Goal: Task Accomplishment & Management: Manage account settings

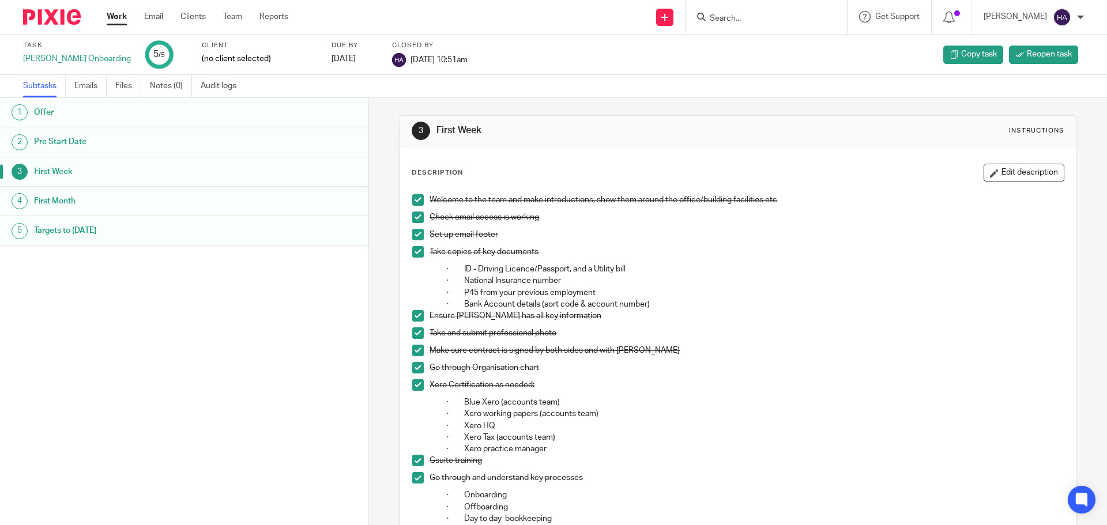
click at [115, 18] on link "Work" at bounding box center [117, 17] width 20 height 12
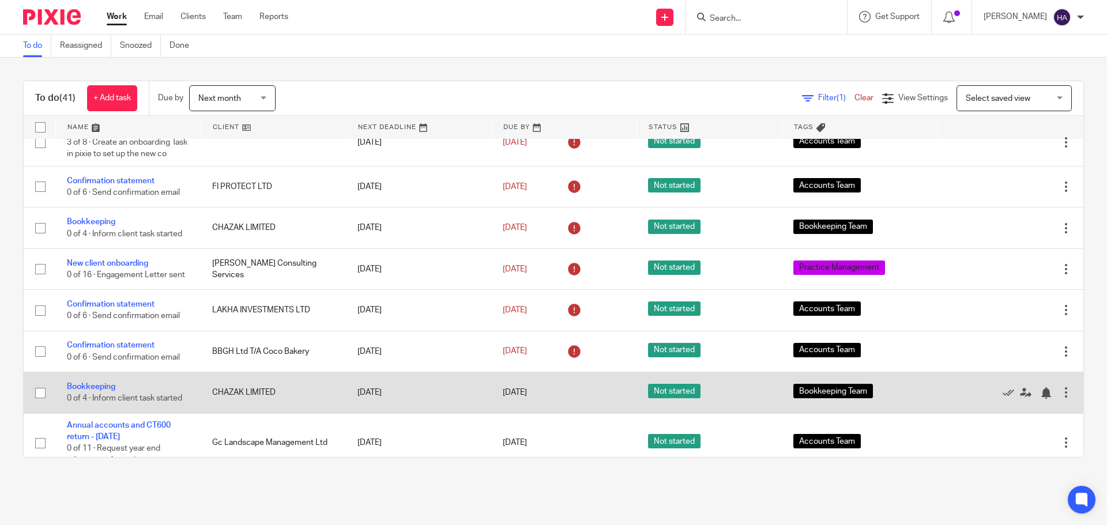
scroll to position [1006, 0]
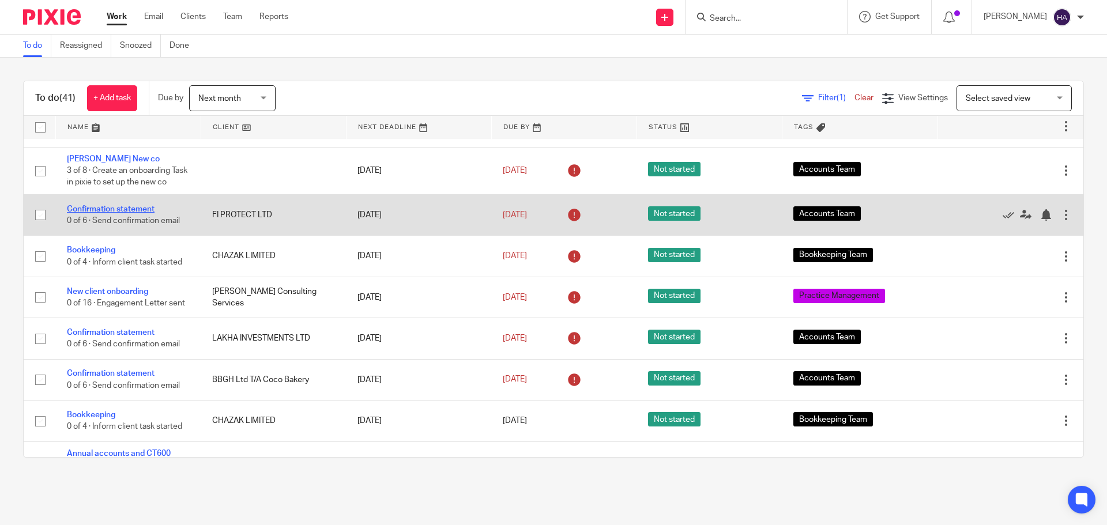
click at [125, 209] on link "Confirmation statement" at bounding box center [111, 209] width 88 height 8
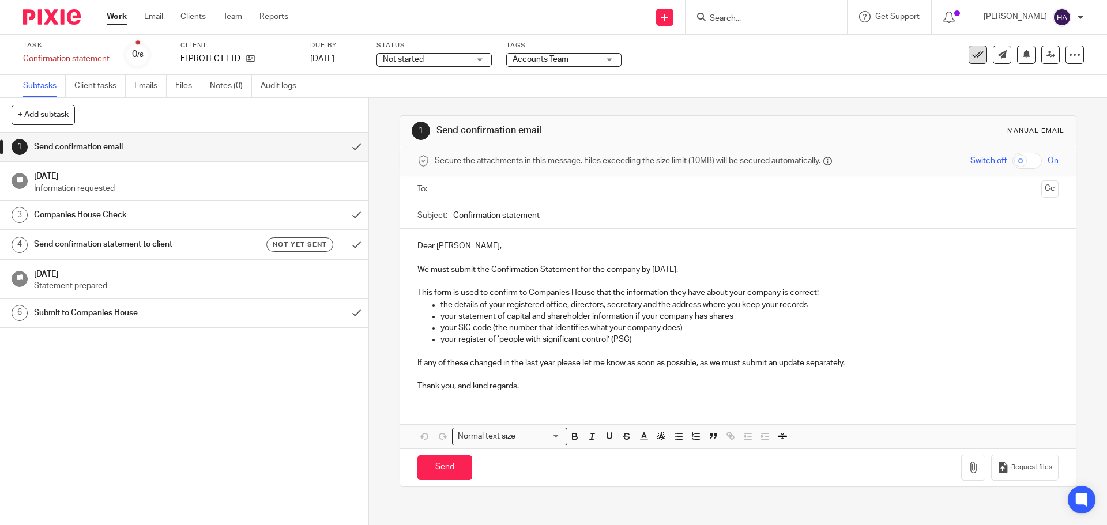
click at [969, 47] on button at bounding box center [978, 55] width 18 height 18
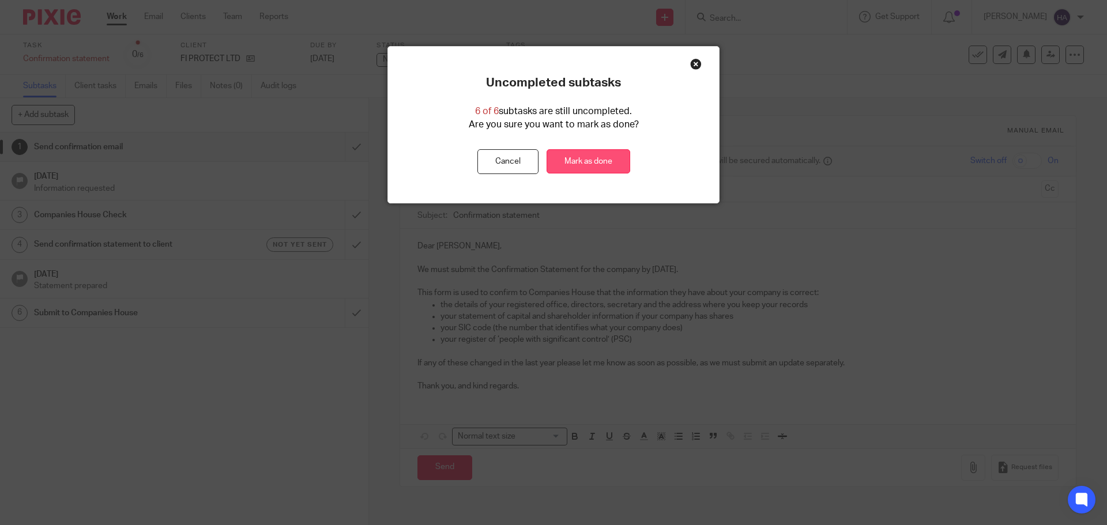
click at [588, 157] on link "Mark as done" at bounding box center [589, 161] width 84 height 25
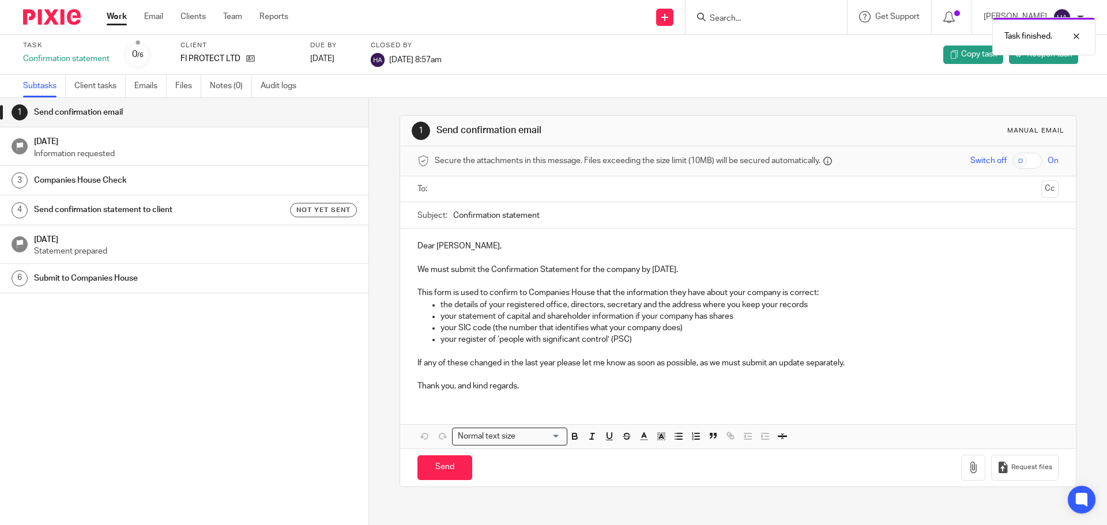
click at [146, 145] on h1 "[DATE]" at bounding box center [195, 140] width 323 height 14
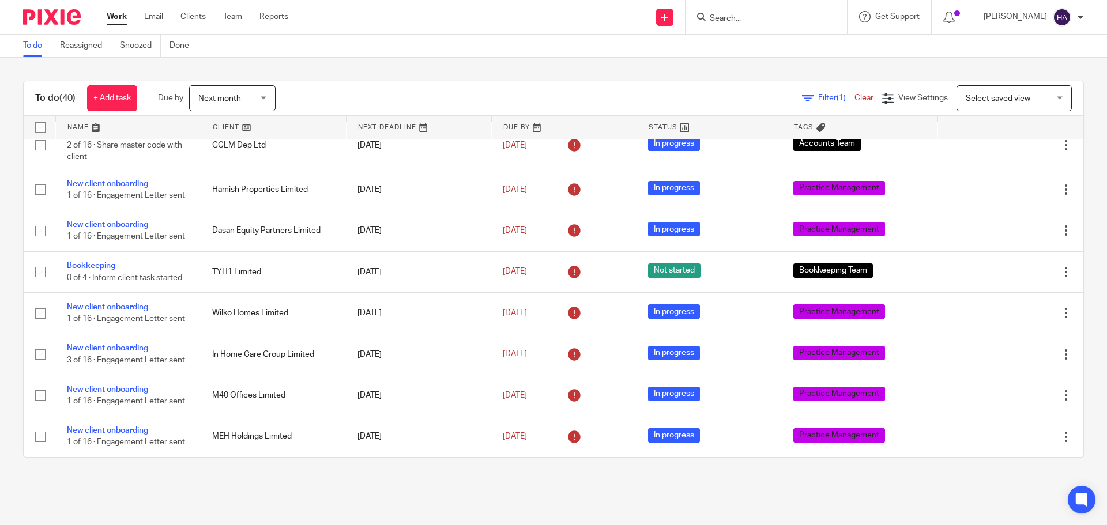
scroll to position [115, 0]
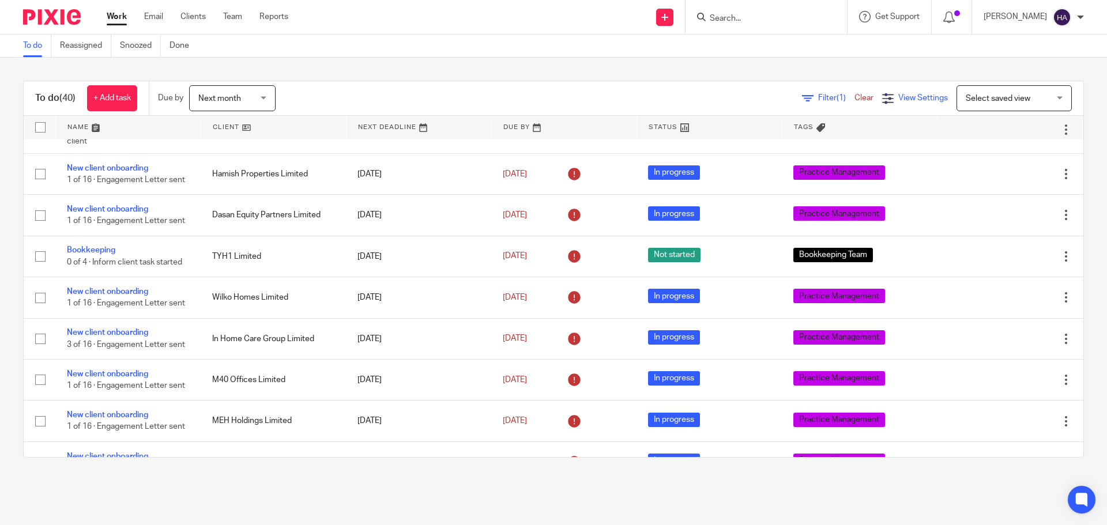
click at [908, 100] on span "View Settings" at bounding box center [923, 98] width 50 height 8
click at [826, 73] on div "To do (40) + Add task Due by Next month Next month Today Tomorrow This week Nex…" at bounding box center [553, 269] width 1107 height 423
click at [818, 100] on span "Filter (1)" at bounding box center [836, 98] width 36 height 8
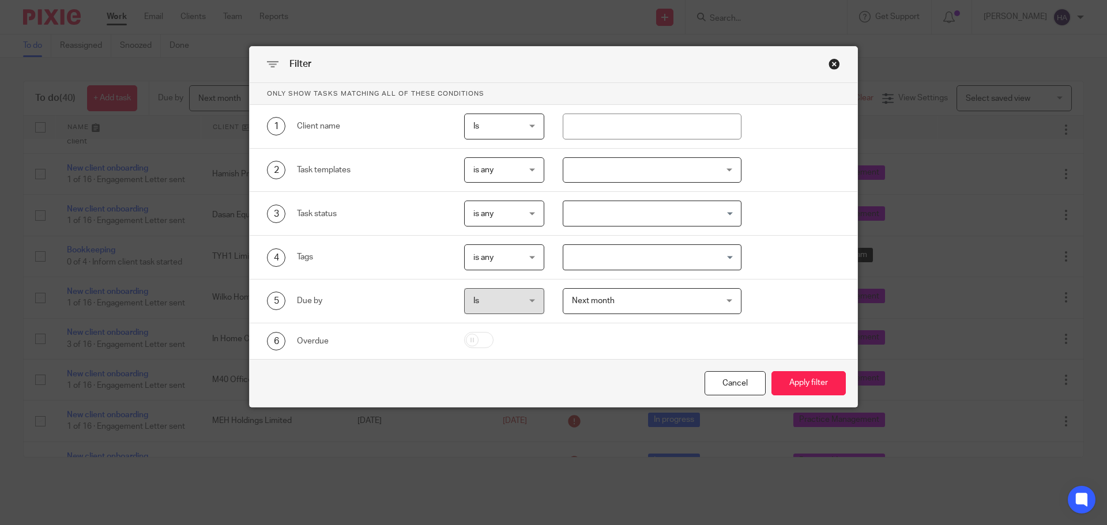
click at [831, 69] on div "Close this dialog window" at bounding box center [835, 64] width 12 height 12
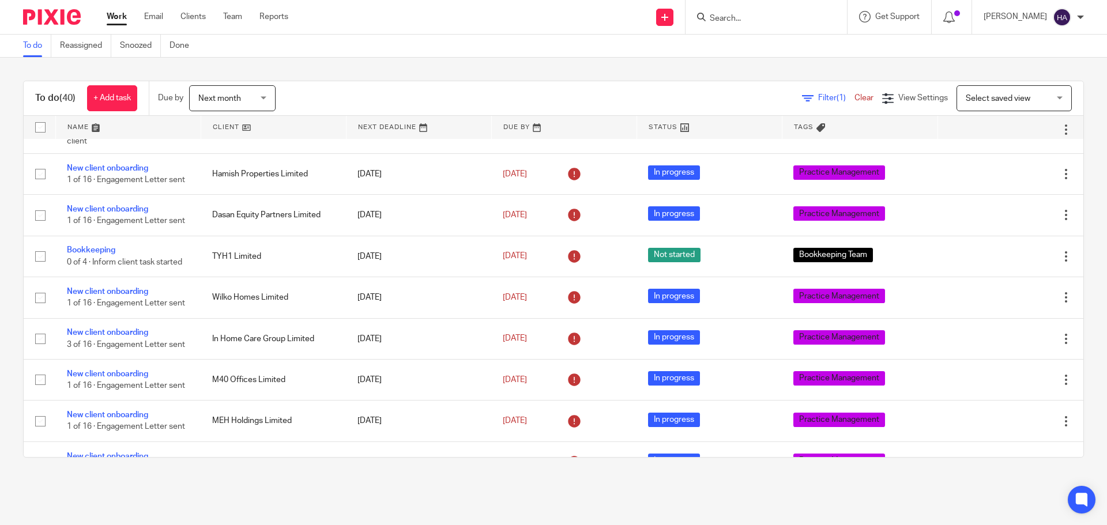
click at [855, 100] on link "Clear" at bounding box center [864, 98] width 19 height 8
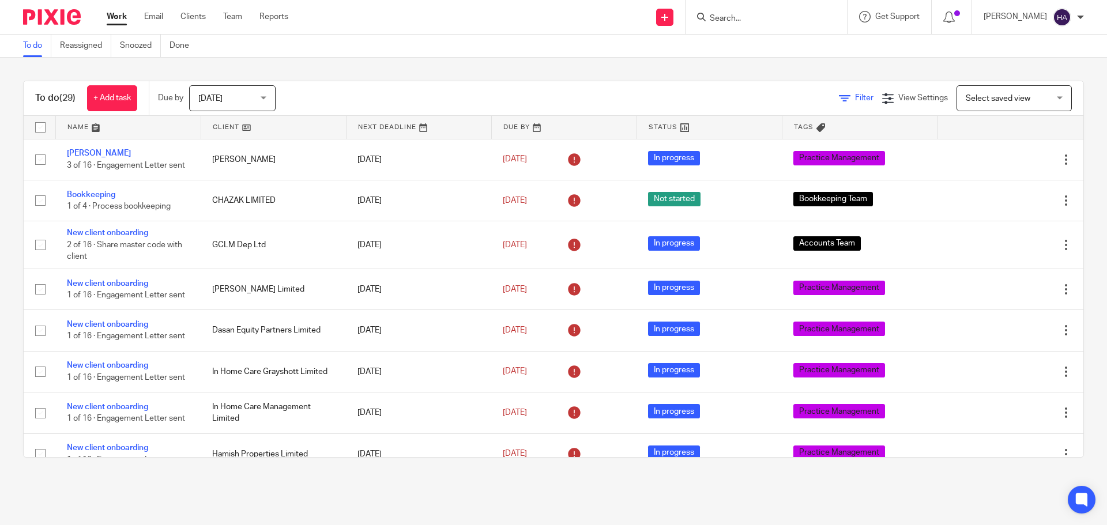
click at [855, 100] on span "Filter" at bounding box center [864, 98] width 18 height 8
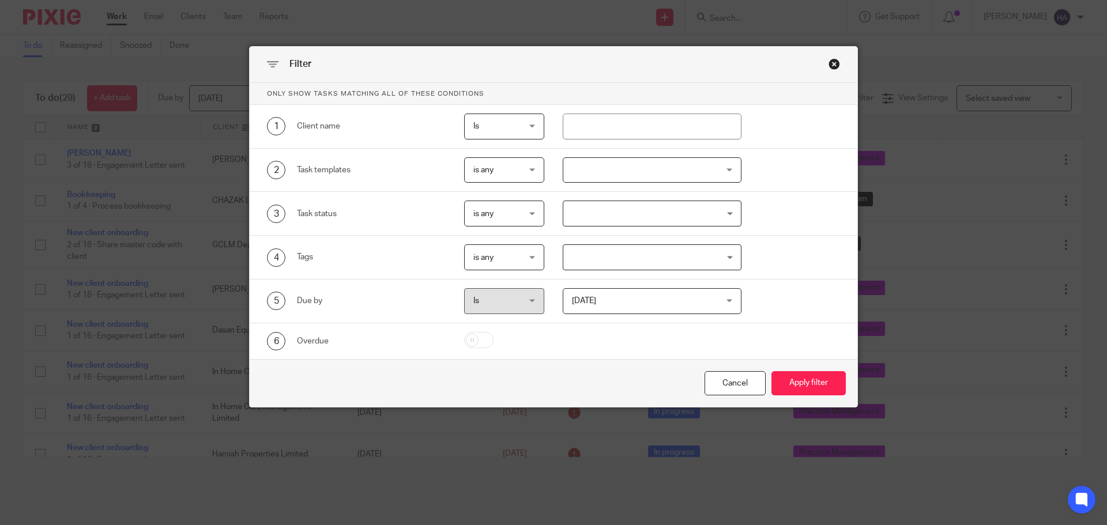
click at [534, 176] on div "is any is any" at bounding box center [504, 170] width 81 height 26
click at [314, 190] on div "2 Task templates is any is any is any is none is_any New client onboarding Book…" at bounding box center [554, 171] width 608 height 44
click at [838, 58] on div "Filter" at bounding box center [554, 65] width 608 height 36
click at [832, 65] on div "Close this dialog window" at bounding box center [835, 64] width 12 height 12
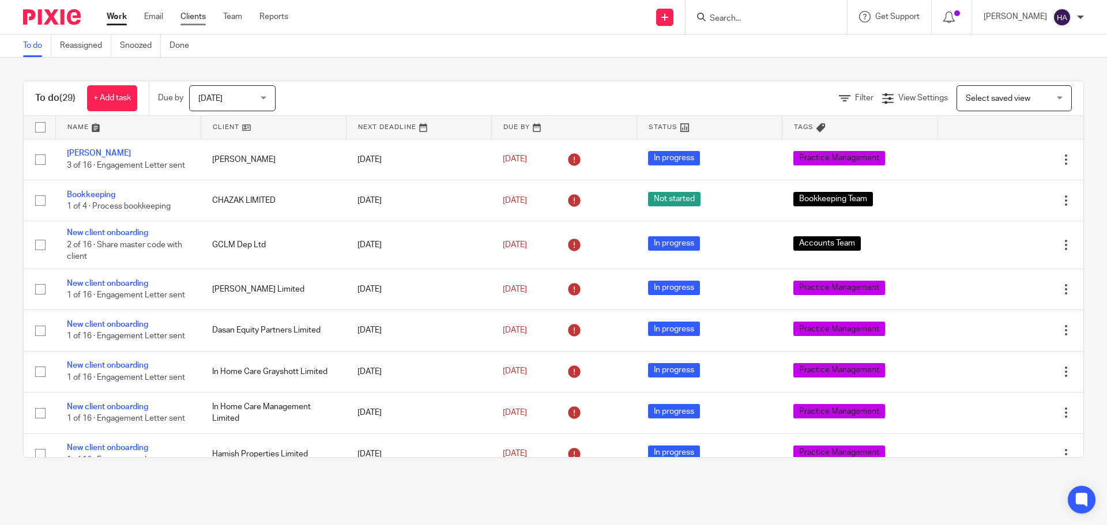
click at [195, 17] on link "Clients" at bounding box center [192, 17] width 25 height 12
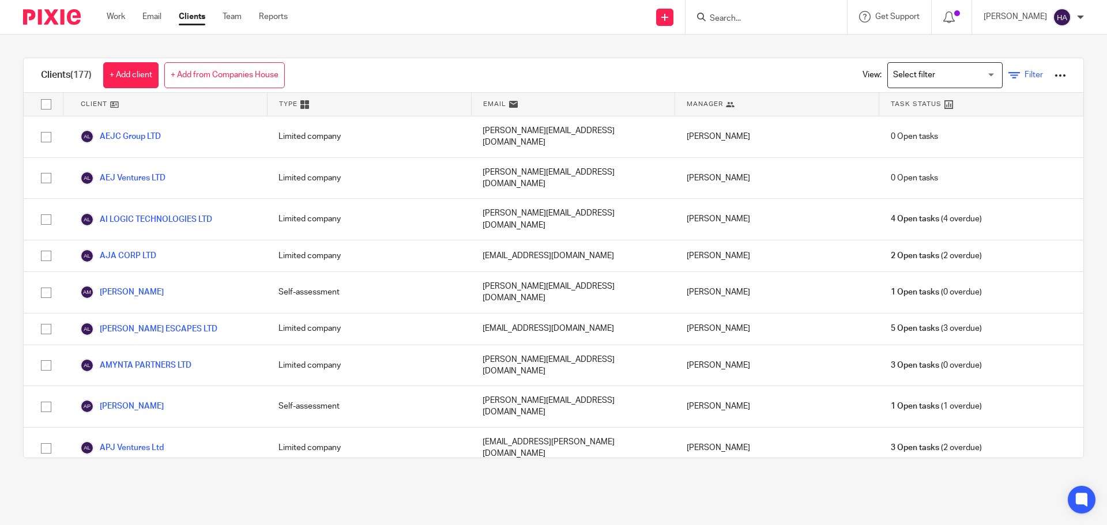
click at [1025, 76] on span "Filter" at bounding box center [1034, 75] width 18 height 8
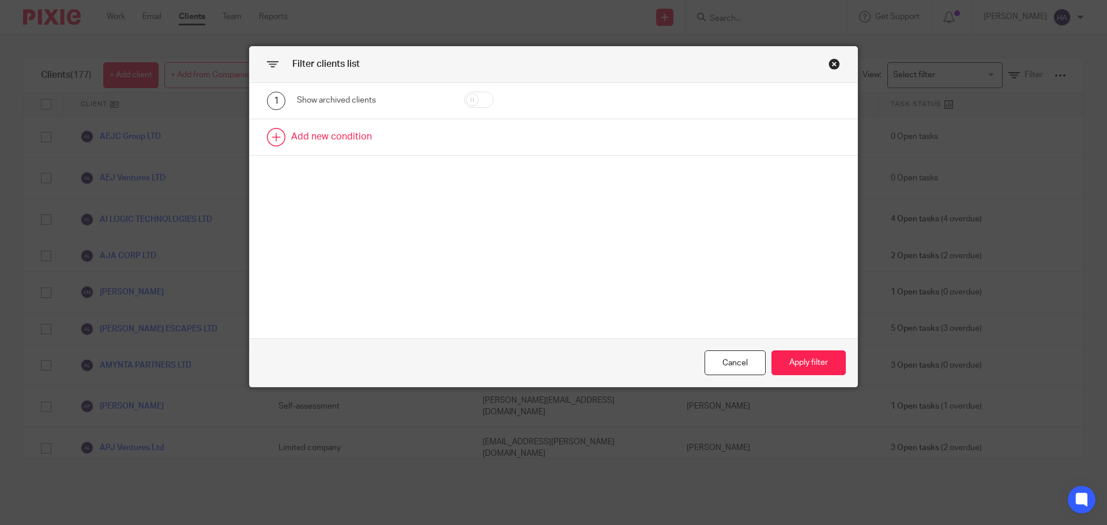
click at [314, 136] on link at bounding box center [554, 137] width 608 height 36
click at [359, 155] on div "2 Field Name Email Client type Manager Open tasks Overdue tasks Client Internal…" at bounding box center [554, 141] width 608 height 44
click at [360, 142] on div "Field" at bounding box center [361, 141] width 111 height 24
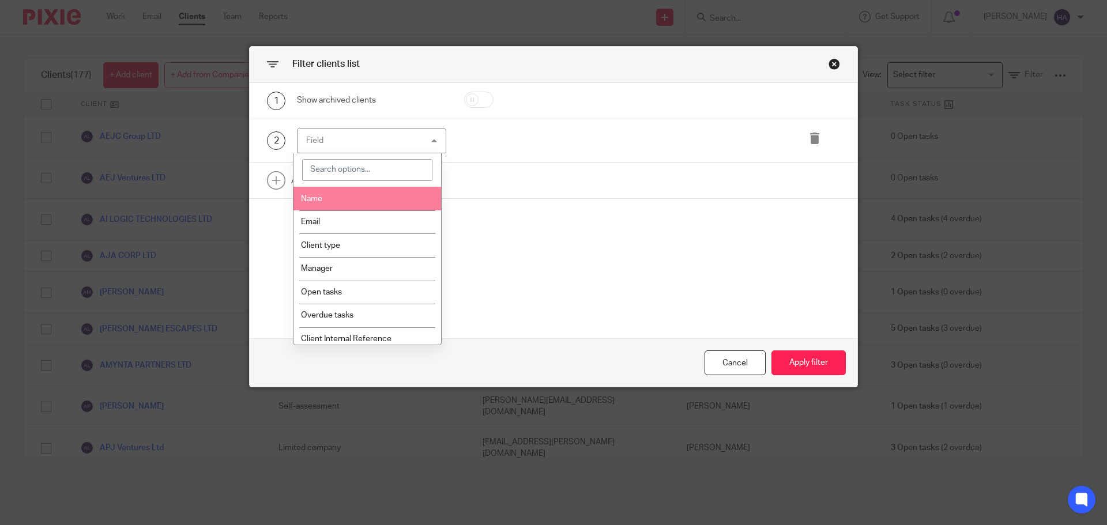
click at [381, 182] on div at bounding box center [368, 169] width 148 height 33
click at [379, 177] on input "search" at bounding box center [367, 170] width 131 height 22
click at [381, 172] on input "search" at bounding box center [367, 170] width 131 height 22
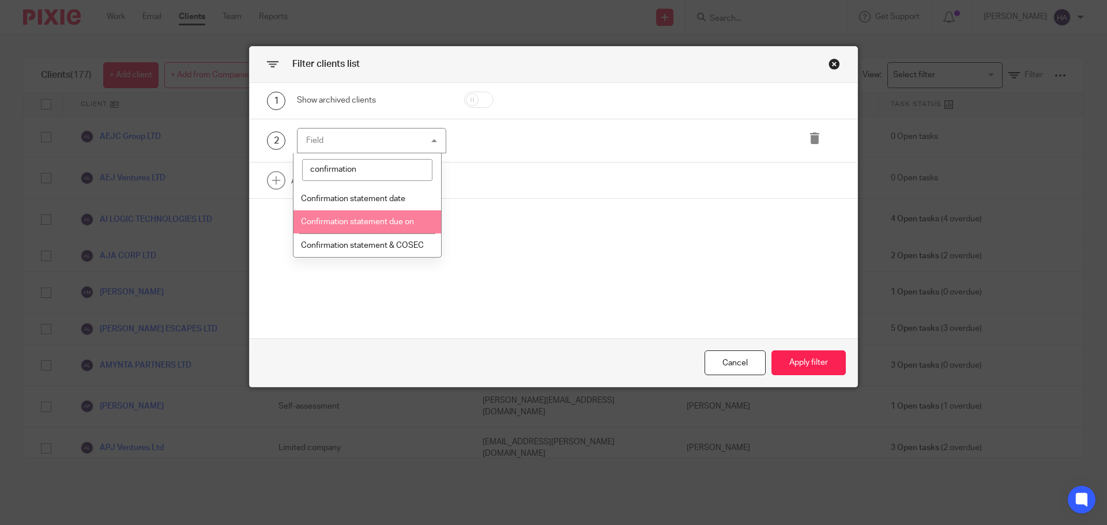
type input "confirmation"
drag, startPoint x: 393, startPoint y: 223, endPoint x: 381, endPoint y: 219, distance: 12.2
click at [392, 223] on span "Confirmation statement due on" at bounding box center [357, 222] width 113 height 8
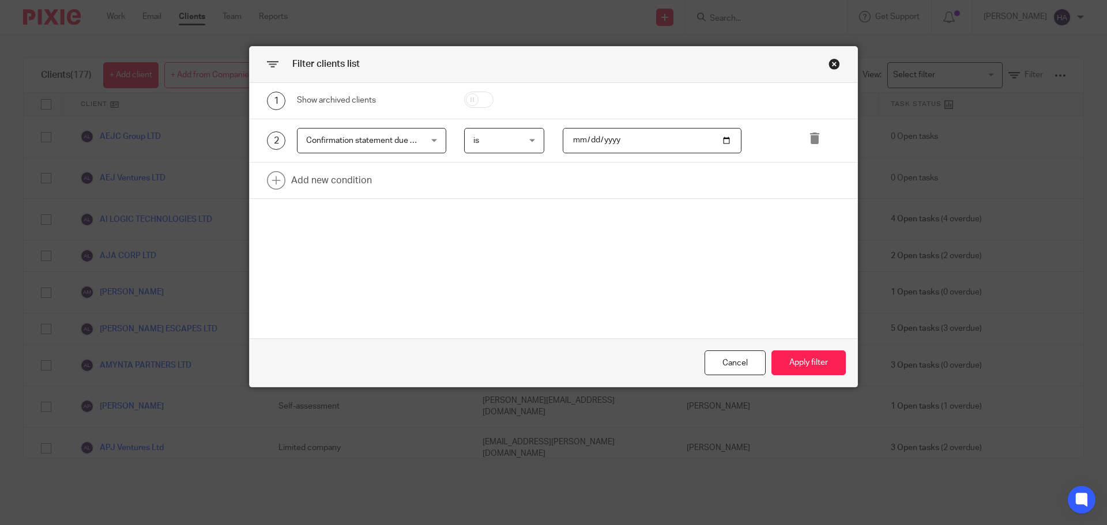
click at [503, 142] on span "is" at bounding box center [501, 141] width 57 height 24
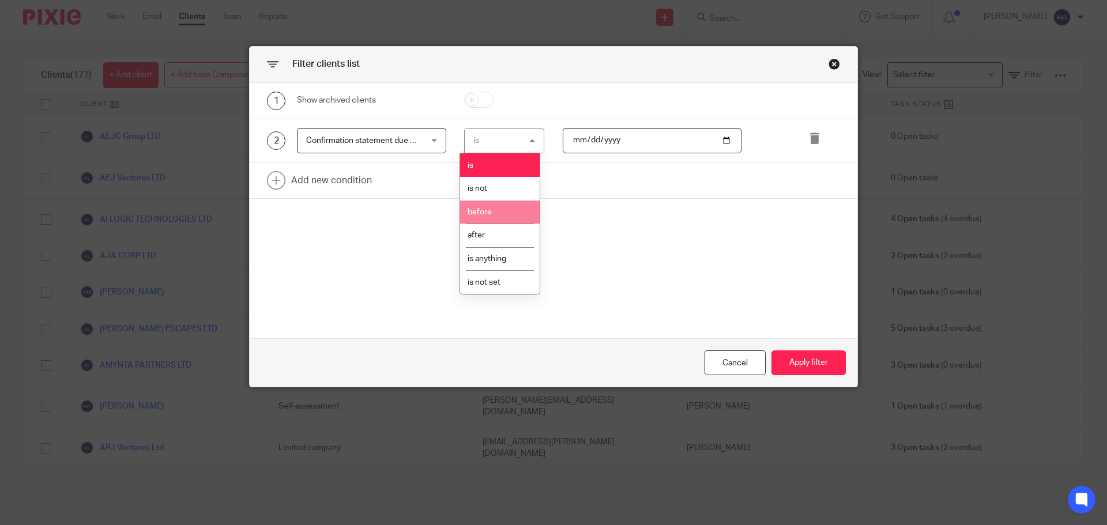
click at [514, 213] on li "before" at bounding box center [500, 213] width 80 height 24
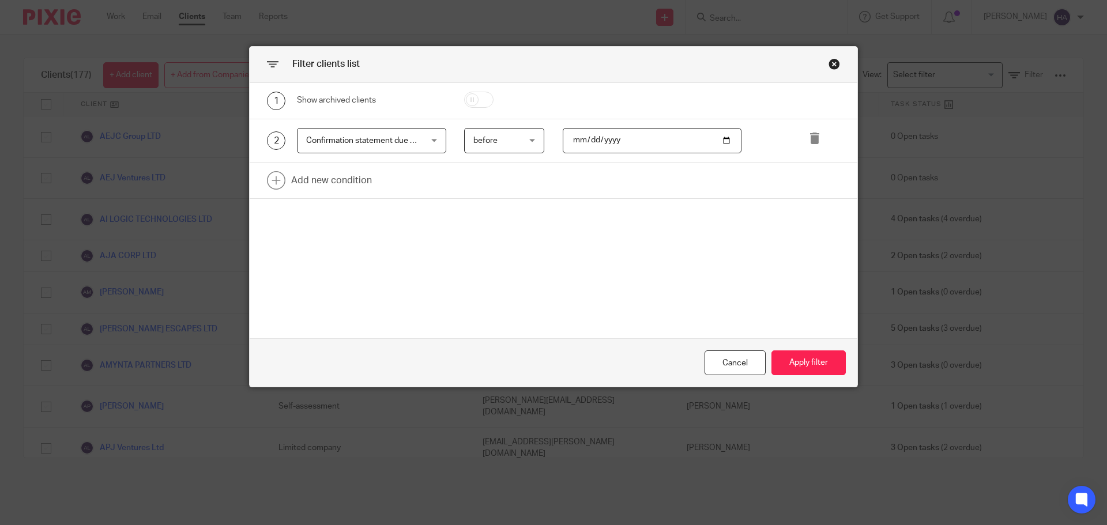
click at [526, 147] on div "before before" at bounding box center [504, 141] width 81 height 26
click at [529, 144] on div "before before" at bounding box center [504, 141] width 81 height 26
click at [648, 130] on input "date" at bounding box center [652, 141] width 179 height 26
click at [731, 141] on input "date" at bounding box center [652, 141] width 179 height 26
click at [724, 142] on input "date" at bounding box center [652, 141] width 179 height 26
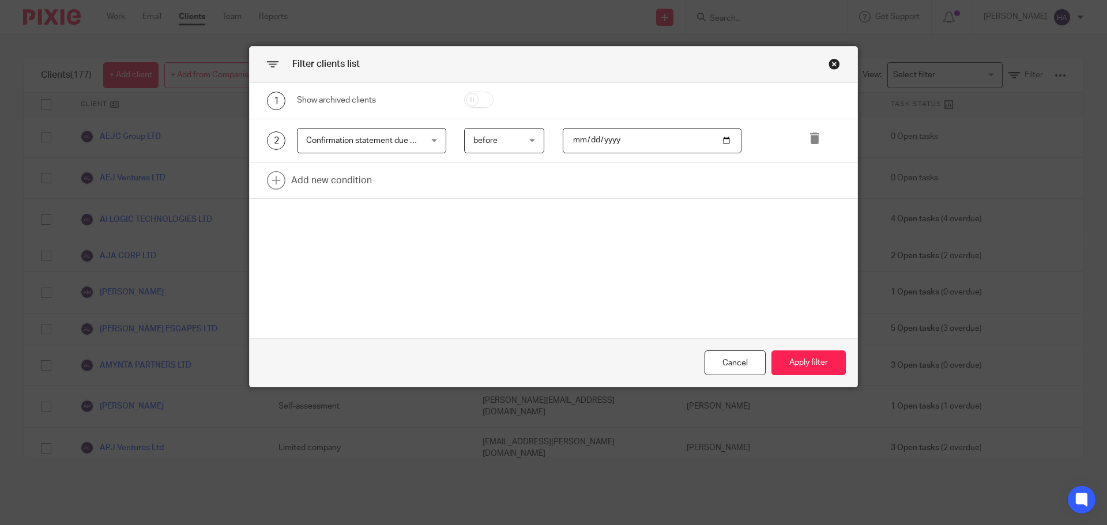
type input "[DATE]"
click at [802, 357] on button "Apply filter" at bounding box center [809, 363] width 74 height 25
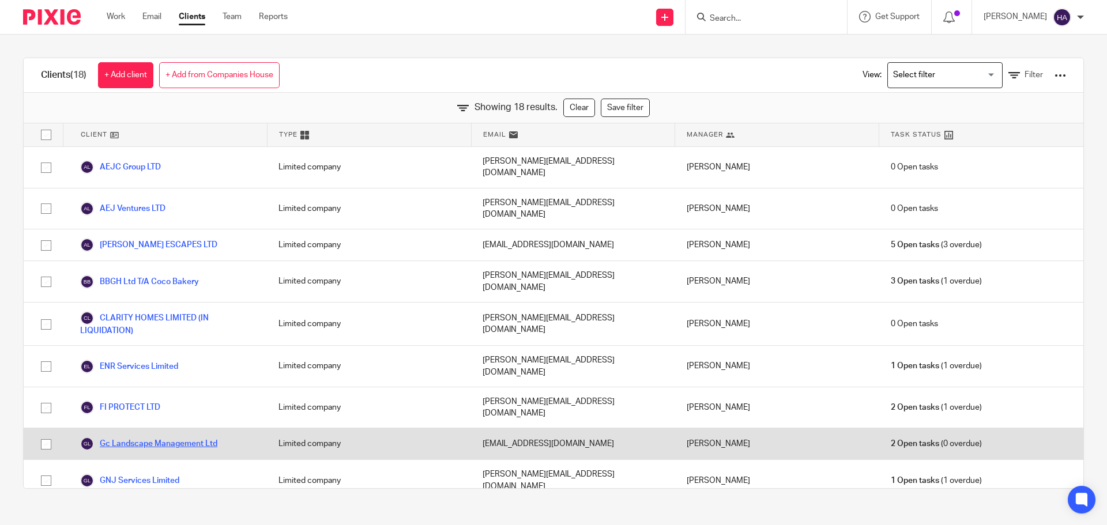
click at [212, 437] on link "Gc Landscape Management Ltd" at bounding box center [148, 444] width 137 height 14
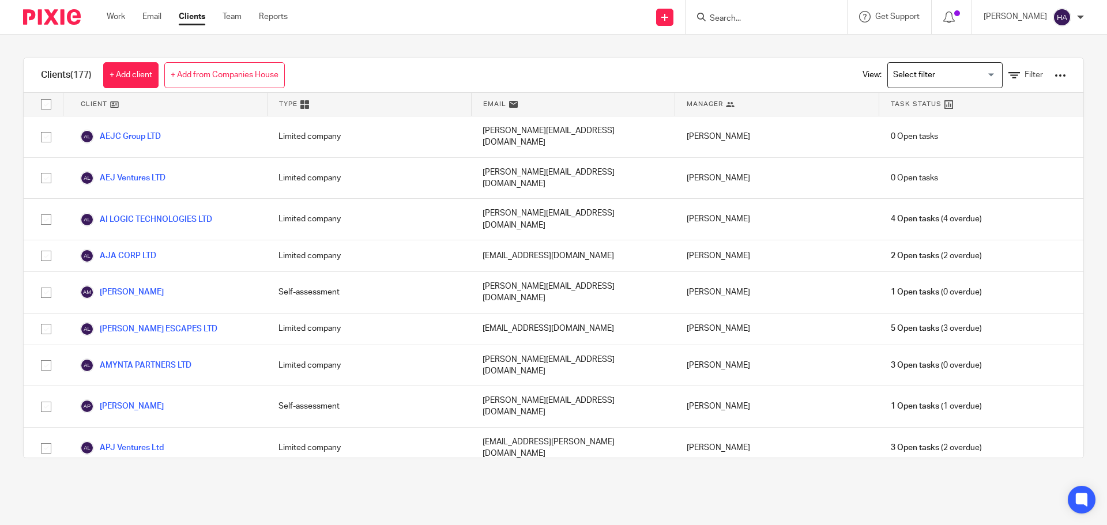
click at [1055, 75] on div at bounding box center [1061, 76] width 12 height 12
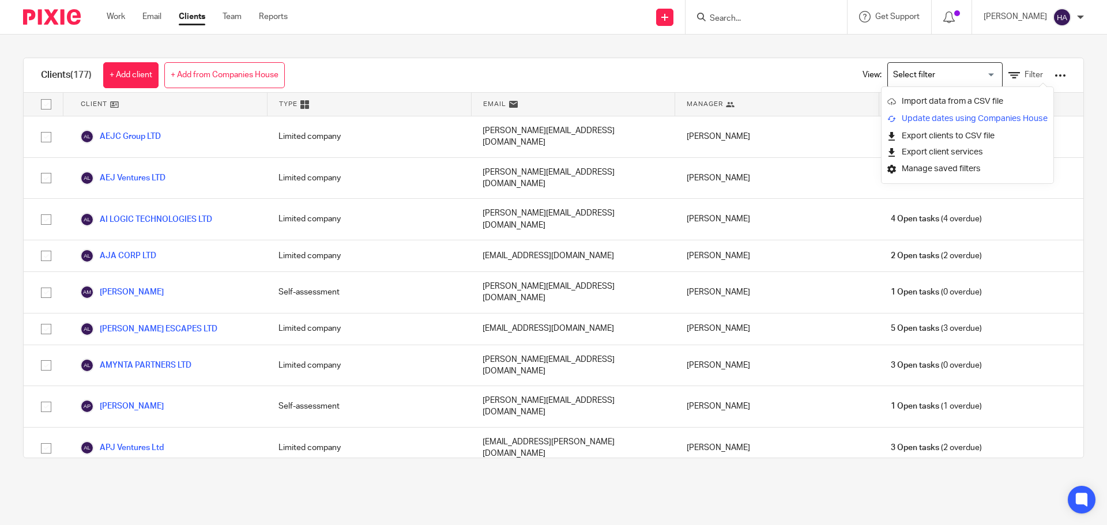
click at [1030, 118] on link "Update dates using Companies House" at bounding box center [967, 118] width 160 height 17
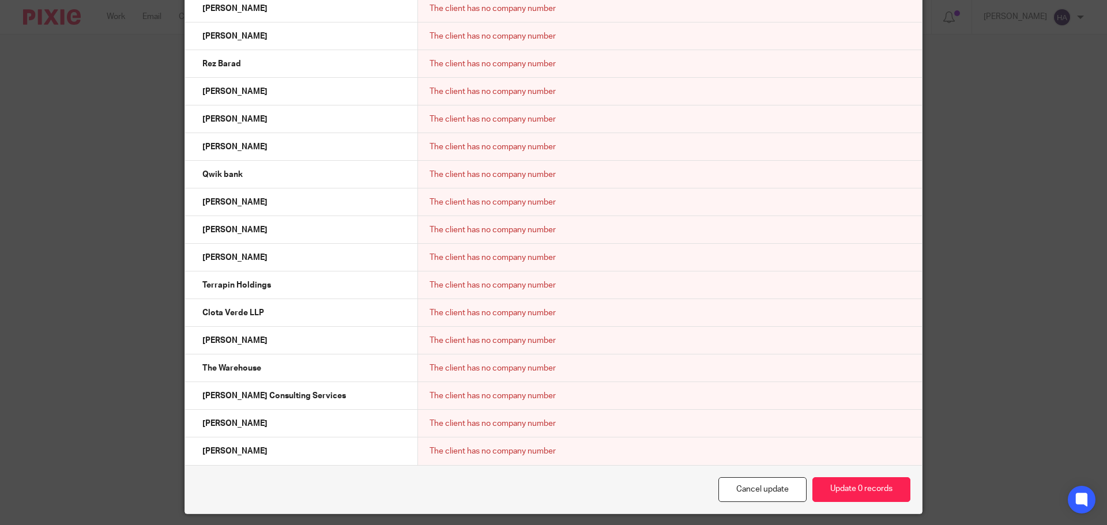
scroll to position [1409, 0]
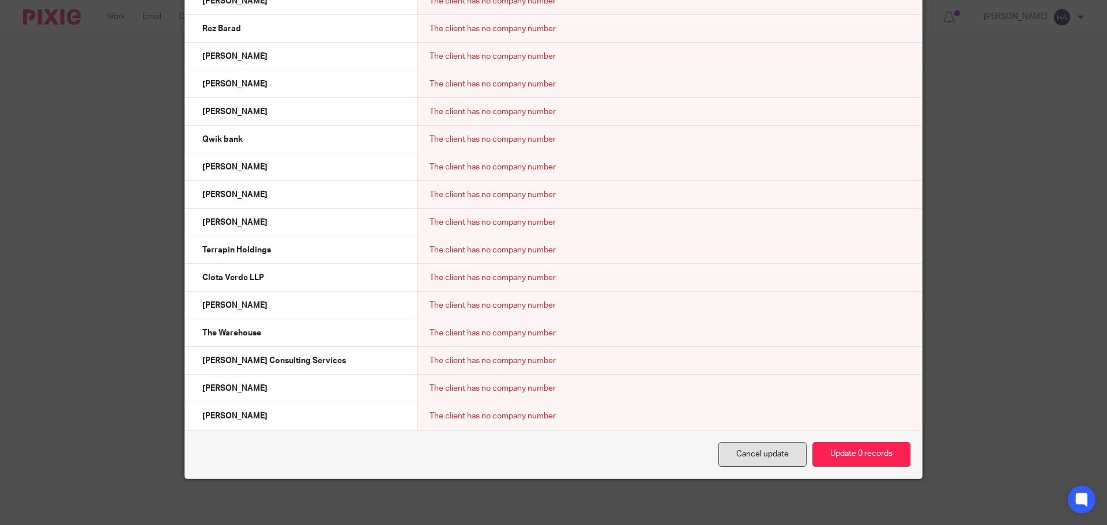
click at [799, 460] on link "Cancel update" at bounding box center [763, 454] width 88 height 25
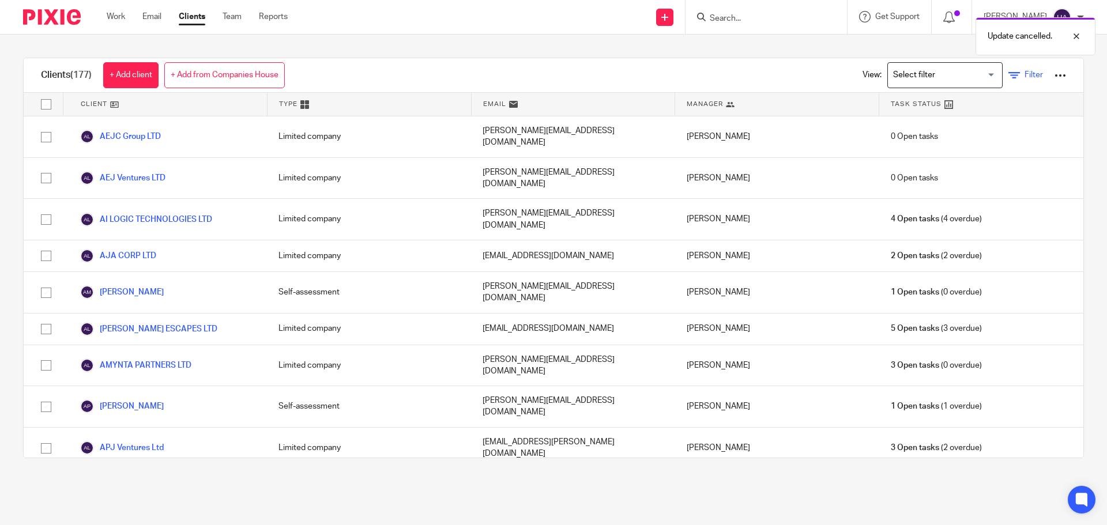
click at [1025, 78] on span "Filter" at bounding box center [1034, 75] width 18 height 8
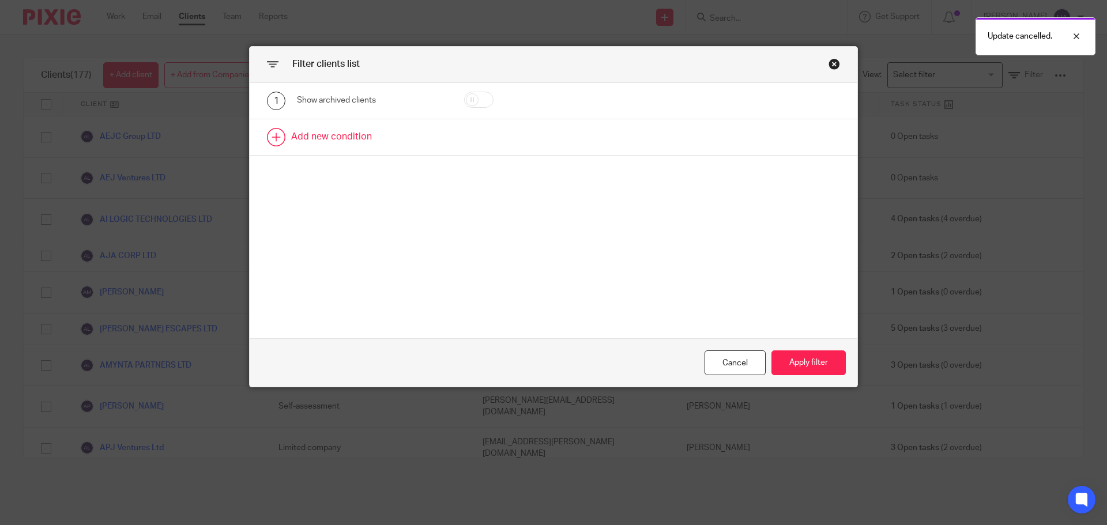
click at [447, 140] on link at bounding box center [554, 137] width 608 height 36
click at [376, 144] on div "Field" at bounding box center [361, 141] width 111 height 24
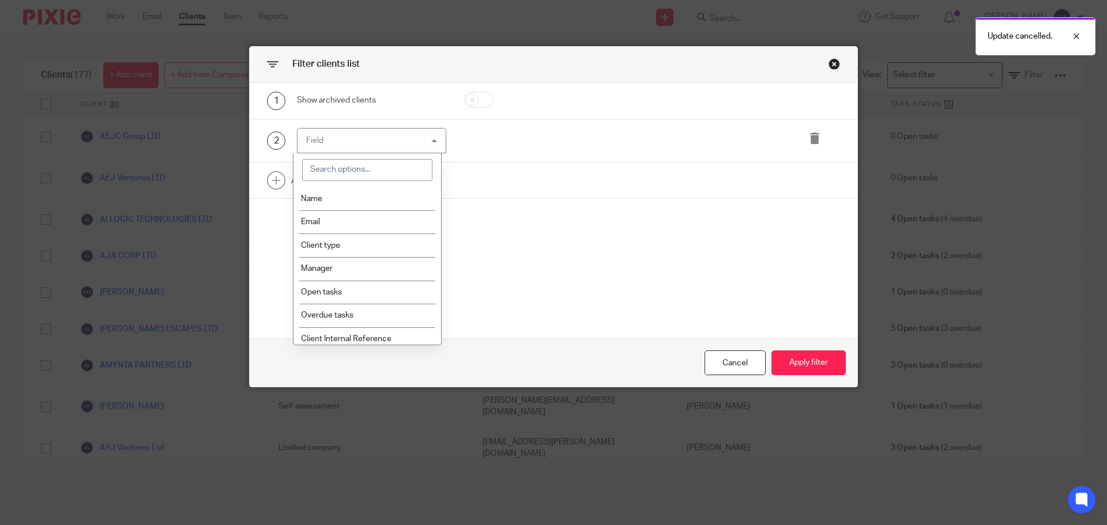
click at [384, 170] on input "search" at bounding box center [367, 170] width 131 height 22
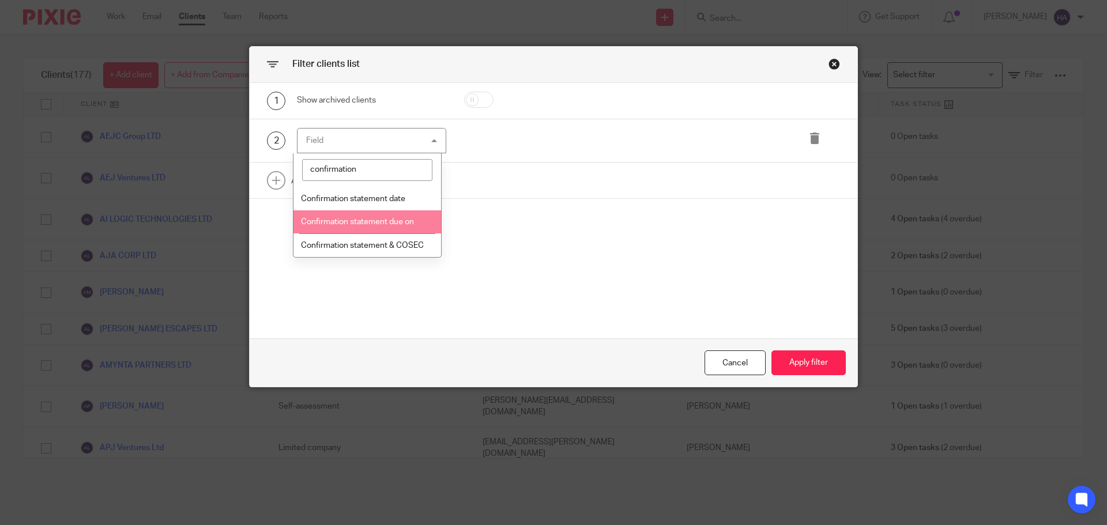
type input "confirmation"
click at [363, 223] on span "Confirmation statement due on" at bounding box center [357, 222] width 113 height 8
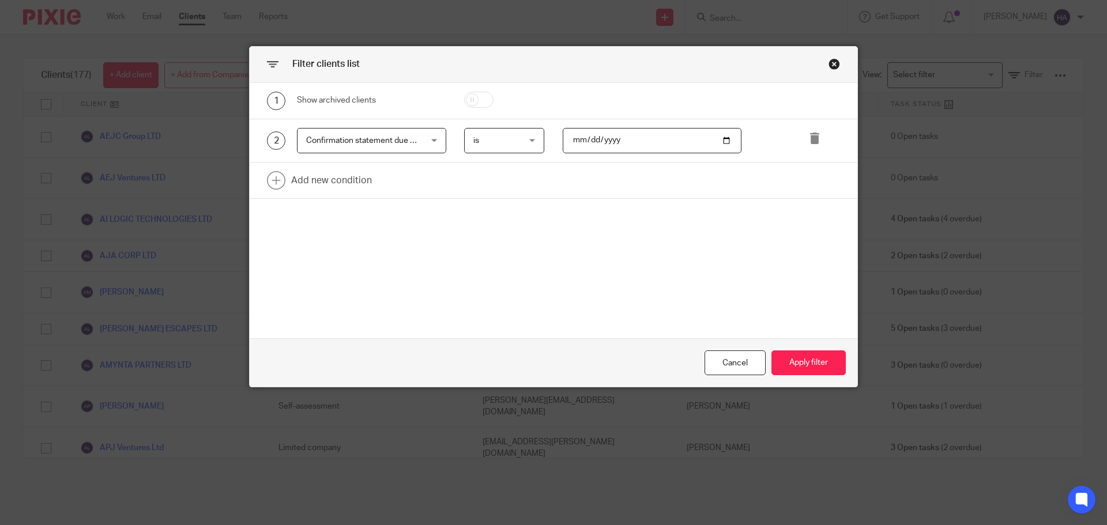
click at [504, 138] on span "is" at bounding box center [501, 141] width 57 height 24
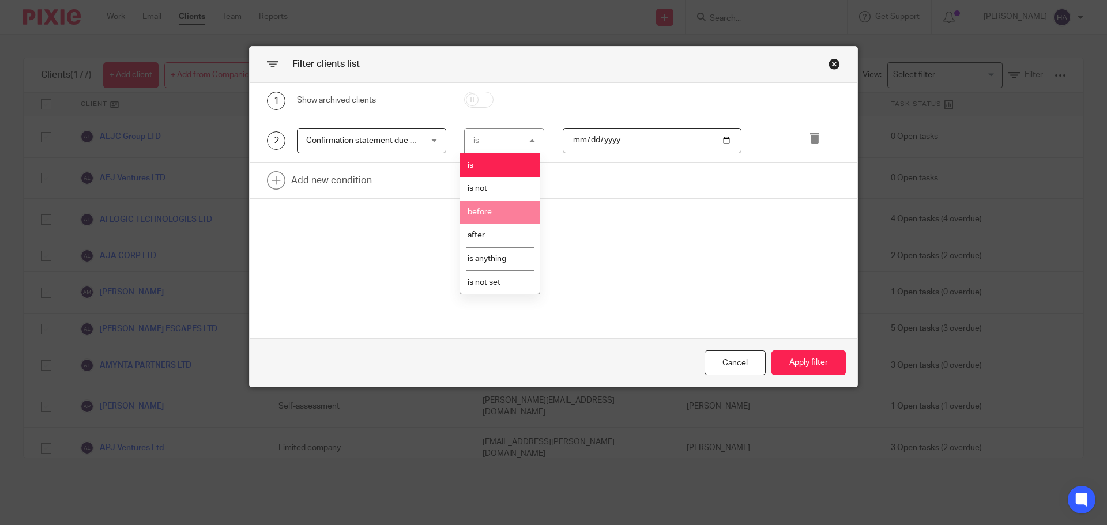
click at [493, 215] on li "before" at bounding box center [500, 213] width 80 height 24
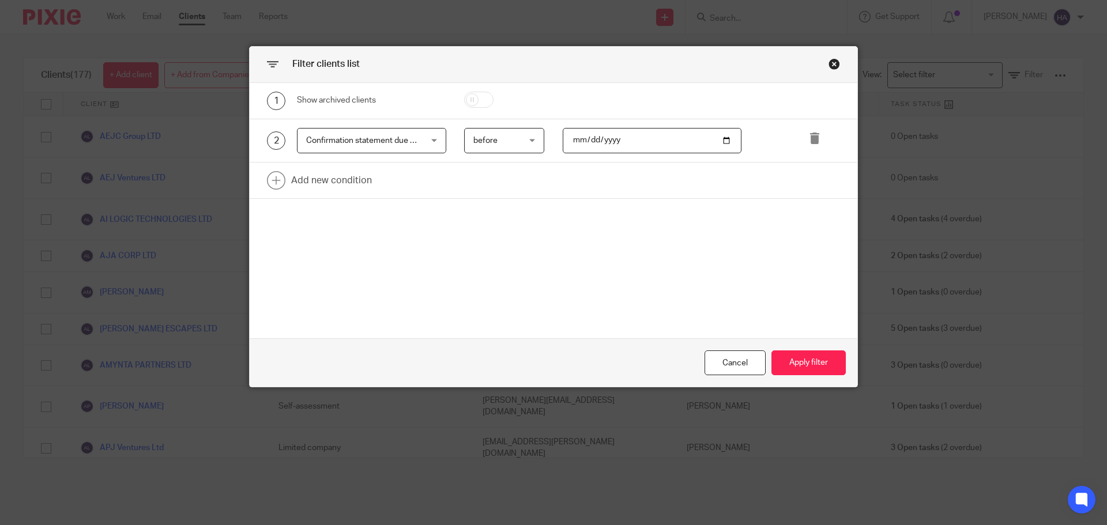
click at [590, 140] on input "date" at bounding box center [652, 141] width 179 height 26
click at [570, 141] on input "date" at bounding box center [652, 141] width 179 height 26
type input "2025-08-31"
click at [799, 367] on button "Apply filter" at bounding box center [809, 363] width 74 height 25
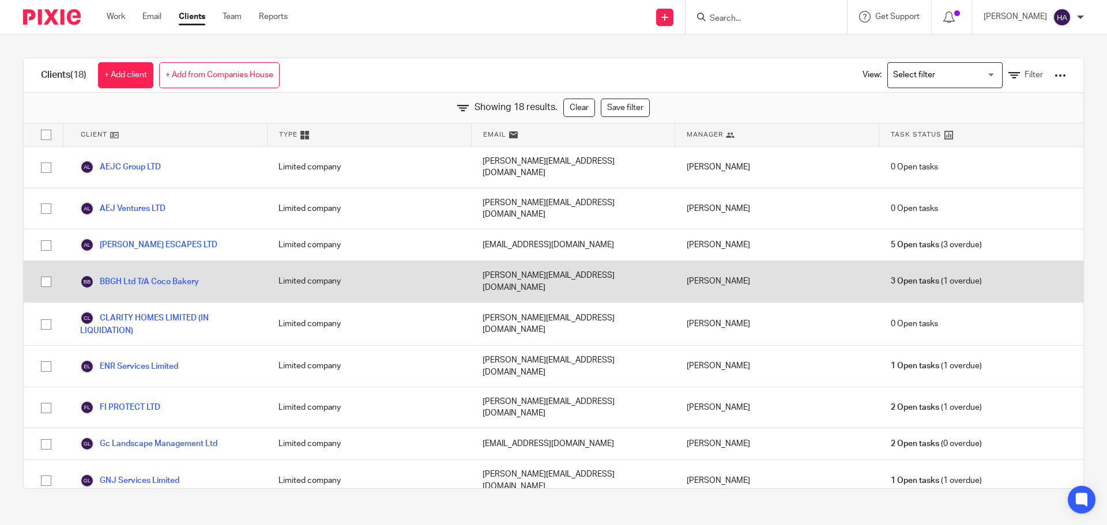
scroll to position [58, 0]
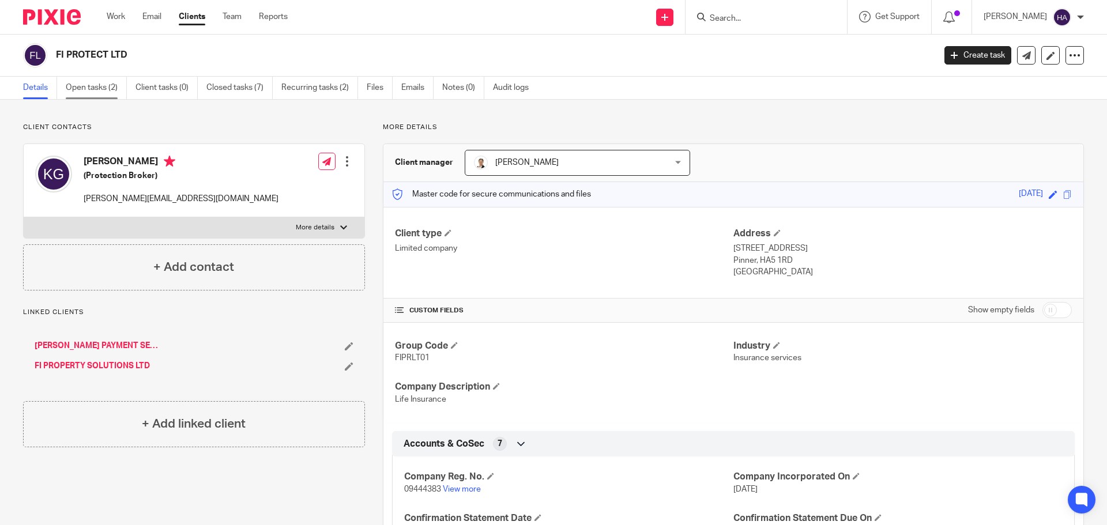
click at [90, 90] on link "Open tasks (2)" at bounding box center [96, 88] width 61 height 22
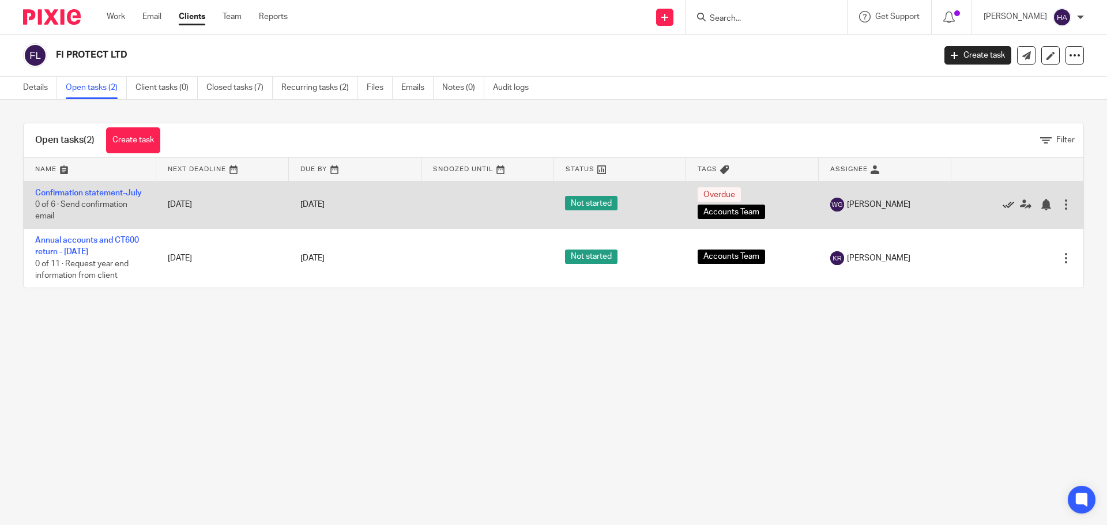
click at [1003, 210] on icon at bounding box center [1009, 205] width 12 height 12
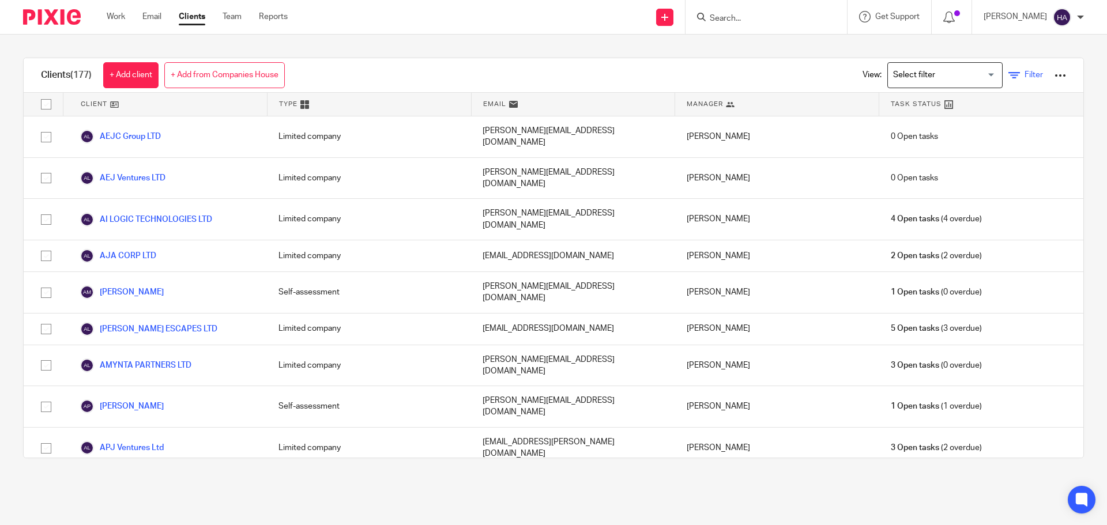
click at [1025, 74] on span "Filter" at bounding box center [1034, 75] width 18 height 8
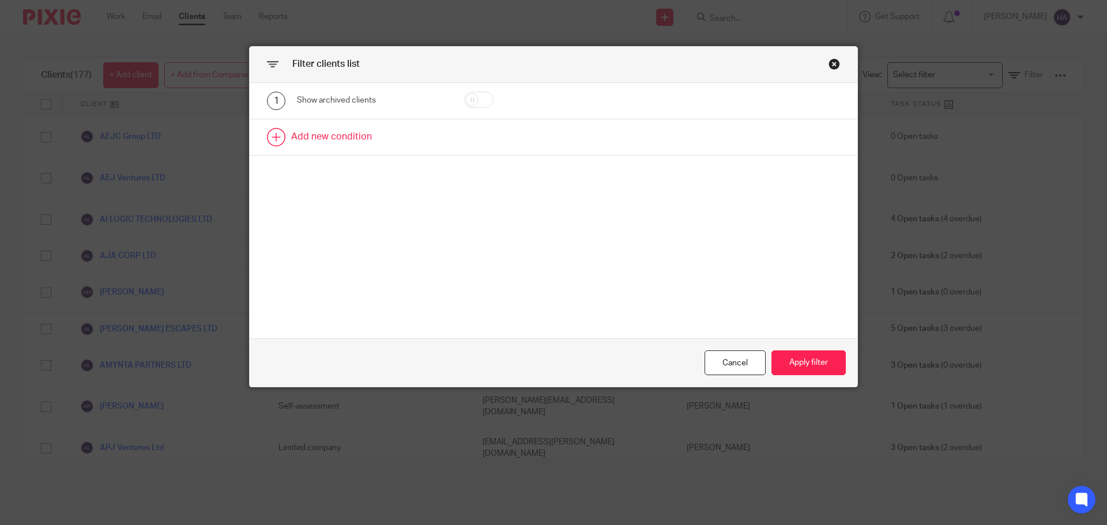
click at [326, 127] on link at bounding box center [554, 137] width 608 height 36
click at [371, 146] on div "Field" at bounding box center [361, 141] width 111 height 24
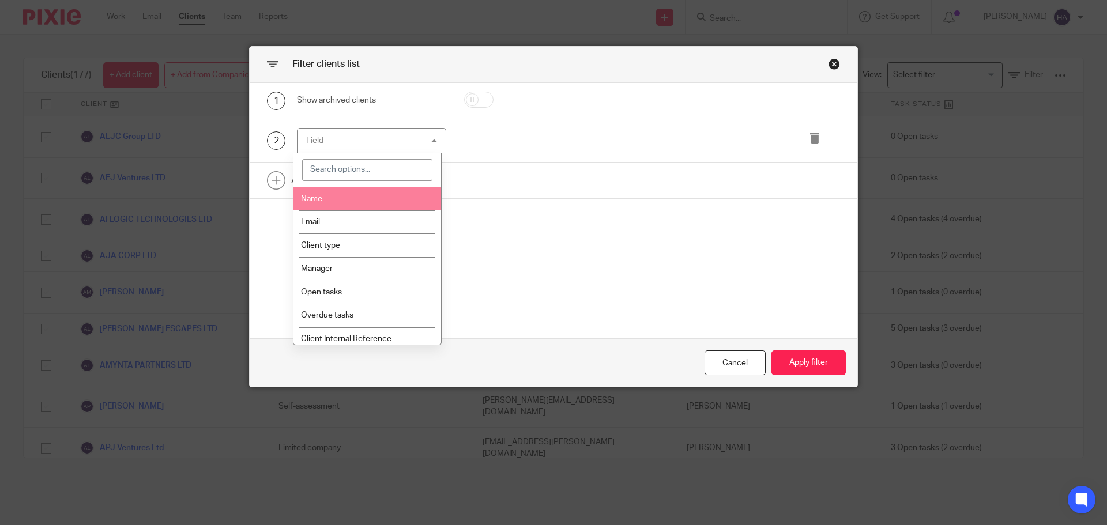
click at [381, 163] on input "search" at bounding box center [367, 170] width 131 height 22
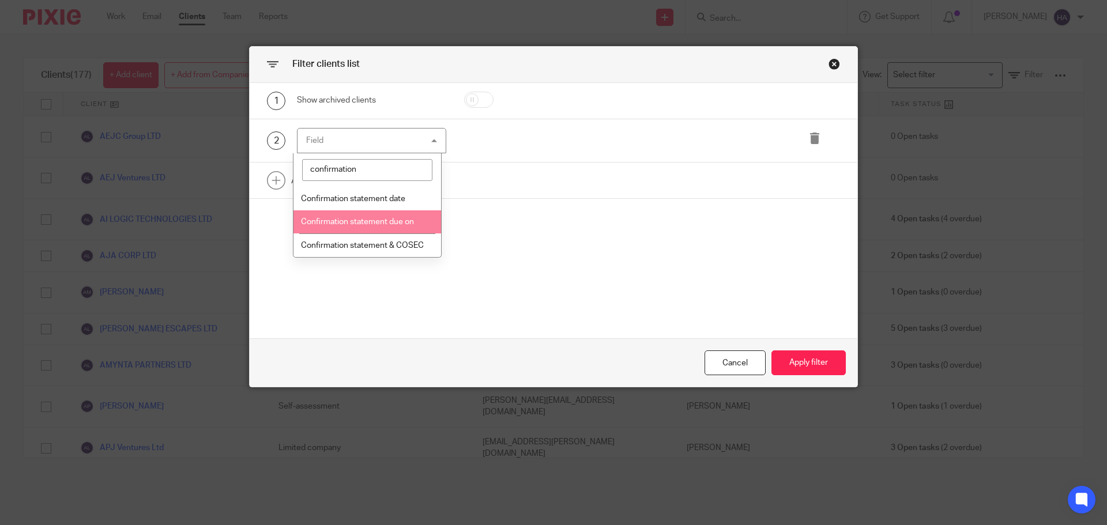
type input "confirmation"
click at [379, 220] on span "Confirmation statement due on" at bounding box center [357, 222] width 113 height 8
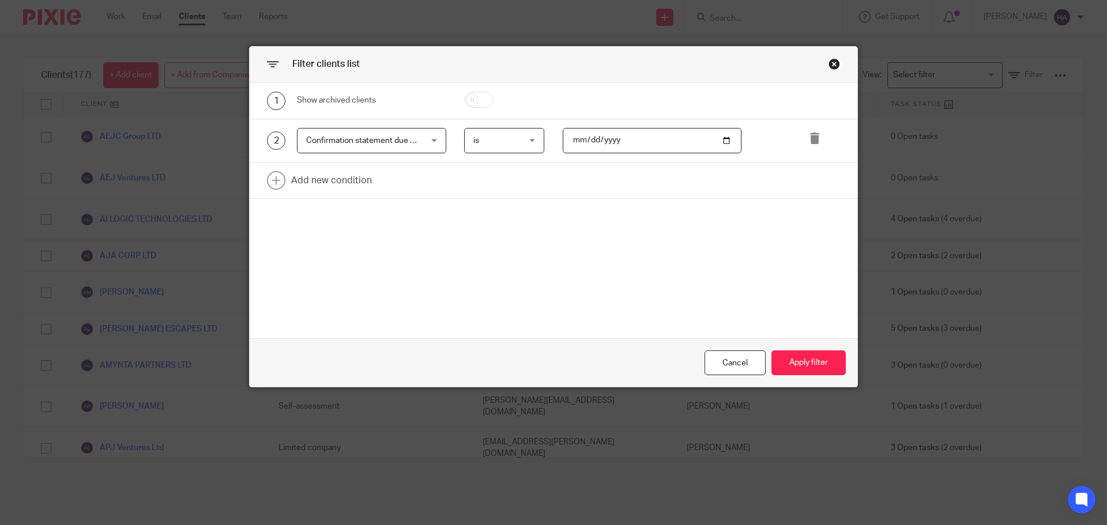
click at [517, 142] on span "is" at bounding box center [501, 141] width 57 height 24
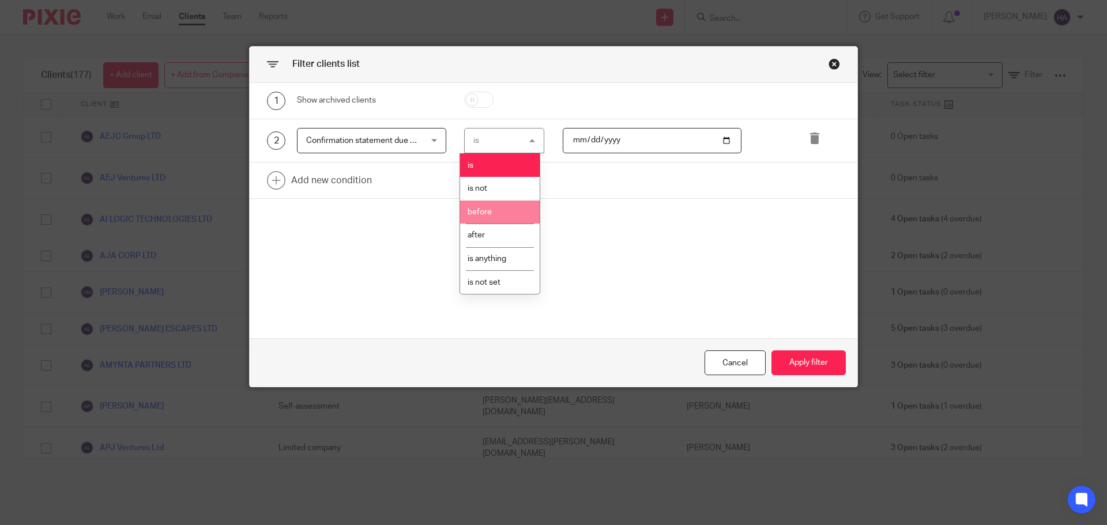
click at [506, 202] on li "before" at bounding box center [500, 213] width 80 height 24
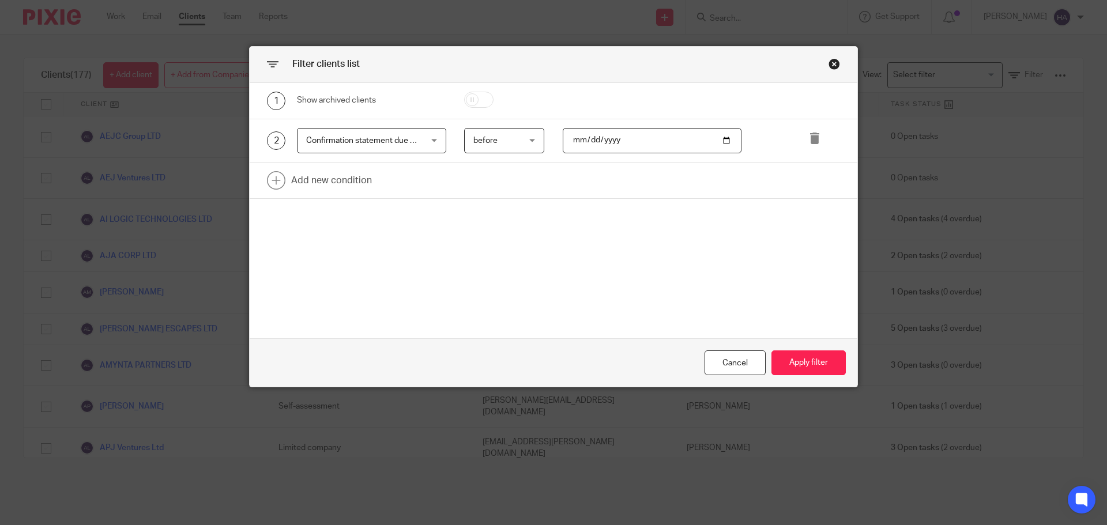
click at [604, 138] on input "date" at bounding box center [652, 141] width 179 height 26
drag, startPoint x: 626, startPoint y: 137, endPoint x: 533, endPoint y: 140, distance: 92.9
click at [533, 140] on div "2 Confirmation statement due on Confirmation statement due on Name Email Client…" at bounding box center [544, 141] width 591 height 26
drag, startPoint x: 726, startPoint y: 135, endPoint x: 719, endPoint y: 141, distance: 9.5
click at [725, 135] on input "date" at bounding box center [652, 141] width 179 height 26
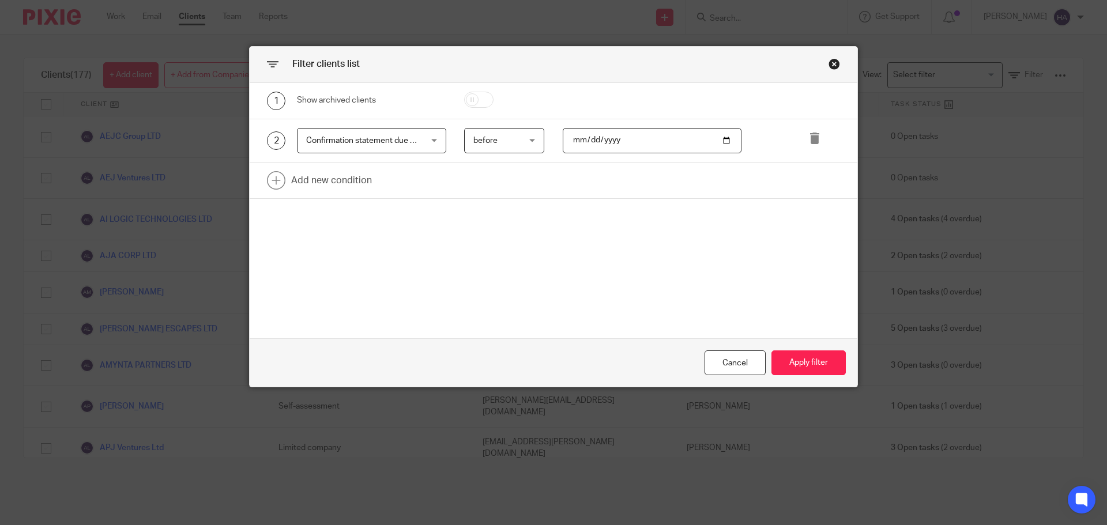
click at [717, 141] on input "date" at bounding box center [652, 141] width 179 height 26
type input "[DATE]"
click at [796, 358] on button "Apply filter" at bounding box center [809, 363] width 74 height 25
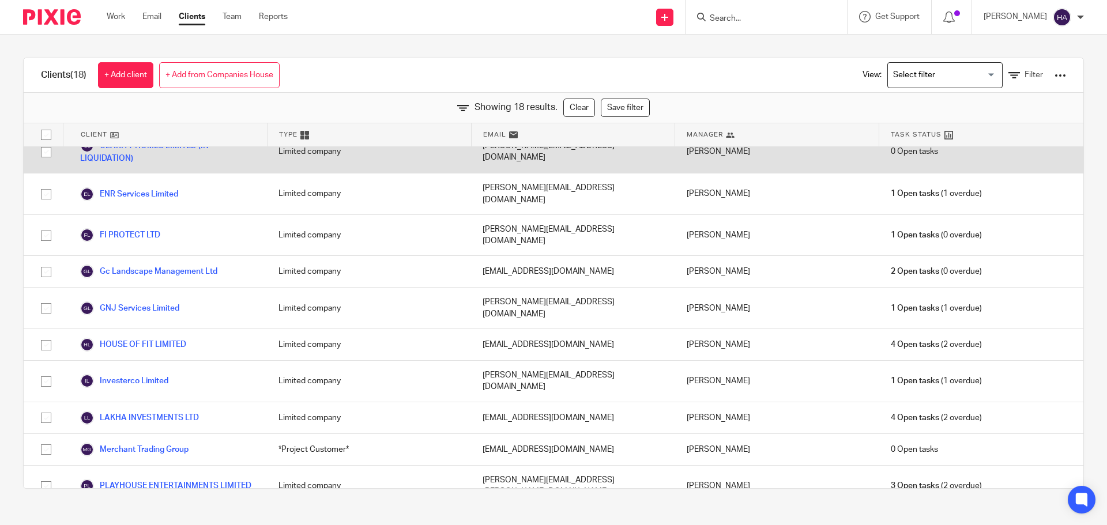
scroll to position [173, 0]
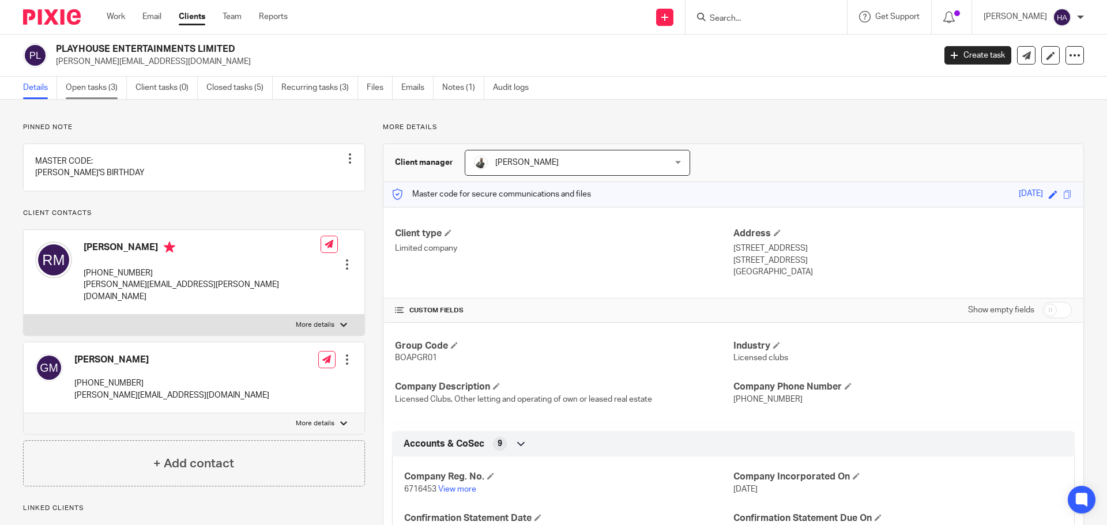
click at [97, 91] on link "Open tasks (3)" at bounding box center [96, 88] width 61 height 22
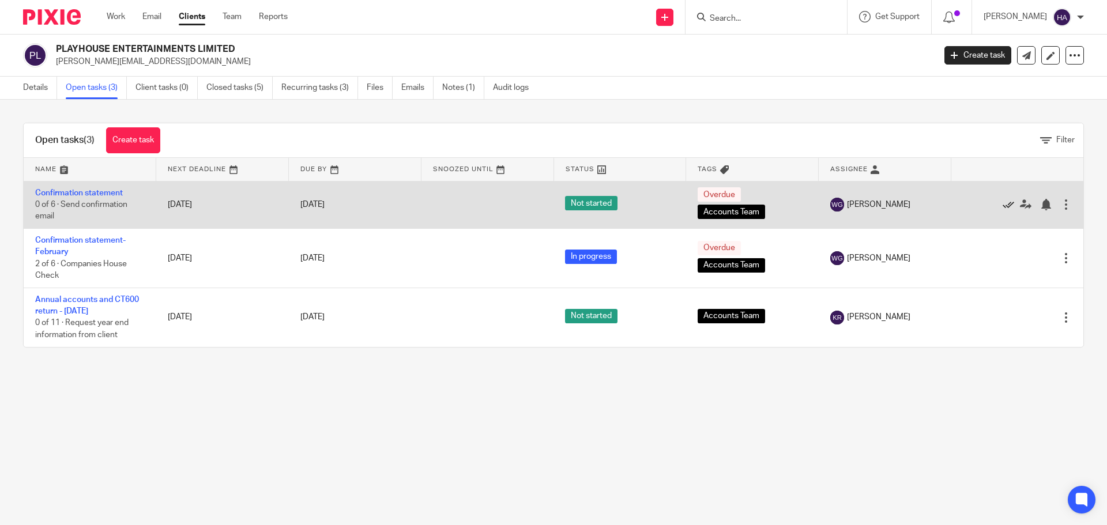
click at [1003, 206] on icon at bounding box center [1009, 205] width 12 height 12
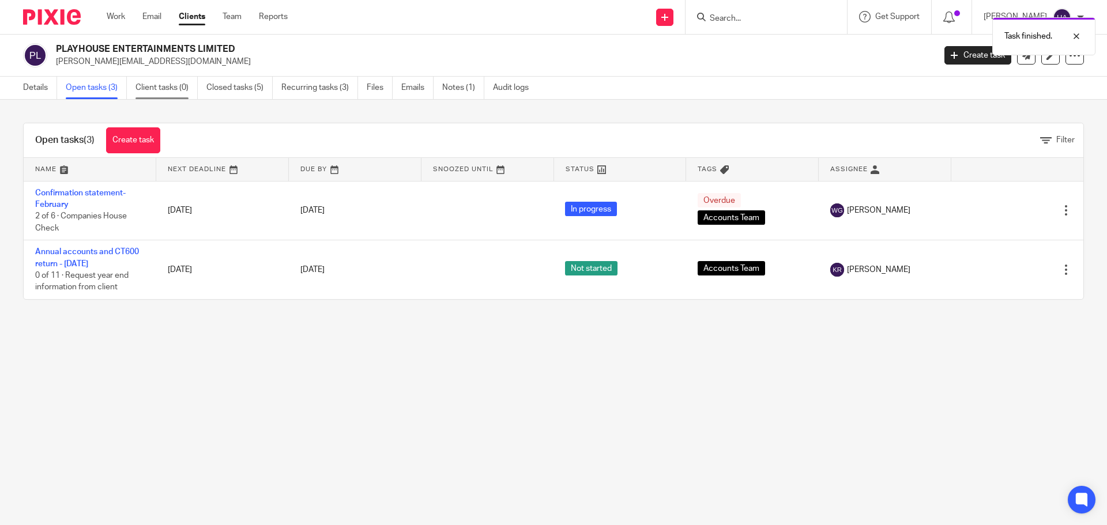
click at [164, 86] on link "Client tasks (0)" at bounding box center [167, 88] width 62 height 22
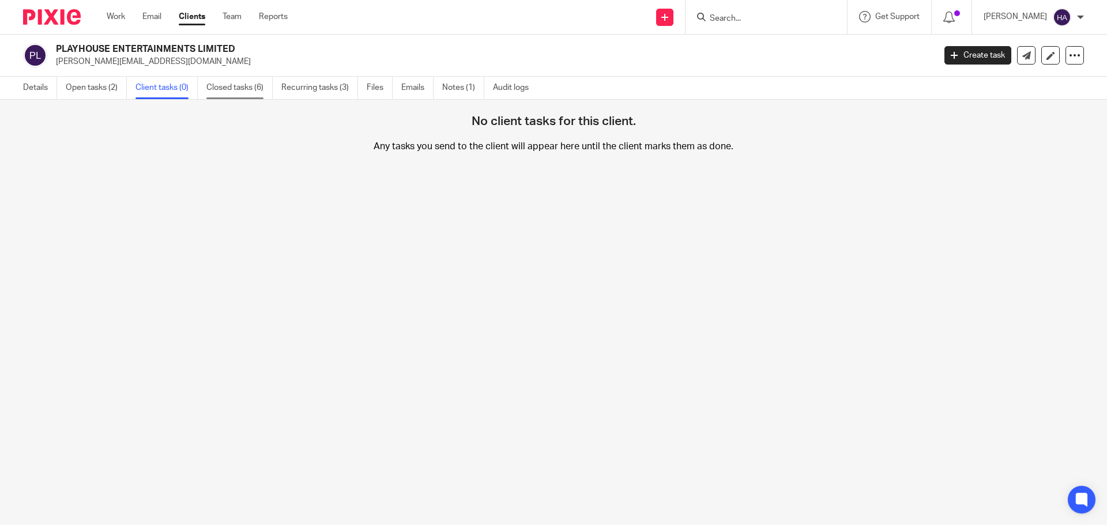
click at [232, 89] on link "Closed tasks (6)" at bounding box center [239, 88] width 66 height 22
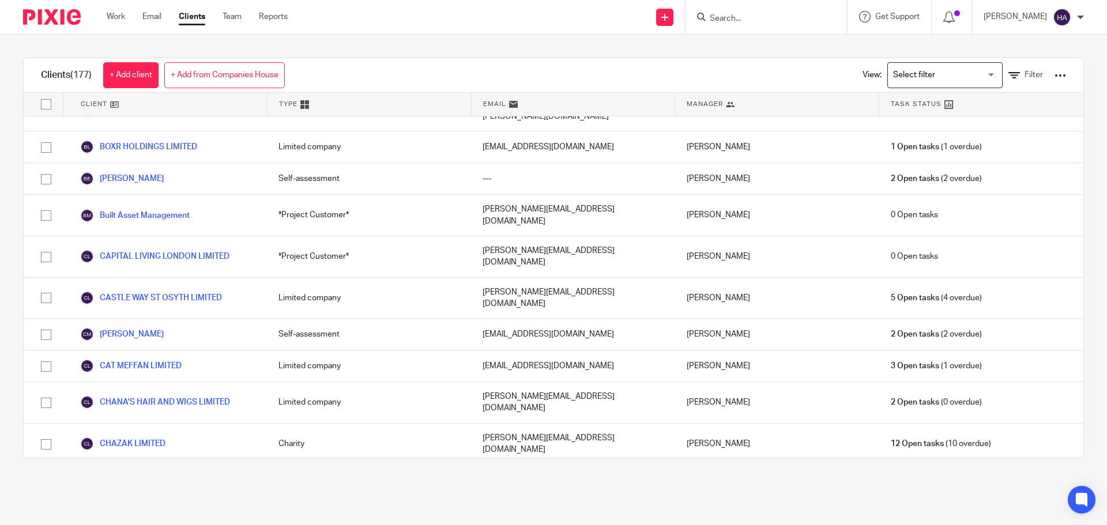
scroll to position [346, 0]
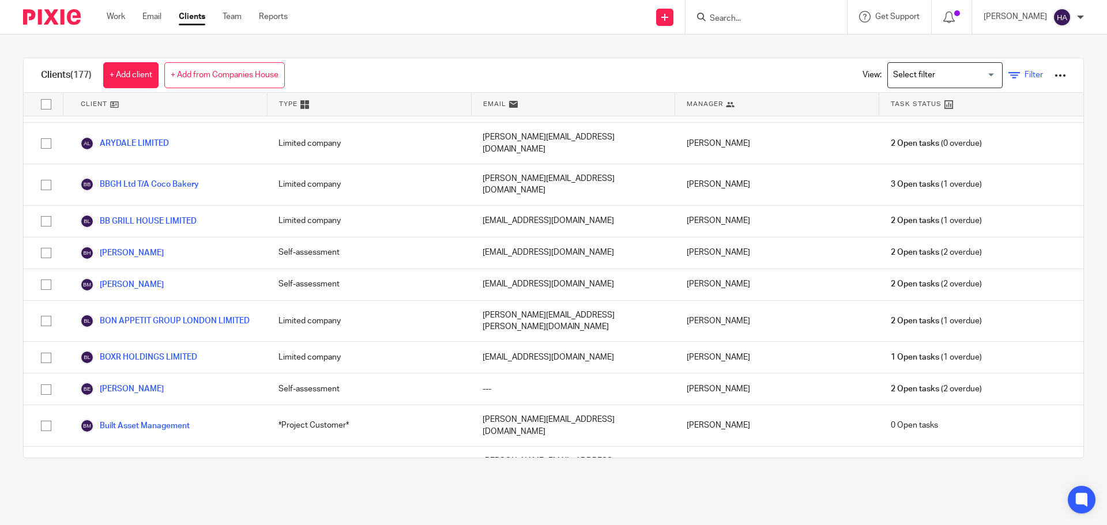
click at [1009, 70] on icon at bounding box center [1015, 76] width 12 height 12
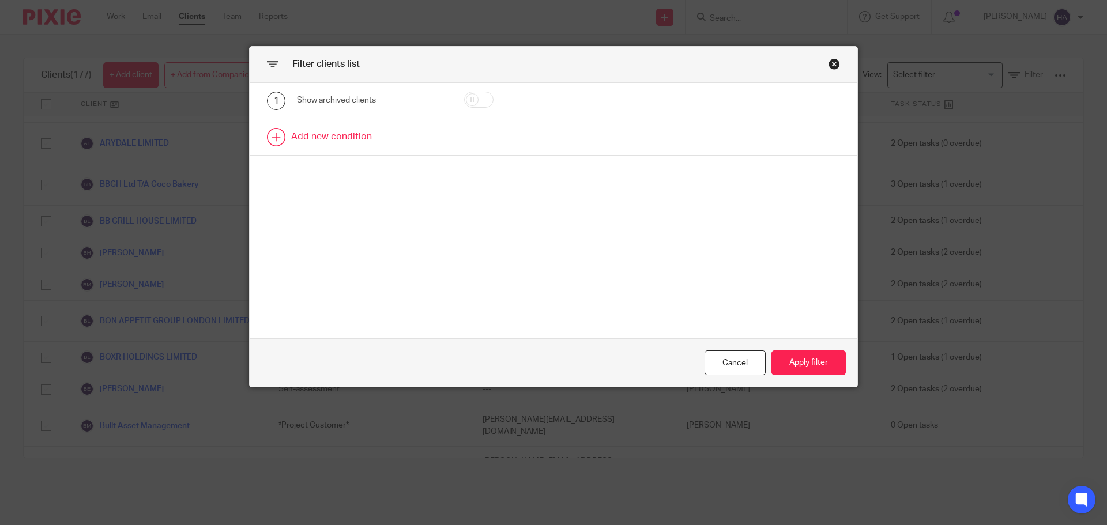
click at [419, 132] on link at bounding box center [554, 137] width 608 height 36
click at [834, 67] on div "Close this dialog window" at bounding box center [835, 64] width 12 height 12
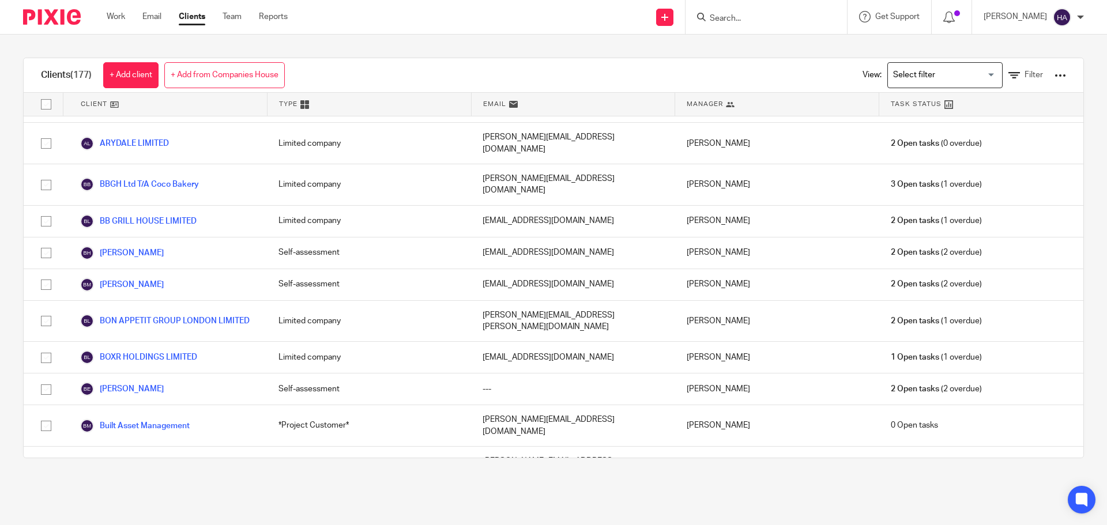
click at [910, 72] on input "Search for option" at bounding box center [942, 75] width 107 height 20
click at [1055, 71] on div at bounding box center [1061, 76] width 12 height 12
click at [1055, 72] on div at bounding box center [1061, 76] width 12 height 12
click at [1025, 77] on span "Filter" at bounding box center [1034, 75] width 18 height 8
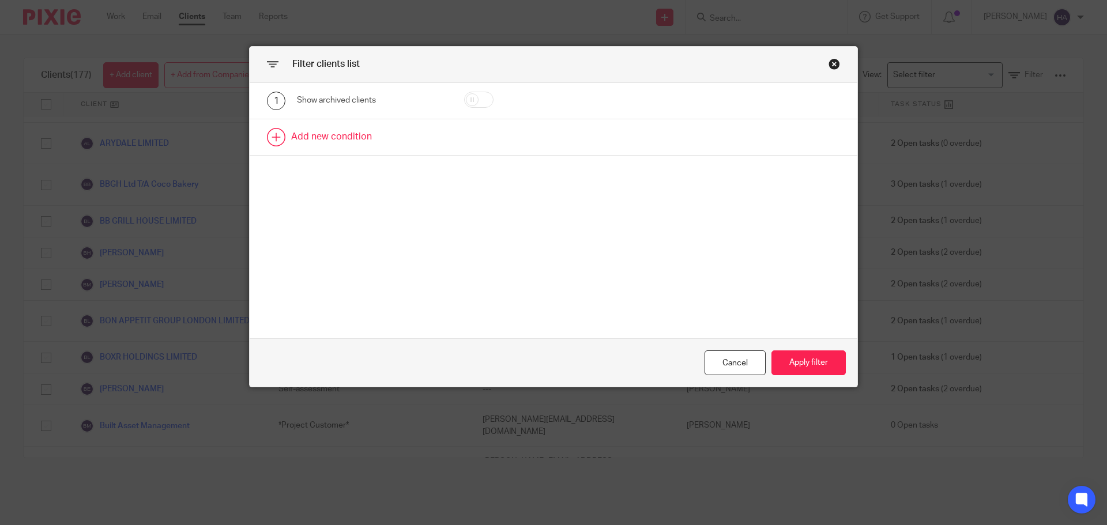
click at [731, 122] on link at bounding box center [554, 137] width 608 height 36
click at [442, 180] on link at bounding box center [554, 181] width 608 height 36
click at [393, 142] on div "Field" at bounding box center [361, 141] width 111 height 24
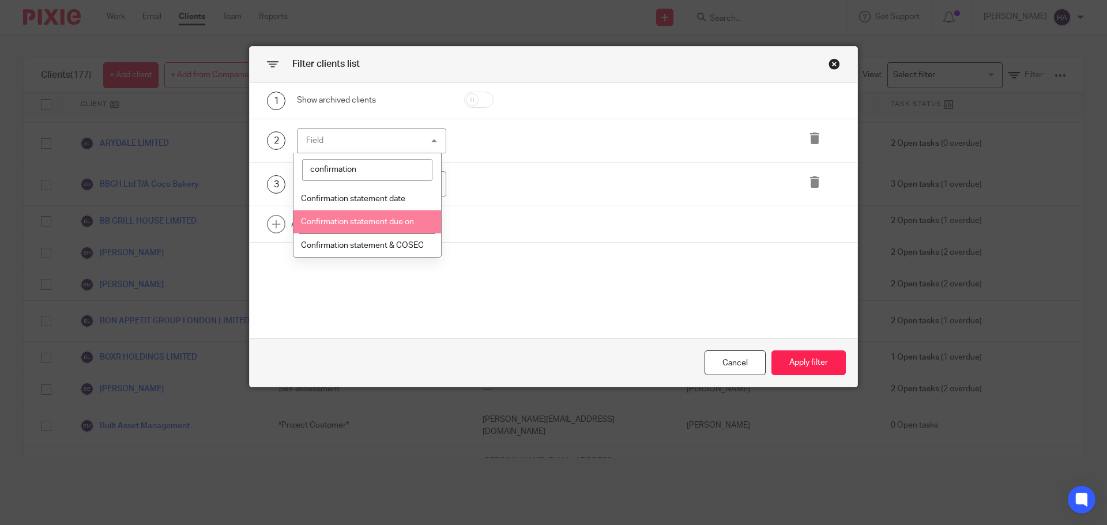
type input "confirmation"
click at [352, 218] on span "Confirmation statement due on" at bounding box center [357, 222] width 113 height 8
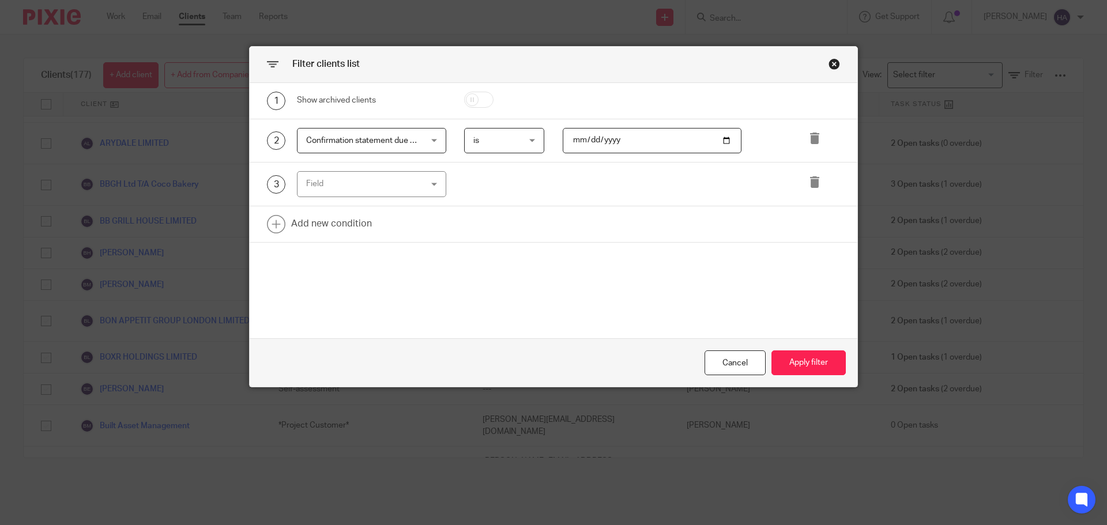
click at [817, 180] on div at bounding box center [815, 184] width 49 height 26
click at [809, 185] on icon at bounding box center [815, 182] width 12 height 12
click at [513, 141] on span "is" at bounding box center [501, 141] width 57 height 24
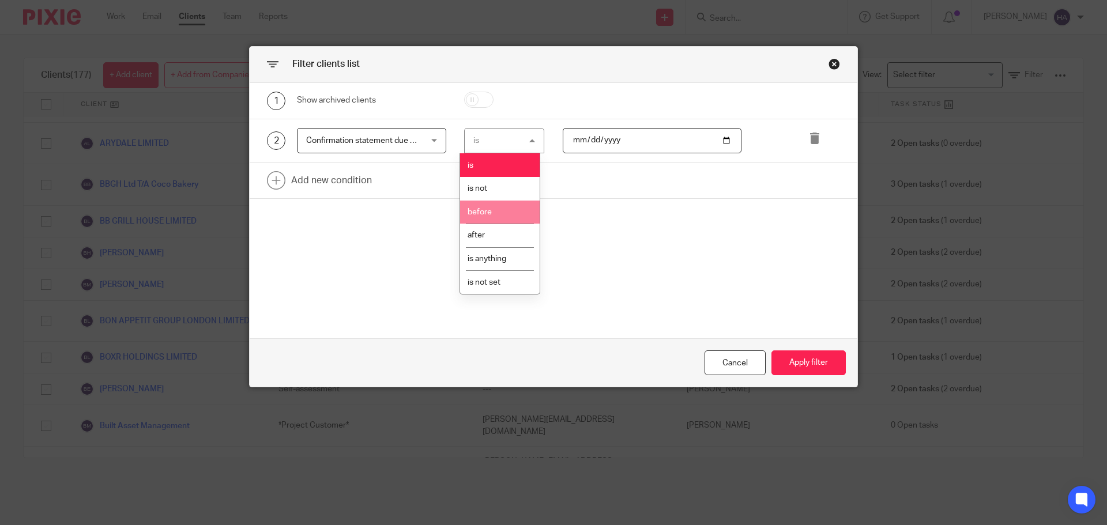
click at [501, 209] on li "before" at bounding box center [500, 213] width 80 height 24
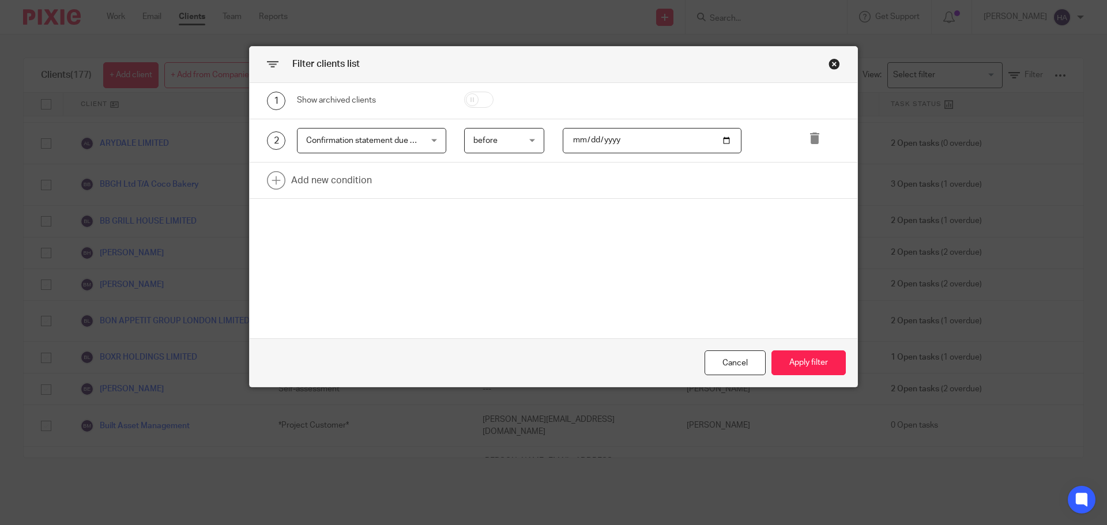
click at [588, 140] on input "date" at bounding box center [652, 141] width 179 height 26
click at [720, 136] on input "date" at bounding box center [652, 141] width 179 height 26
type input "2025-08-31"
click at [782, 361] on button "Apply filter" at bounding box center [809, 363] width 74 height 25
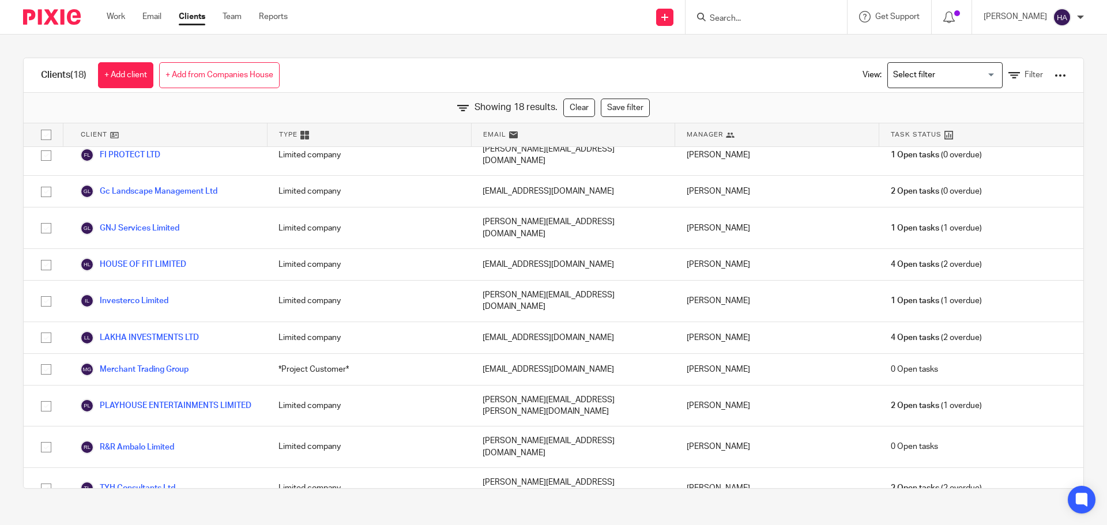
scroll to position [0, 0]
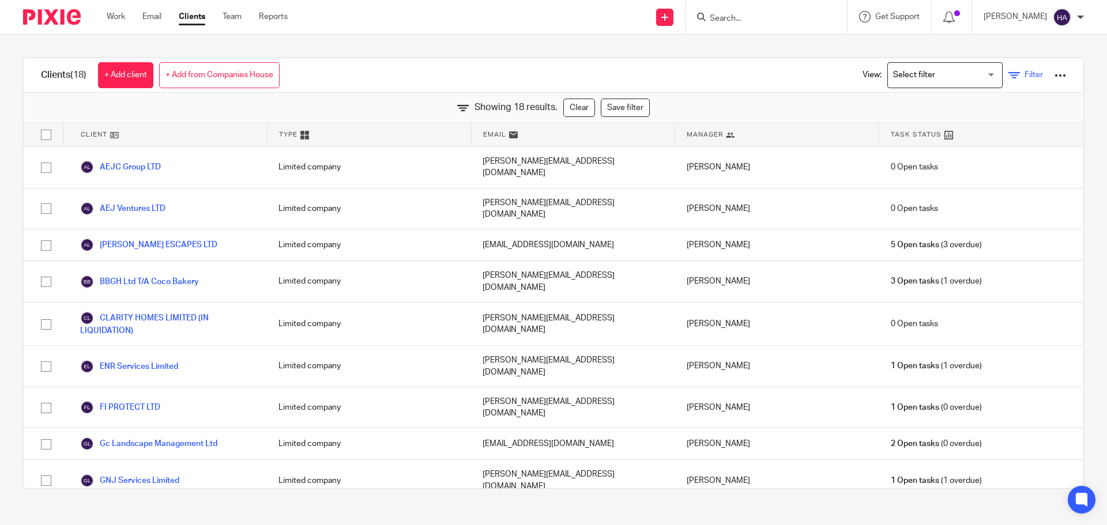
click at [1025, 73] on span "Filter" at bounding box center [1034, 75] width 18 height 8
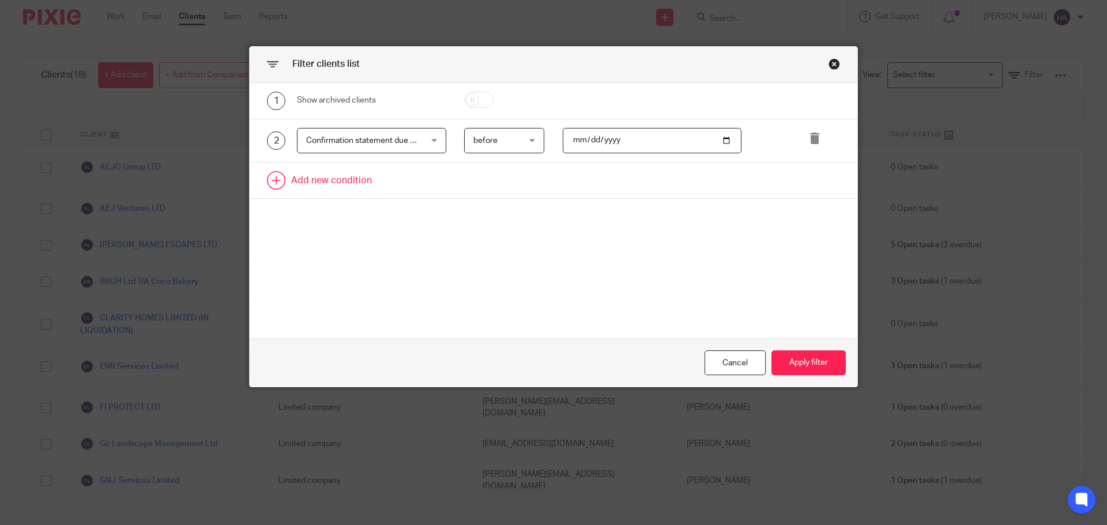
click at [332, 187] on link at bounding box center [554, 181] width 608 height 36
click at [343, 186] on div "Field" at bounding box center [361, 184] width 111 height 24
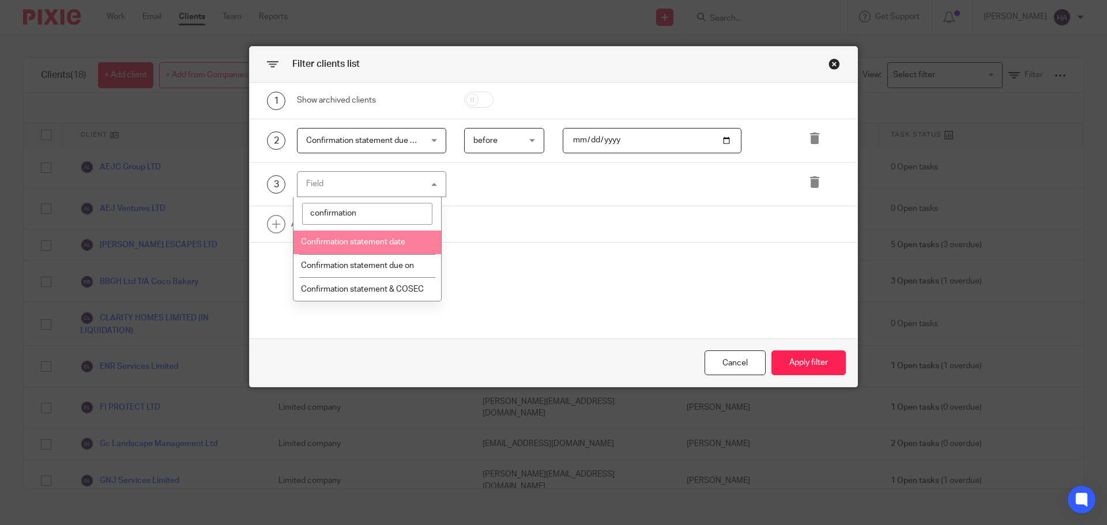
type input "confirmation"
click at [373, 245] on span "Confirmation statement date" at bounding box center [353, 242] width 104 height 8
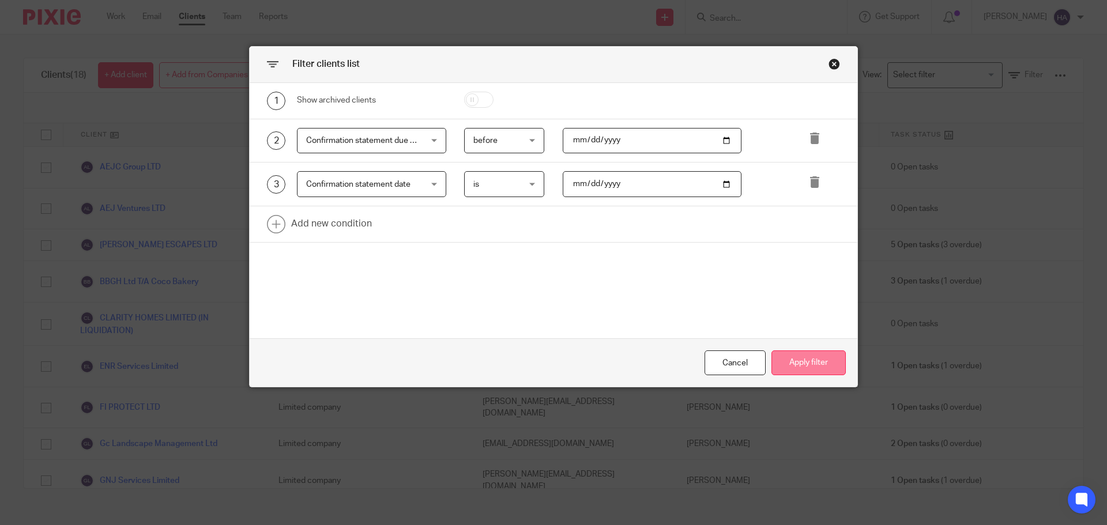
click at [800, 359] on button "Apply filter" at bounding box center [809, 363] width 74 height 25
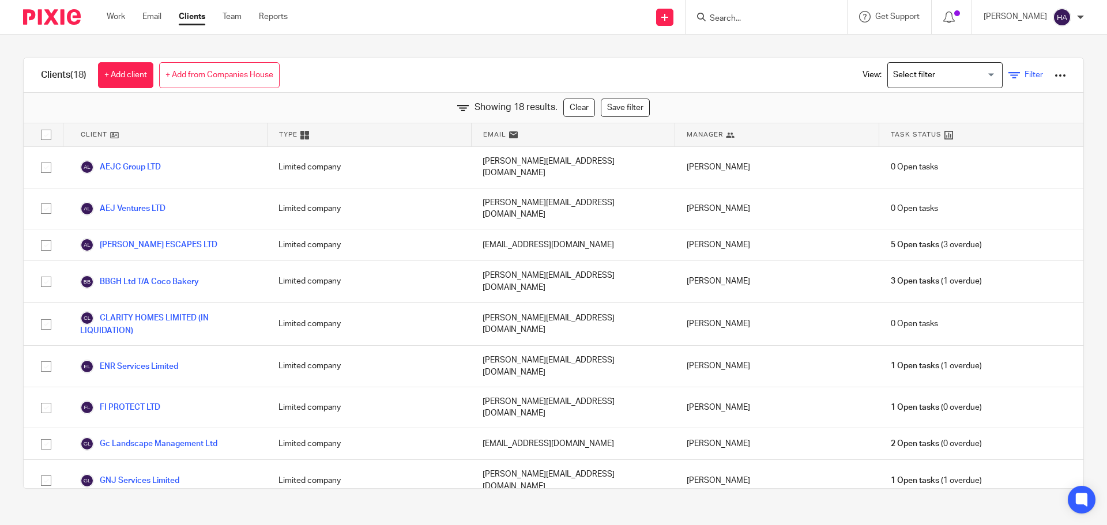
click at [1009, 79] on link "Filter" at bounding box center [1026, 75] width 35 height 12
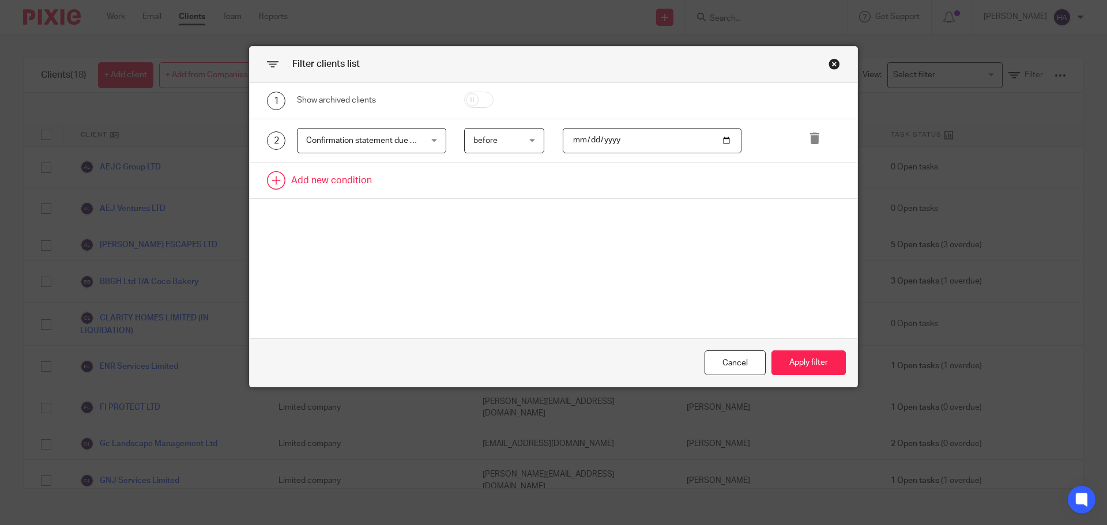
click at [325, 183] on link at bounding box center [554, 181] width 608 height 36
click at [362, 191] on div "Field" at bounding box center [361, 184] width 111 height 24
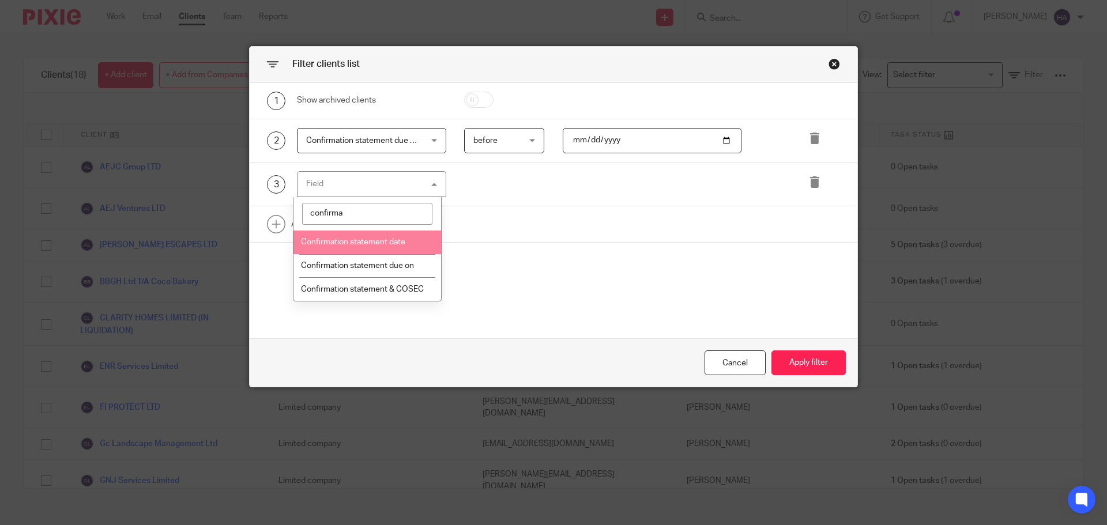
type input "confirma"
click at [365, 246] on span "Confirmation statement date" at bounding box center [353, 242] width 104 height 8
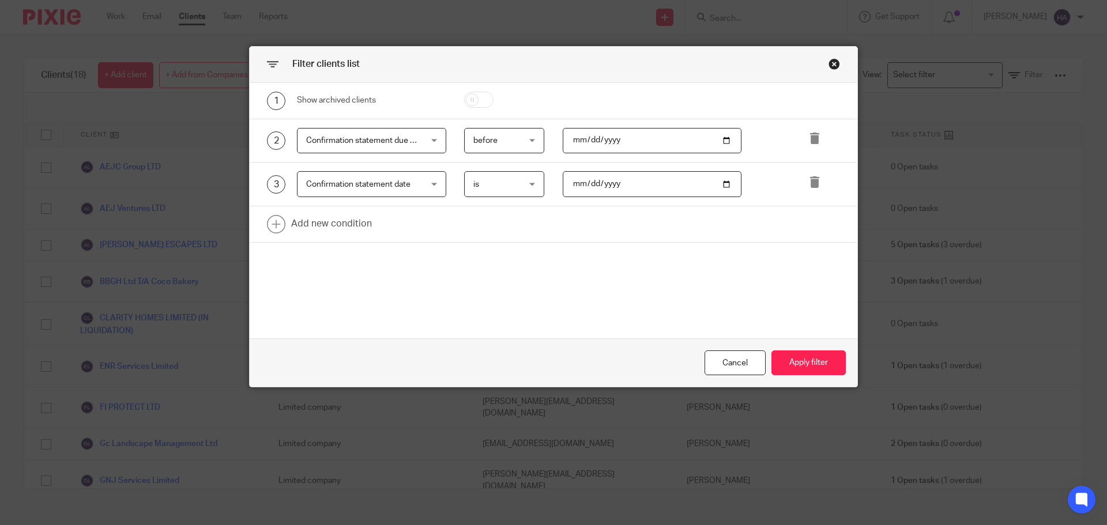
click at [528, 185] on div "is is" at bounding box center [504, 184] width 81 height 26
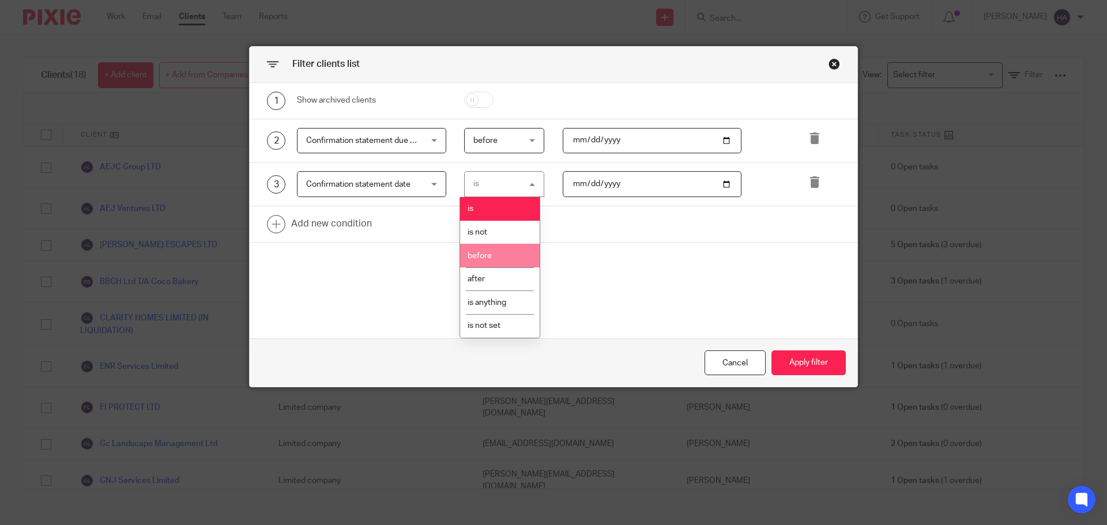
click at [498, 259] on li "before" at bounding box center [500, 256] width 80 height 24
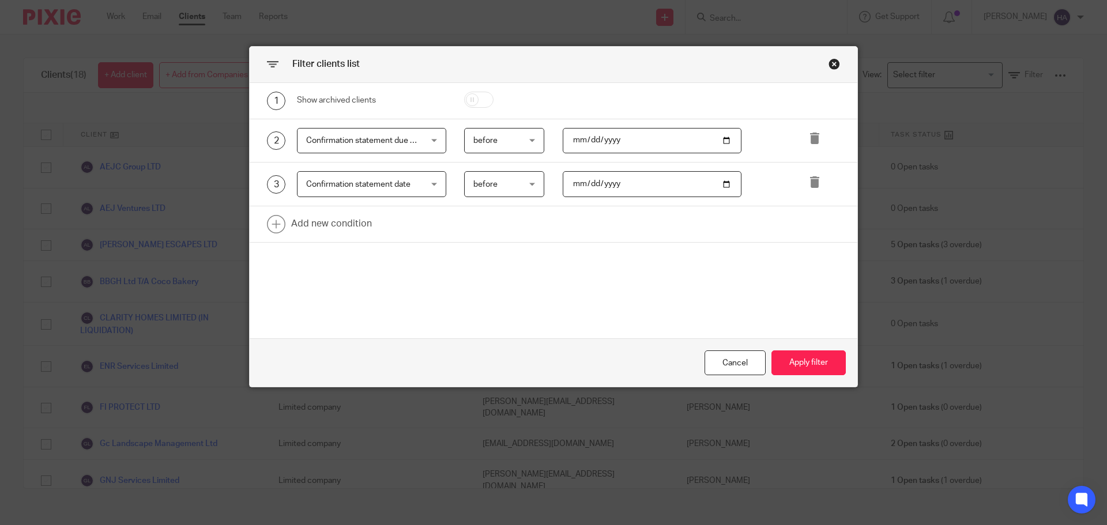
click at [721, 189] on input "date" at bounding box center [652, 184] width 179 height 26
type input "2025-08-31"
click at [802, 363] on button "Apply filter" at bounding box center [809, 363] width 74 height 25
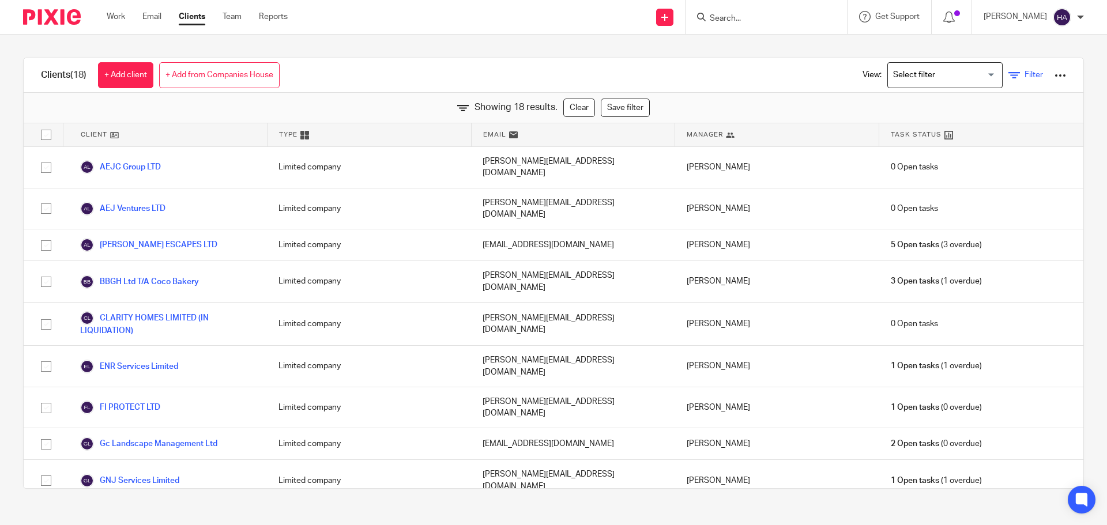
click at [1009, 78] on link "Filter" at bounding box center [1026, 75] width 35 height 12
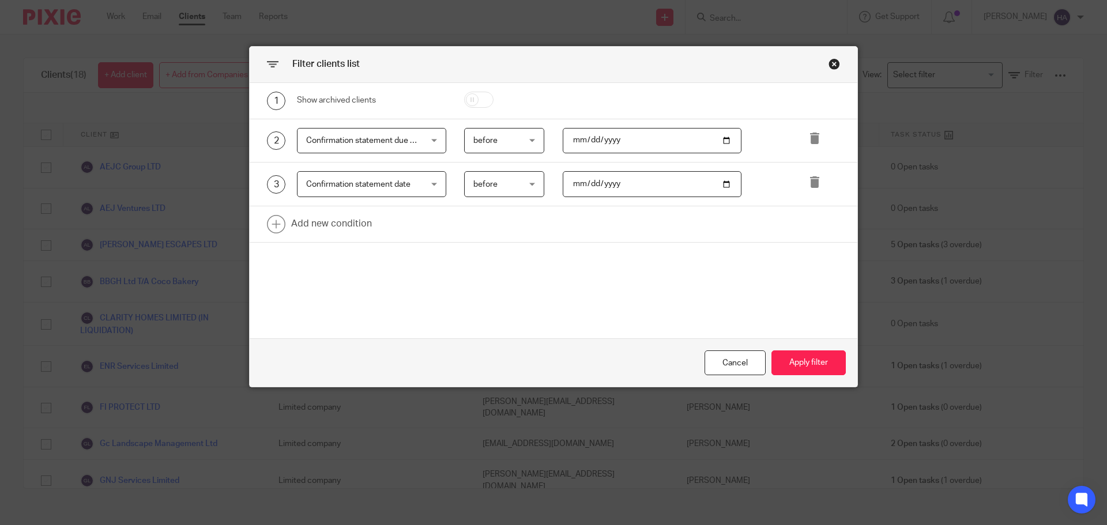
click at [721, 138] on input "2025-08-31" at bounding box center [652, 141] width 179 height 26
type input "2025-09-19"
click at [723, 189] on input "2025-08-31" at bounding box center [652, 184] width 179 height 26
type input "2025-09-19"
click at [802, 354] on button "Apply filter" at bounding box center [809, 363] width 74 height 25
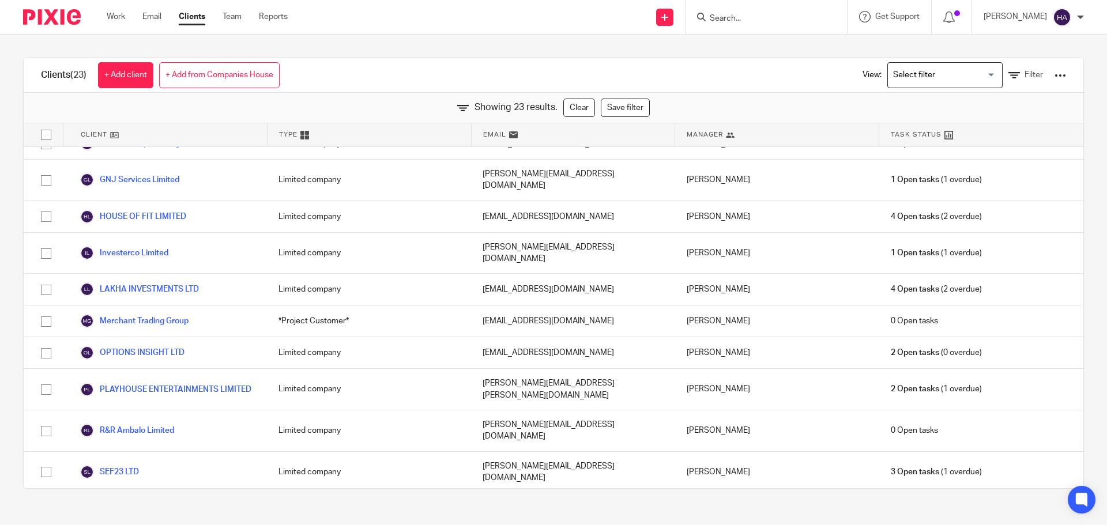
scroll to position [411, 0]
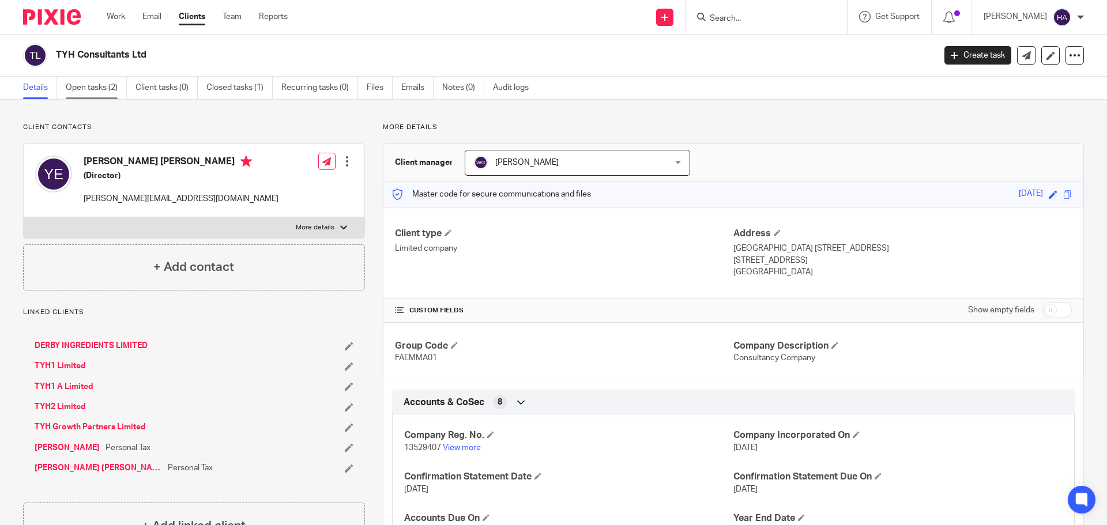
click at [103, 91] on link "Open tasks (2)" at bounding box center [96, 88] width 61 height 22
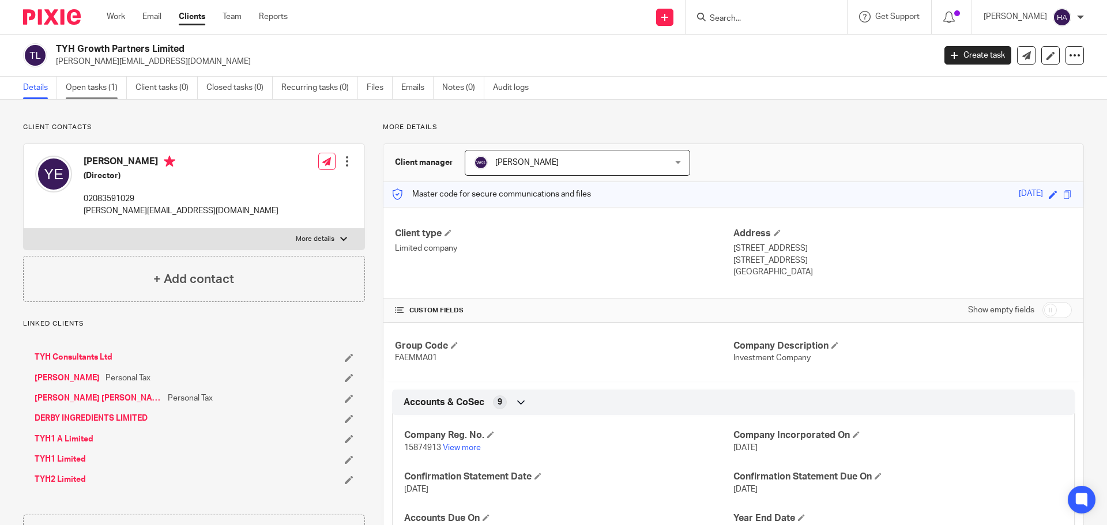
click at [114, 88] on link "Open tasks (1)" at bounding box center [96, 88] width 61 height 22
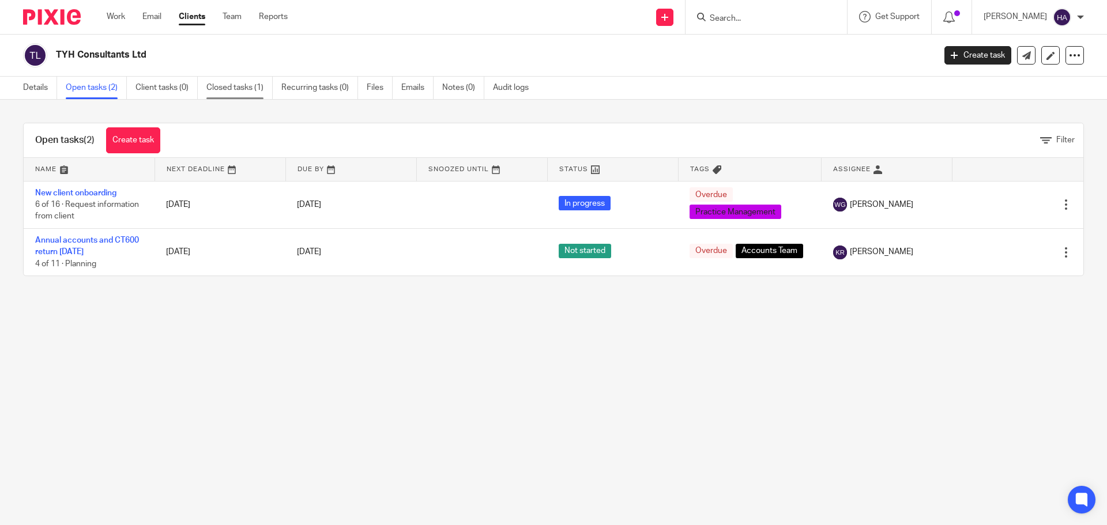
click at [225, 92] on link "Closed tasks (1)" at bounding box center [239, 88] width 66 height 22
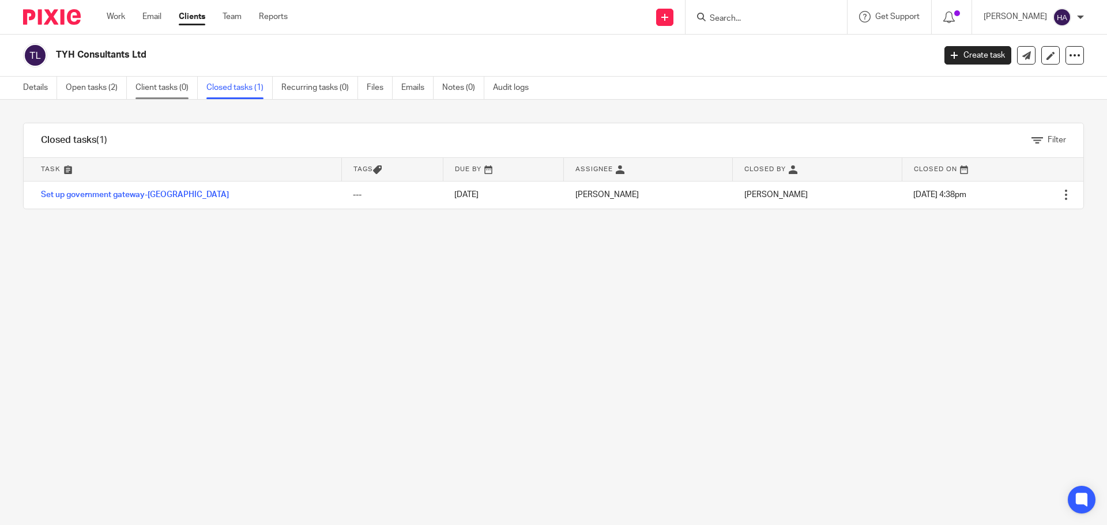
click at [172, 94] on link "Client tasks (0)" at bounding box center [167, 88] width 62 height 22
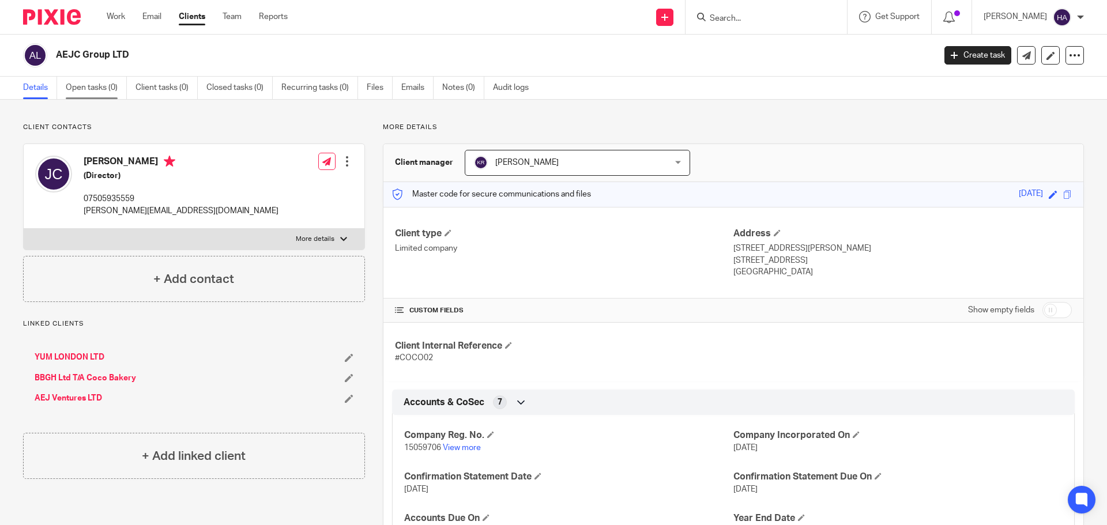
click at [91, 82] on link "Open tasks (0)" at bounding box center [96, 88] width 61 height 22
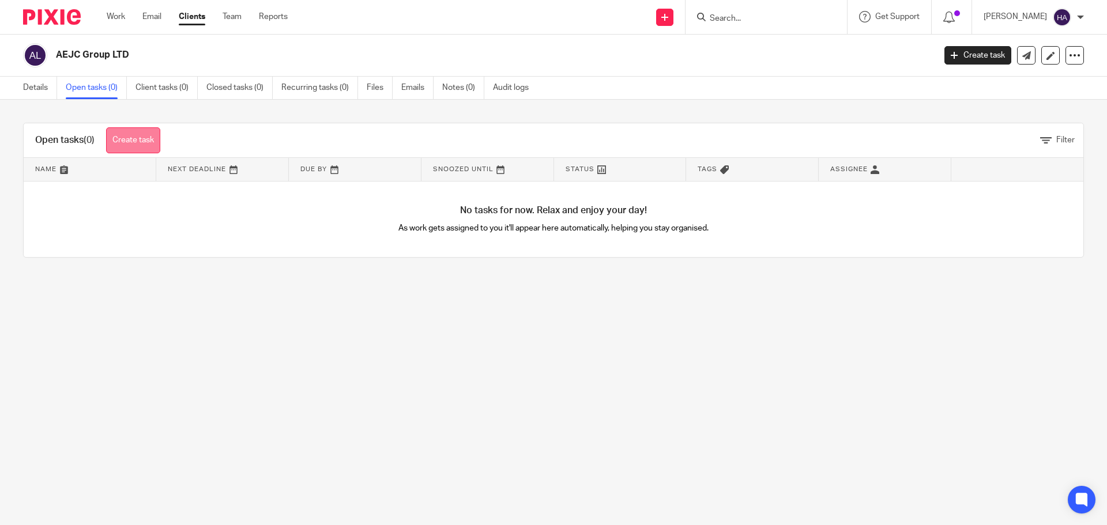
click at [142, 140] on link "Create task" at bounding box center [133, 140] width 54 height 26
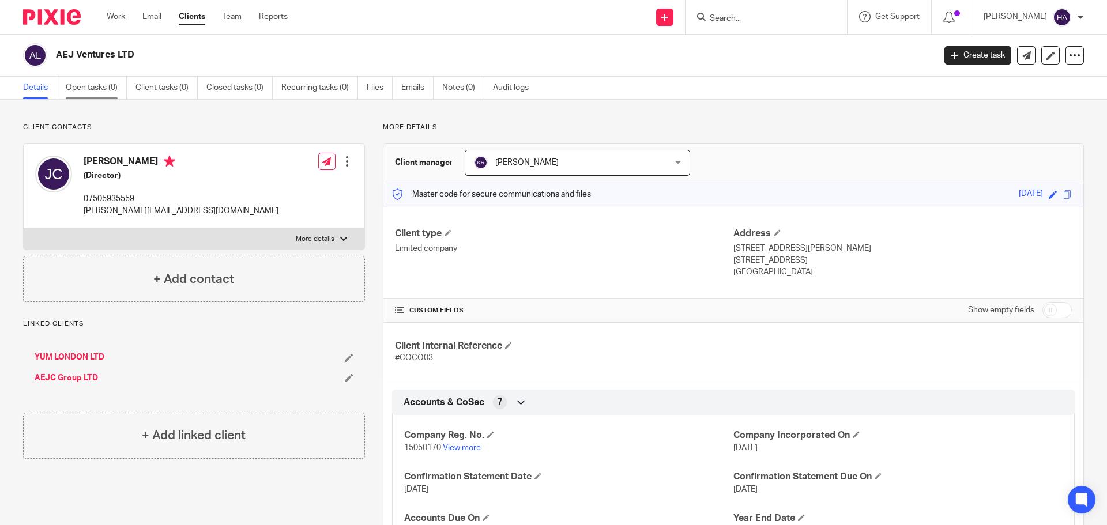
click at [103, 92] on link "Open tasks (0)" at bounding box center [96, 88] width 61 height 22
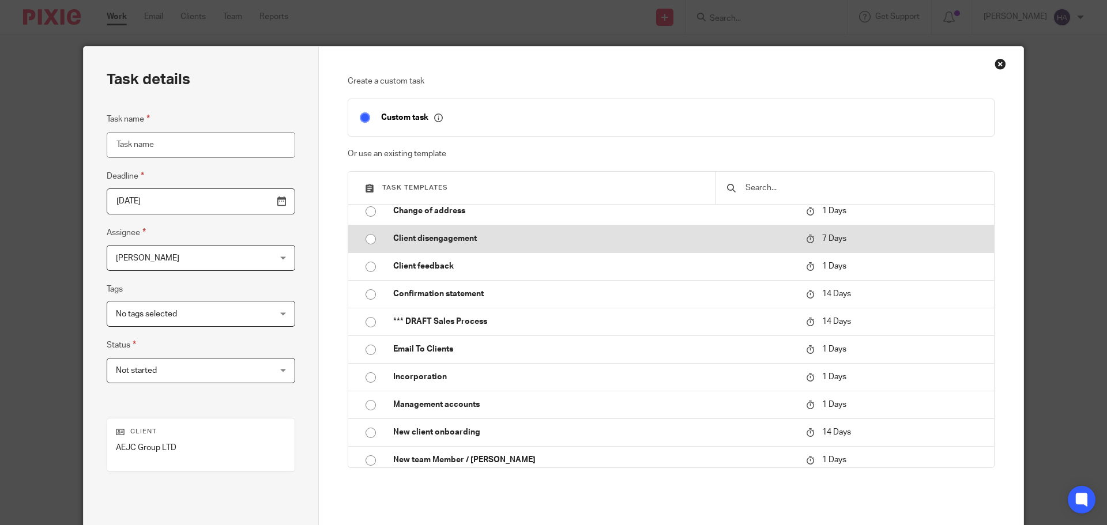
scroll to position [91, 0]
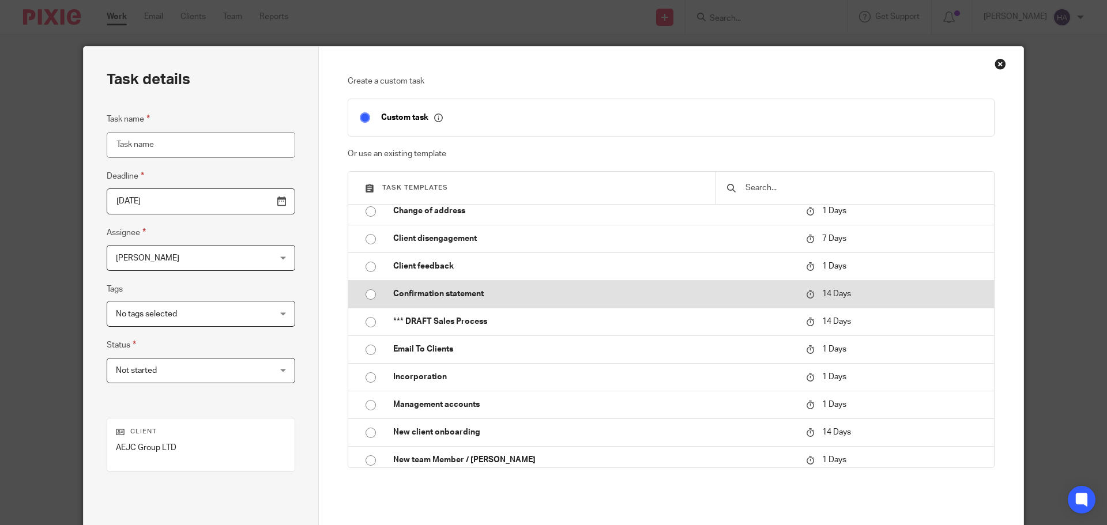
click at [482, 294] on p "Confirmation statement" at bounding box center [593, 294] width 401 height 12
type input "2025-09-02"
type input "Confirmation statement"
checkbox input "false"
radio input "true"
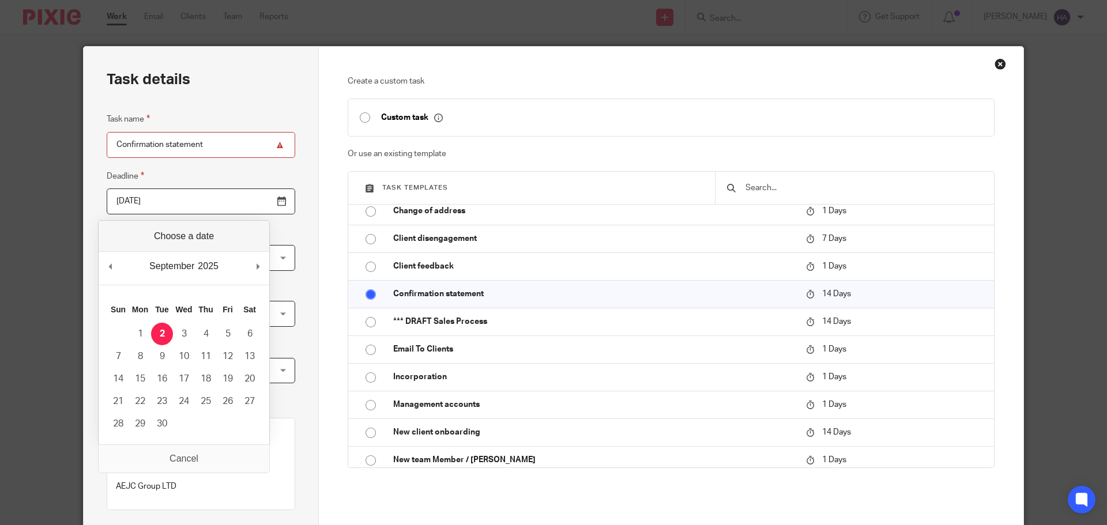
click at [205, 211] on input "2025-09-02" at bounding box center [201, 202] width 189 height 26
click at [998, 69] on div "Close this dialog window" at bounding box center [1001, 64] width 12 height 12
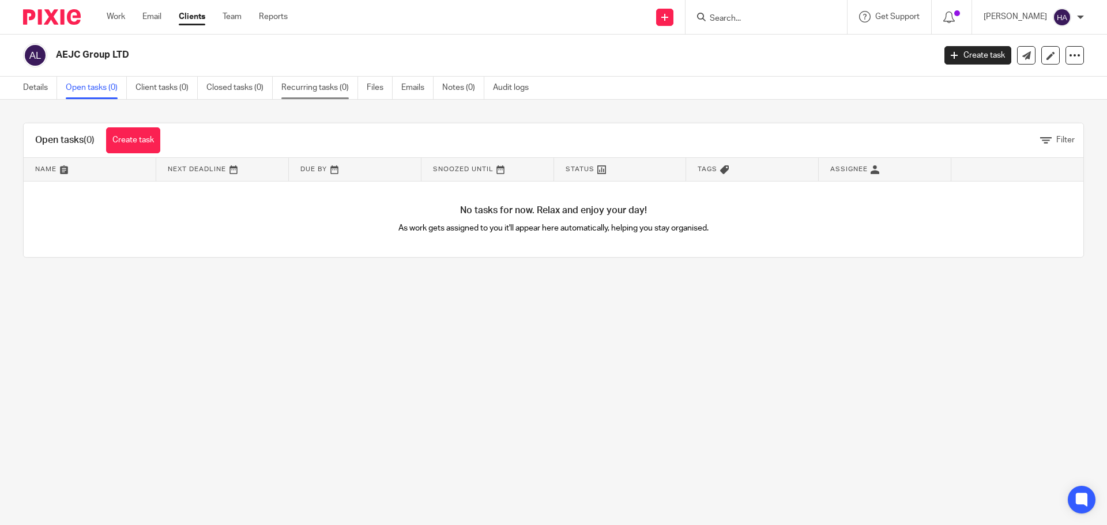
click at [308, 88] on link "Recurring tasks (0)" at bounding box center [319, 88] width 77 height 22
click at [291, 83] on link "Recurring tasks (0)" at bounding box center [319, 88] width 77 height 22
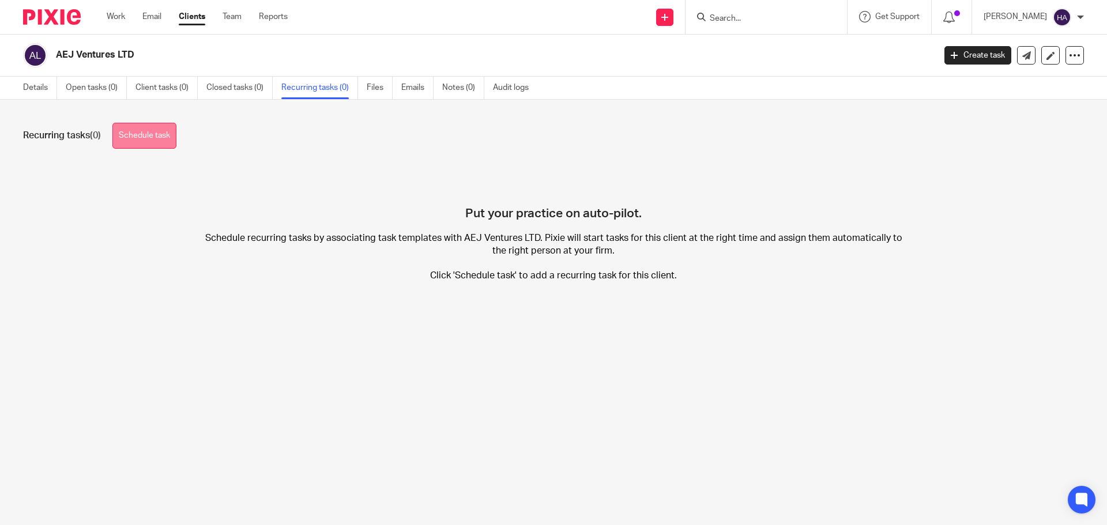
click at [143, 140] on link "Schedule task" at bounding box center [144, 136] width 64 height 26
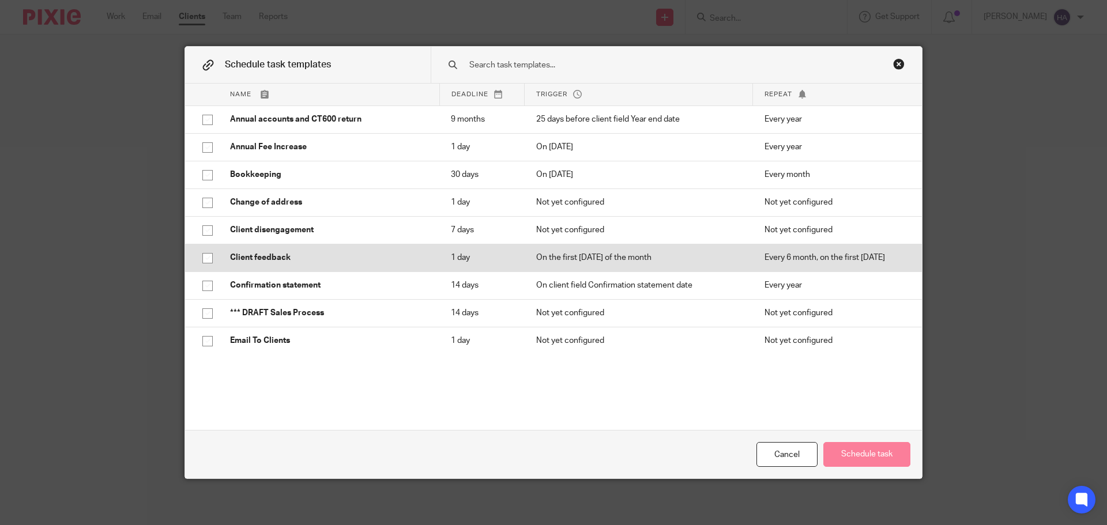
scroll to position [25, 0]
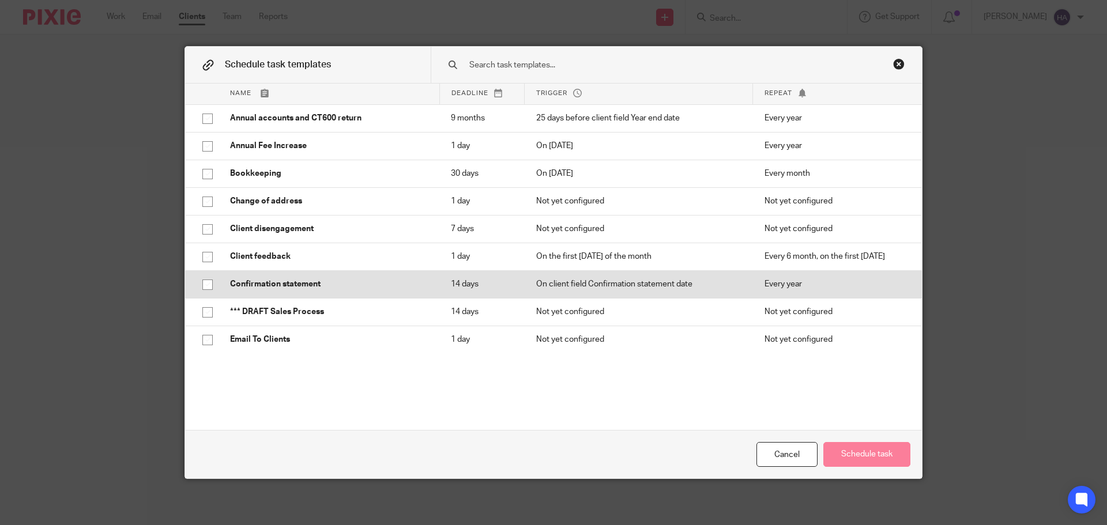
click at [322, 278] on td "Confirmation statement" at bounding box center [329, 284] width 221 height 28
checkbox input "true"
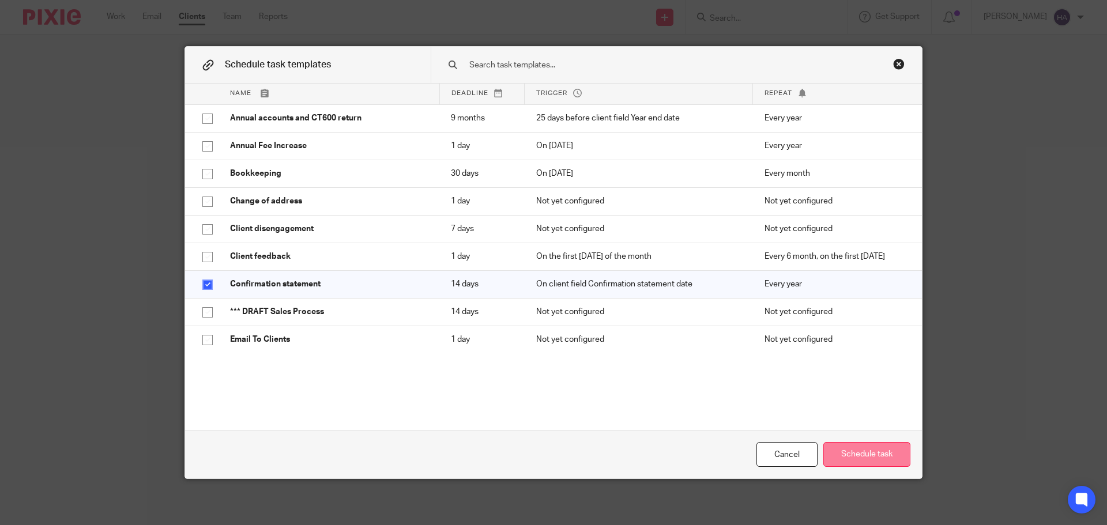
click at [847, 457] on button "Schedule task" at bounding box center [866, 454] width 87 height 25
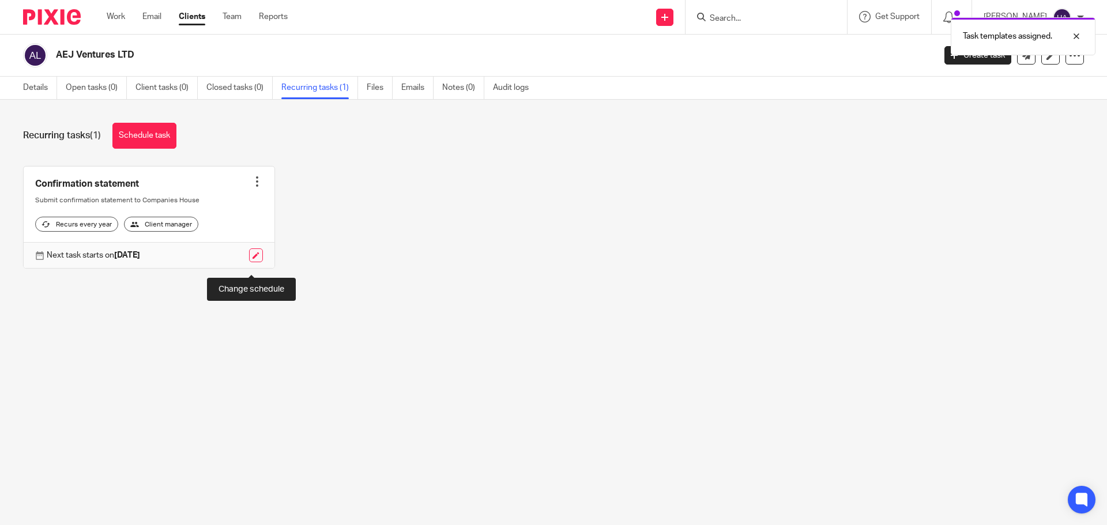
click at [251, 262] on link at bounding box center [256, 256] width 14 height 14
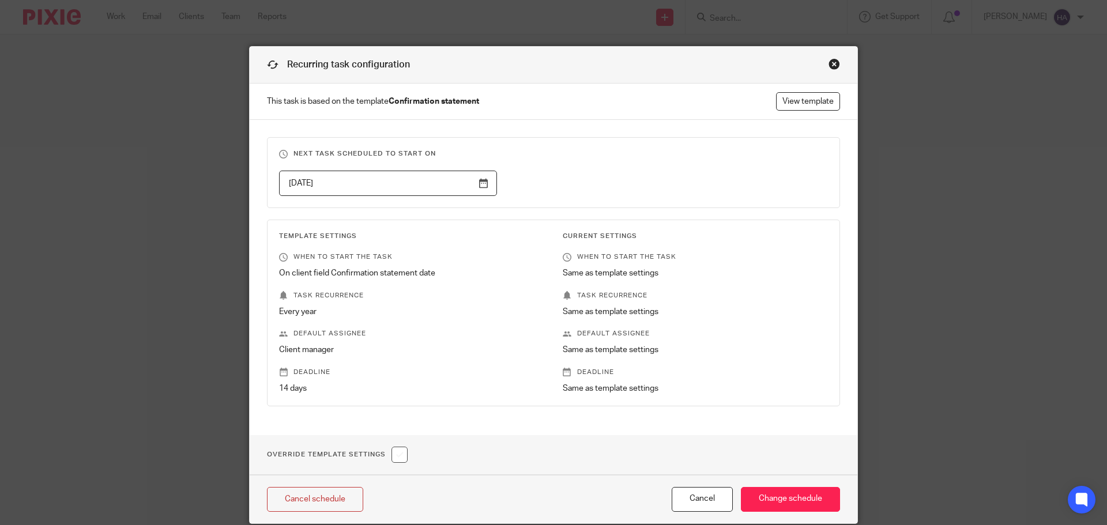
click at [359, 188] on input "[DATE]" at bounding box center [388, 184] width 218 height 26
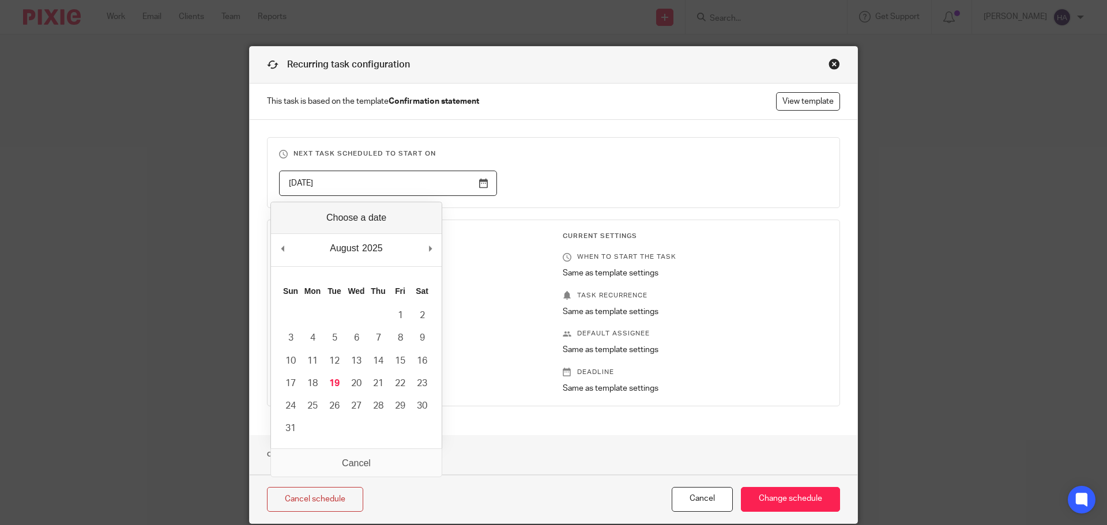
click at [730, 289] on div "Current Settings When to start the task Same as template settings Task recurren…" at bounding box center [686, 313] width 284 height 163
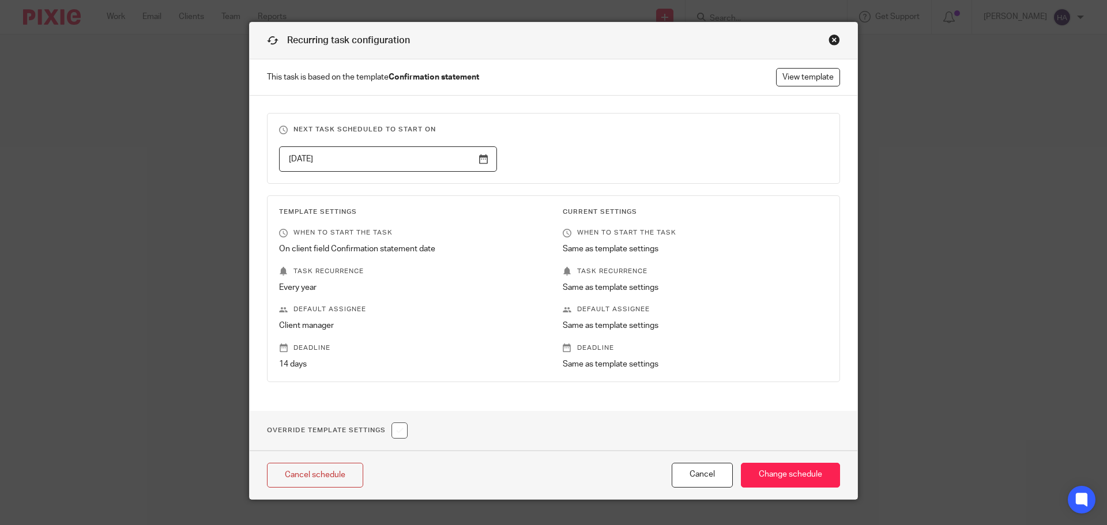
scroll to position [24, 0]
click at [799, 476] on input "Change schedule" at bounding box center [790, 476] width 99 height 25
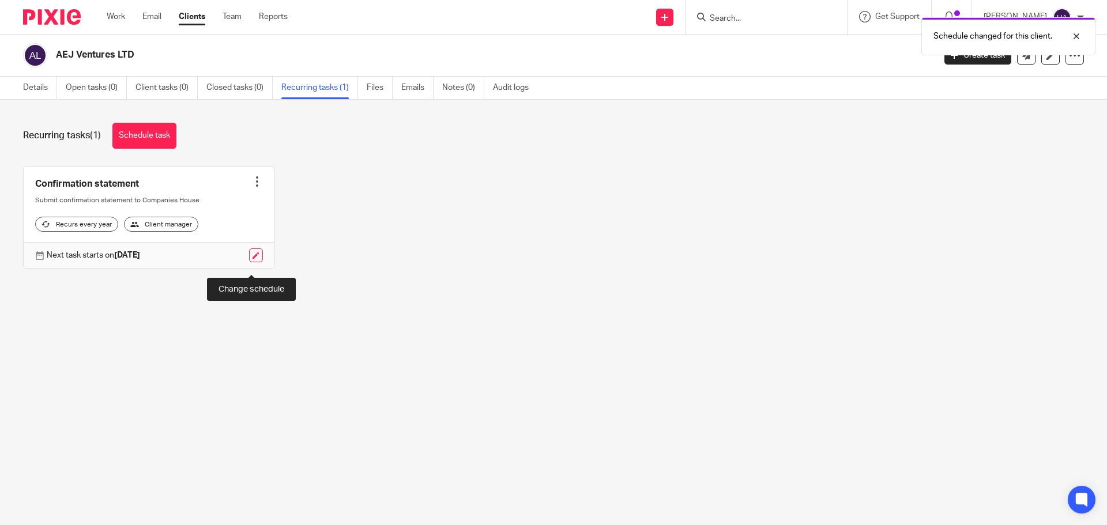
click at [251, 261] on link at bounding box center [256, 256] width 14 height 14
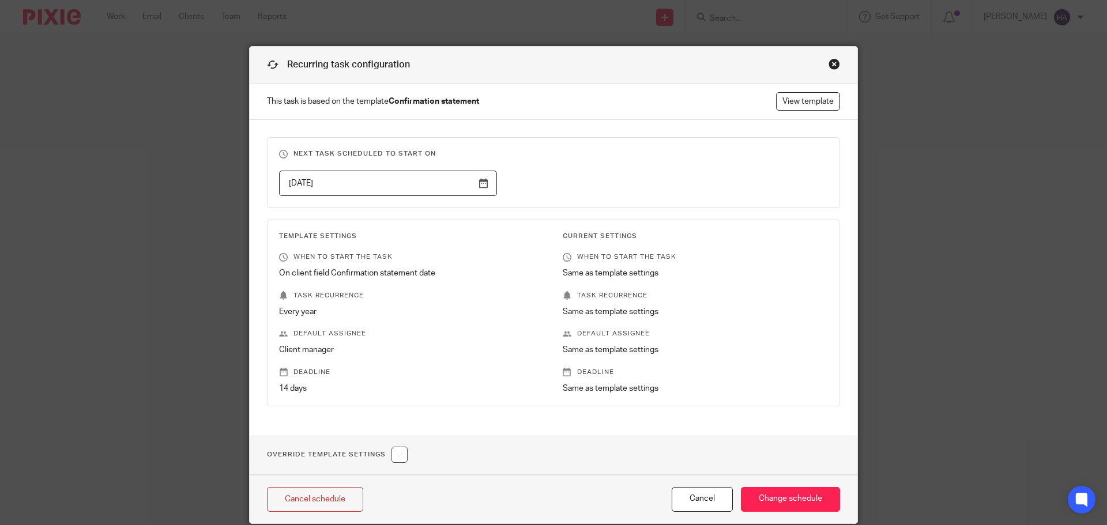
scroll to position [1, 0]
click at [830, 66] on div "Close this dialog window" at bounding box center [835, 64] width 12 height 12
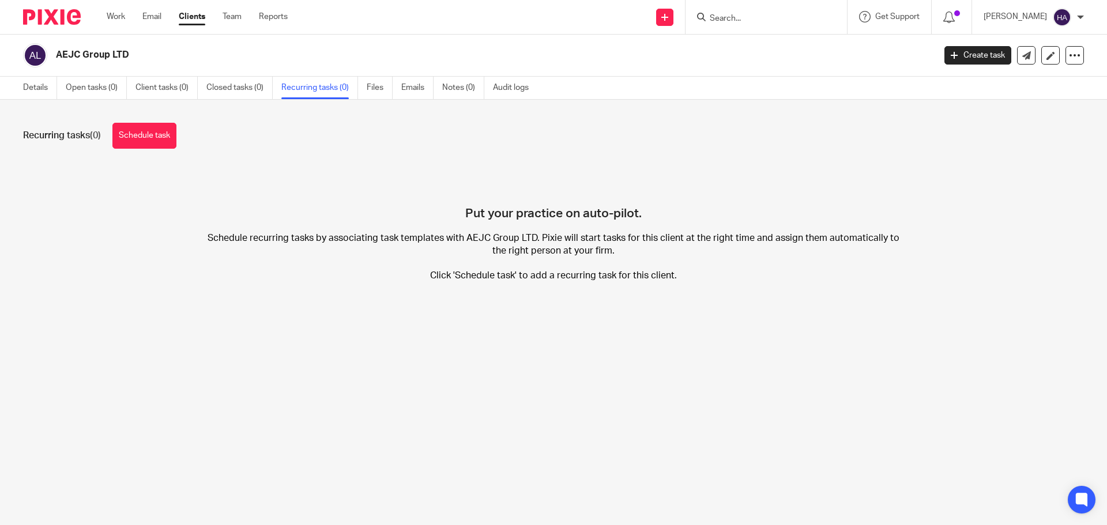
click at [157, 133] on link "Schedule task" at bounding box center [144, 136] width 64 height 26
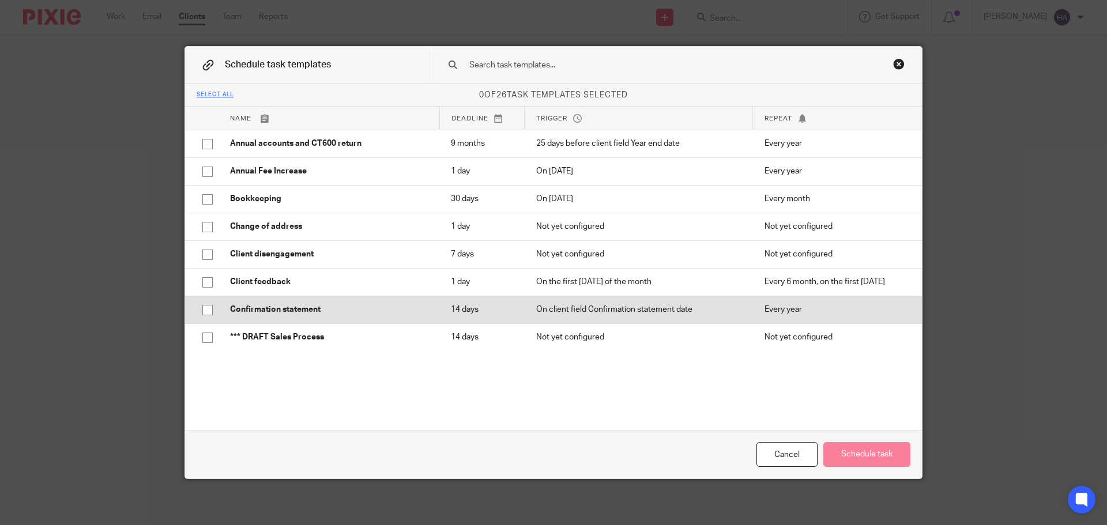
click at [358, 308] on p "Confirmation statement" at bounding box center [329, 310] width 198 height 12
checkbox input "true"
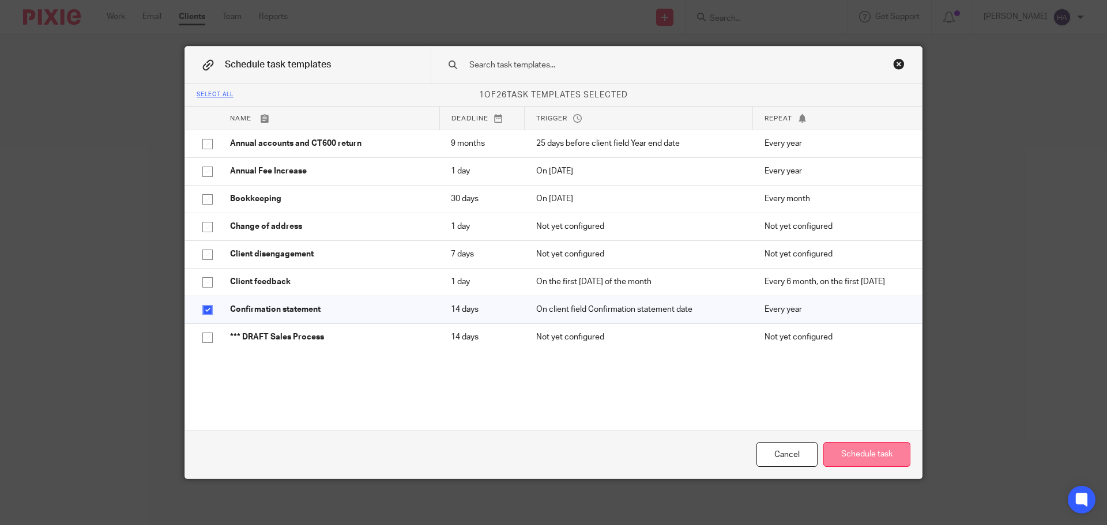
click at [852, 446] on button "Schedule task" at bounding box center [866, 454] width 87 height 25
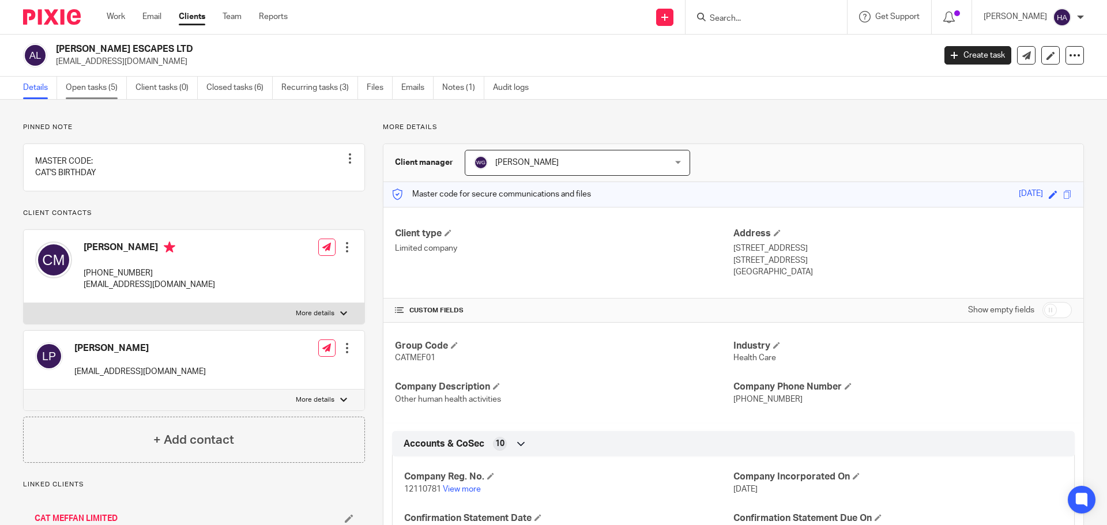
click at [103, 92] on link "Open tasks (5)" at bounding box center [96, 88] width 61 height 22
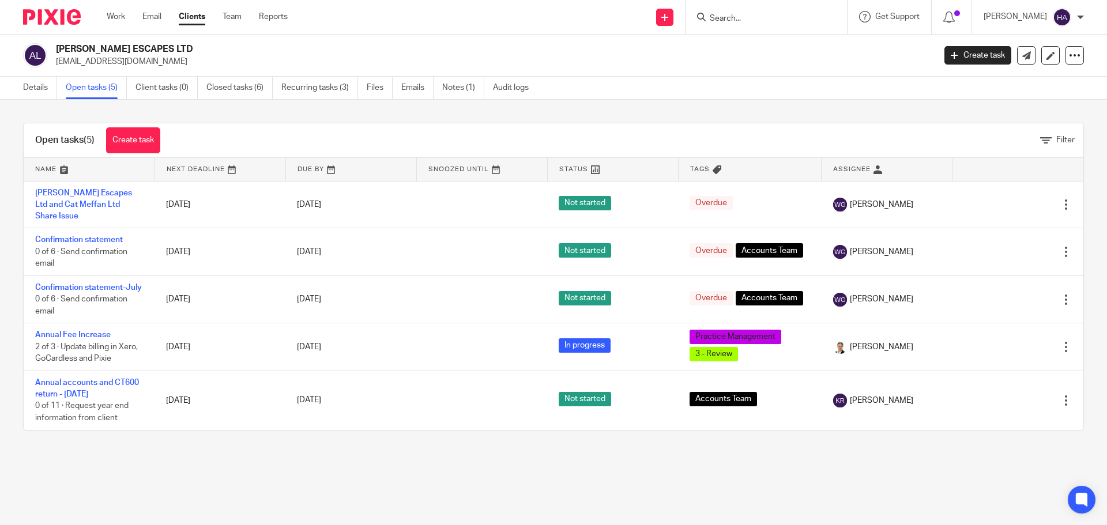
click at [314, 82] on link "Recurring tasks (3)" at bounding box center [319, 88] width 77 height 22
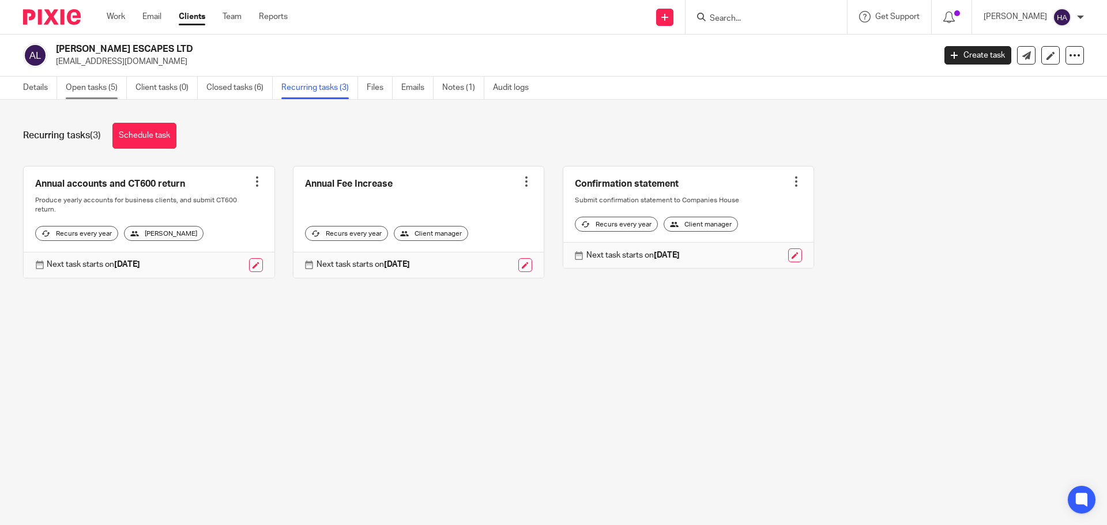
click at [88, 86] on link "Open tasks (5)" at bounding box center [96, 88] width 61 height 22
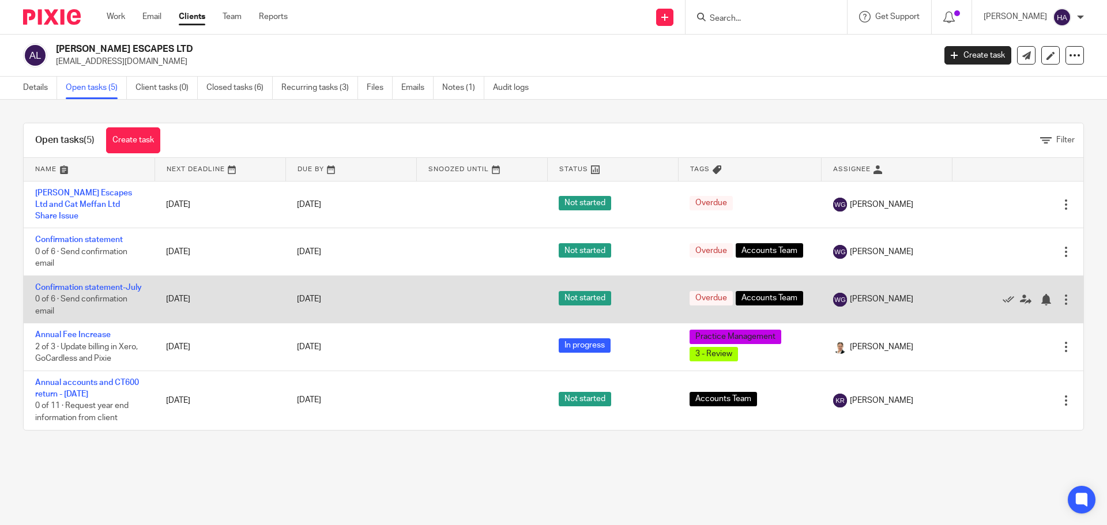
click at [1060, 299] on div at bounding box center [1066, 300] width 12 height 12
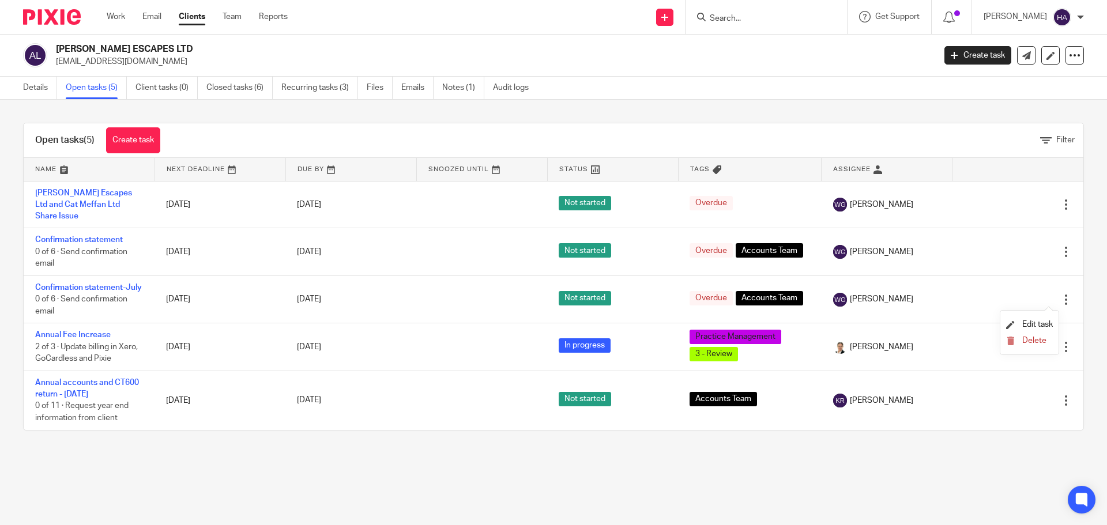
click at [1035, 336] on li "Delete" at bounding box center [1029, 341] width 47 height 15
click at [1028, 340] on span "Delete" at bounding box center [1034, 341] width 24 height 8
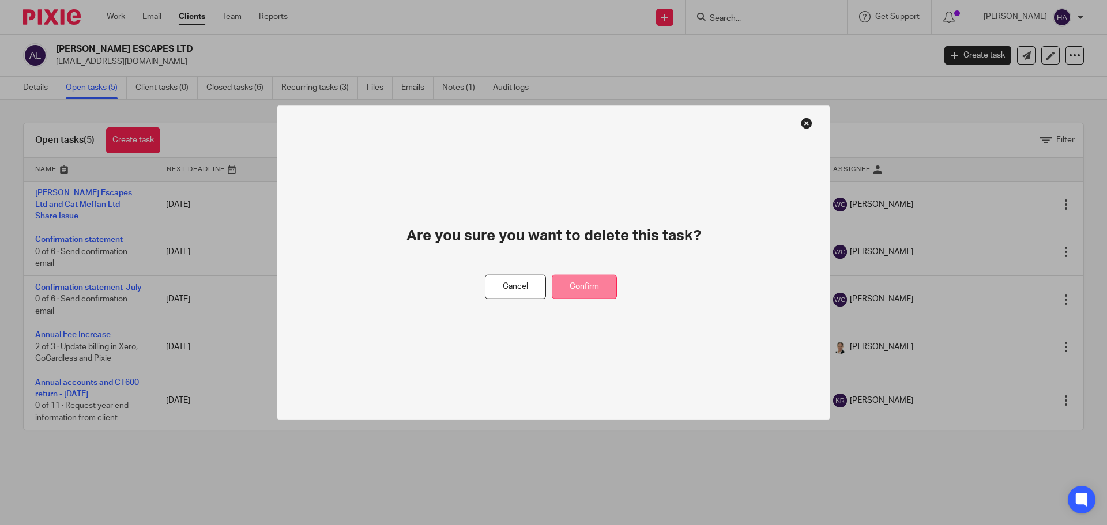
click at [566, 284] on button "Confirm" at bounding box center [584, 286] width 65 height 25
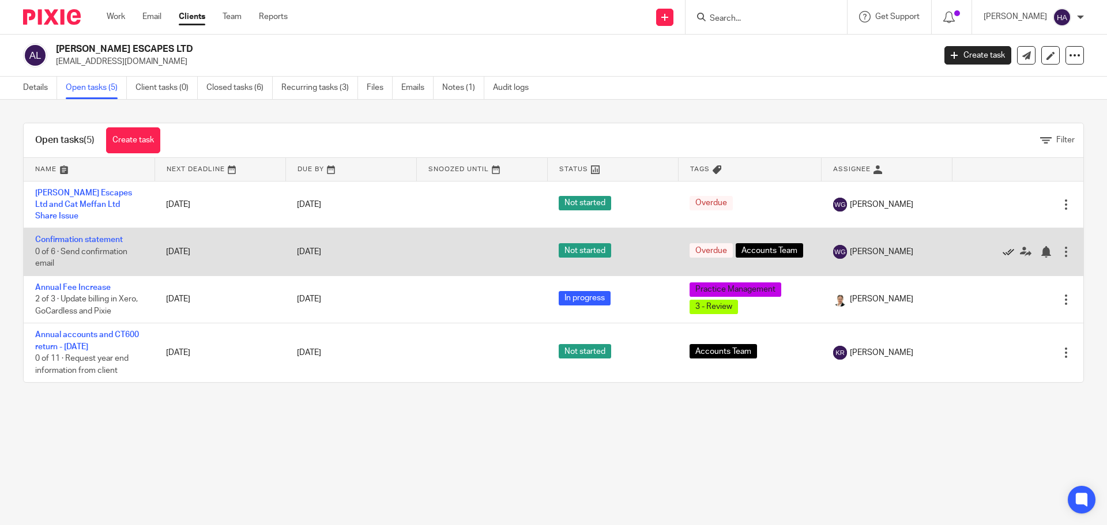
click at [1003, 246] on icon at bounding box center [1009, 252] width 12 height 12
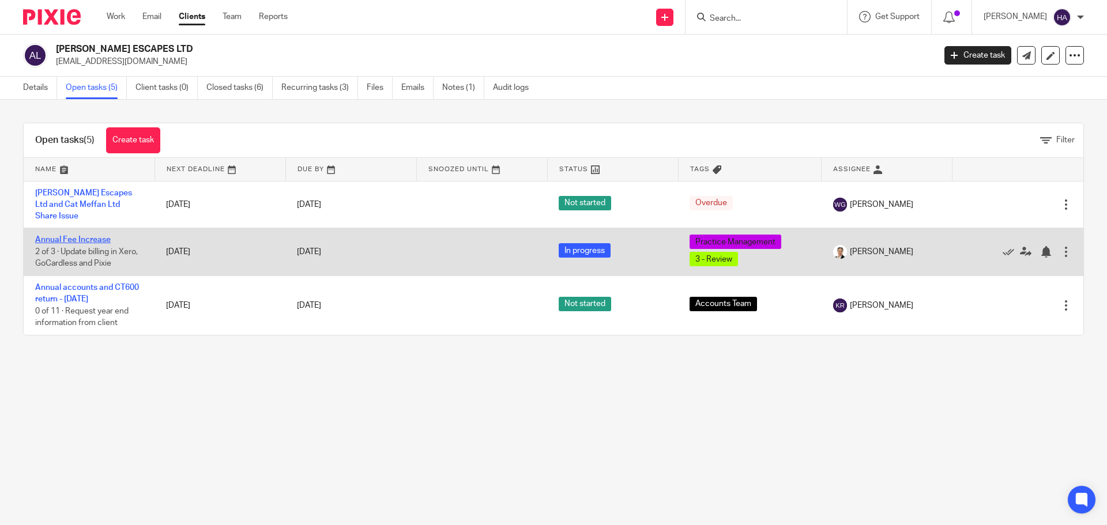
click at [71, 236] on link "Annual Fee Increase" at bounding box center [73, 240] width 76 height 8
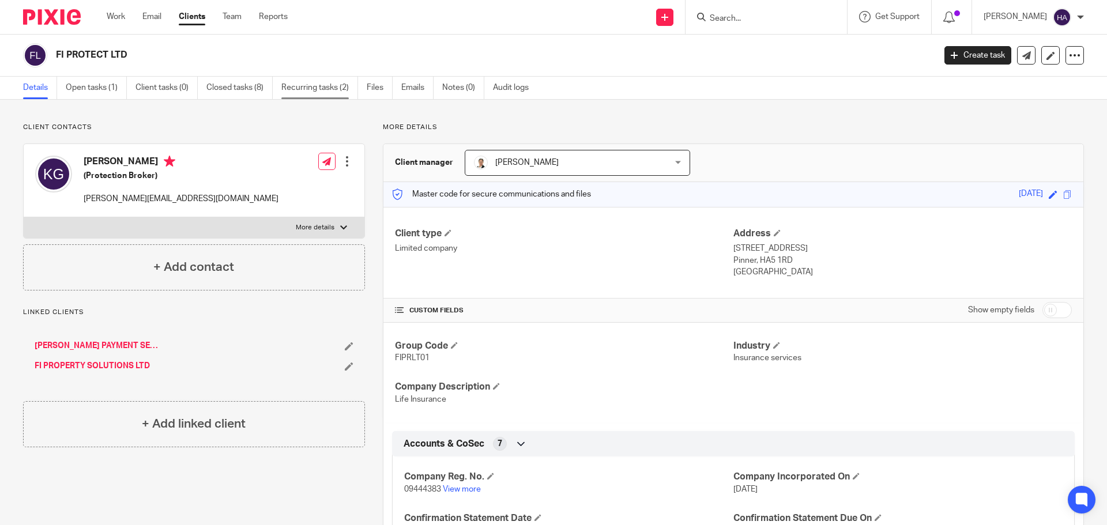
click at [312, 88] on link "Recurring tasks (2)" at bounding box center [319, 88] width 77 height 22
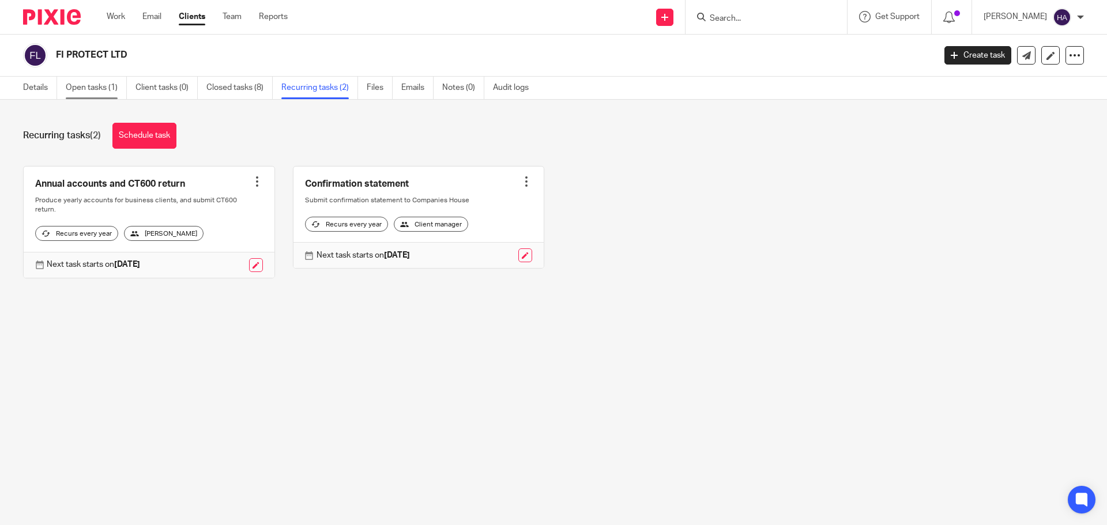
click at [115, 83] on link "Open tasks (1)" at bounding box center [96, 88] width 61 height 22
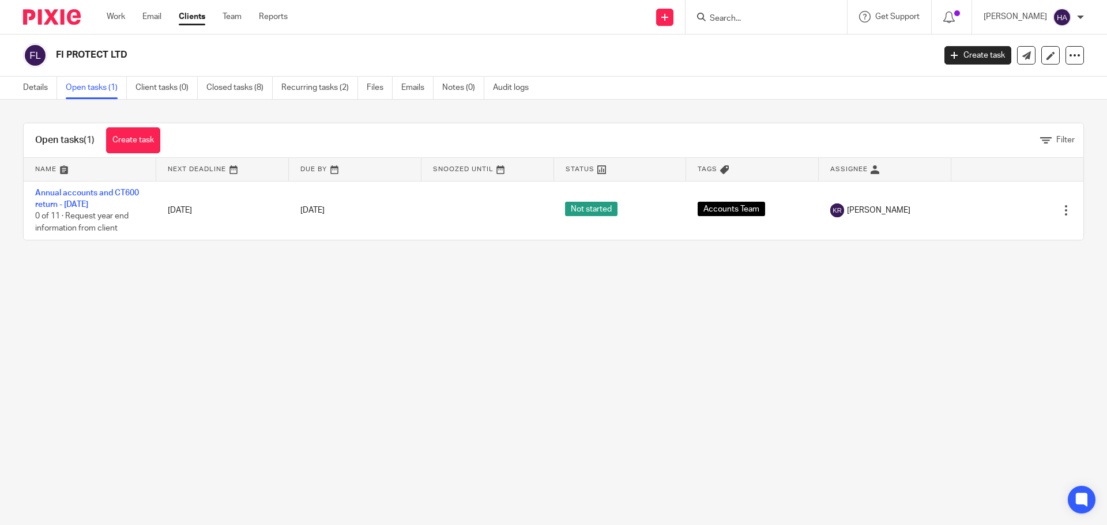
click at [239, 88] on link "Closed tasks (8)" at bounding box center [239, 88] width 66 height 22
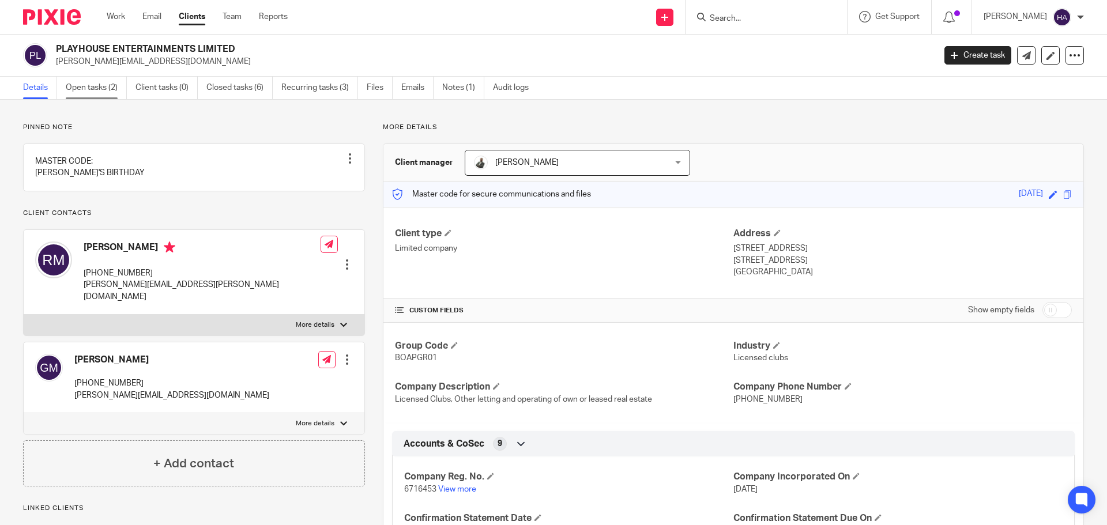
click at [111, 85] on link "Open tasks (2)" at bounding box center [96, 88] width 61 height 22
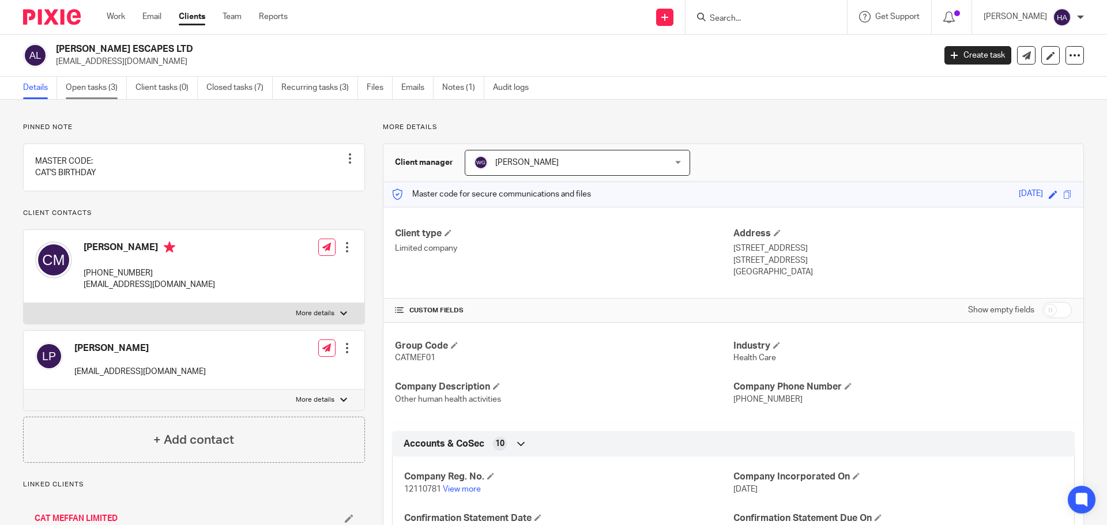
click at [110, 86] on link "Open tasks (3)" at bounding box center [96, 88] width 61 height 22
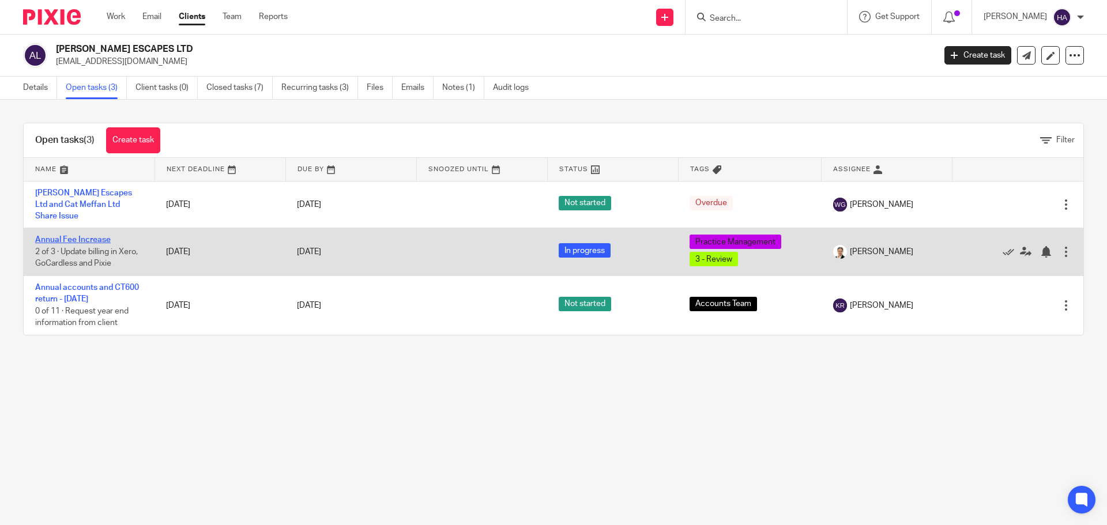
click at [74, 238] on link "Annual Fee Increase" at bounding box center [73, 240] width 76 height 8
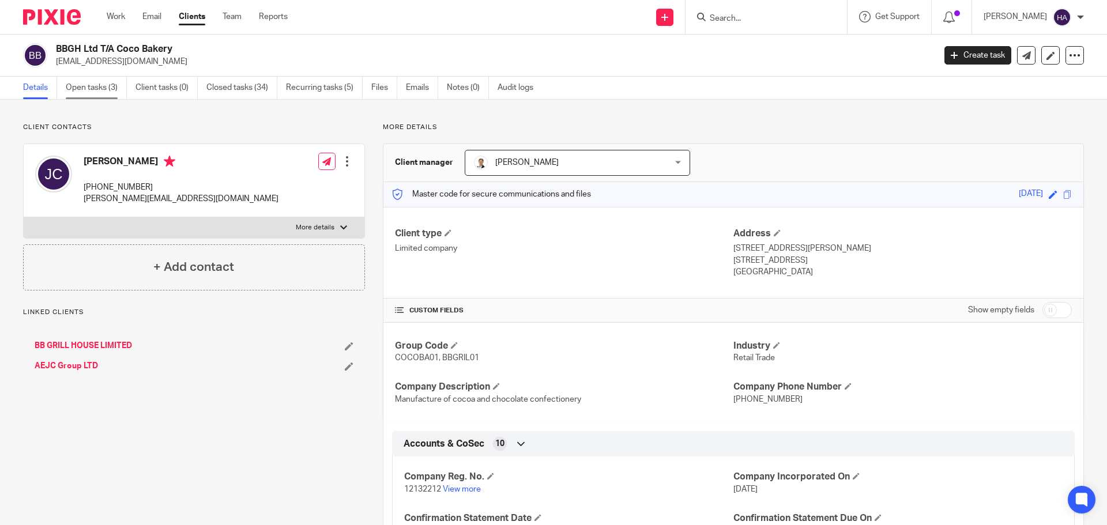
click at [103, 90] on link "Open tasks (3)" at bounding box center [96, 88] width 61 height 22
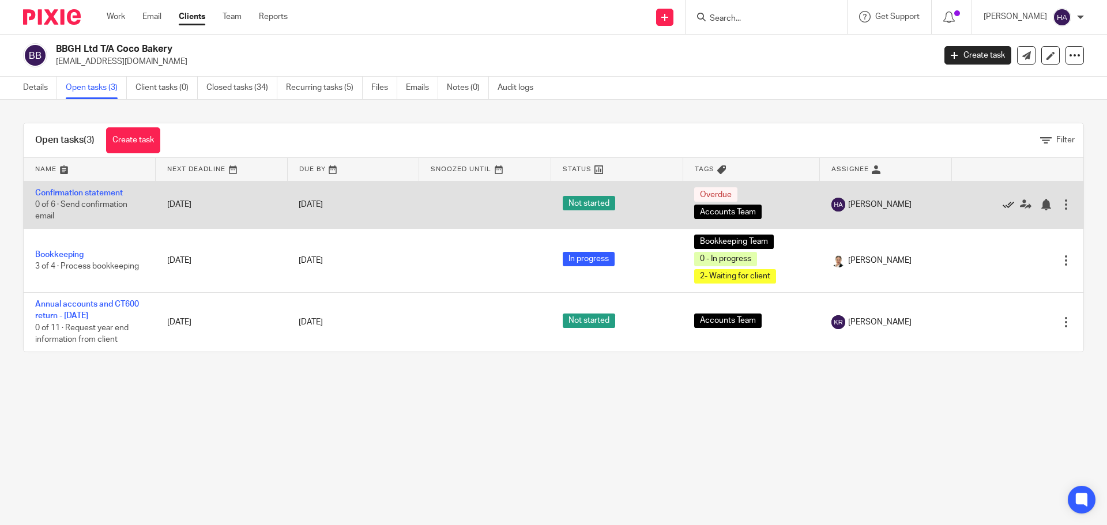
click at [1003, 205] on icon at bounding box center [1009, 205] width 12 height 12
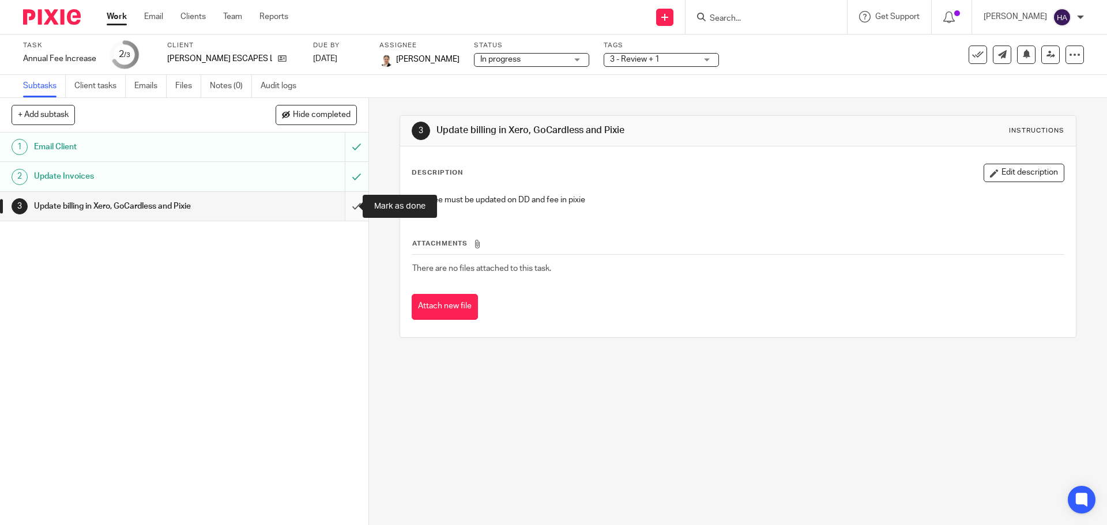
click at [345, 206] on input "submit" at bounding box center [184, 206] width 368 height 29
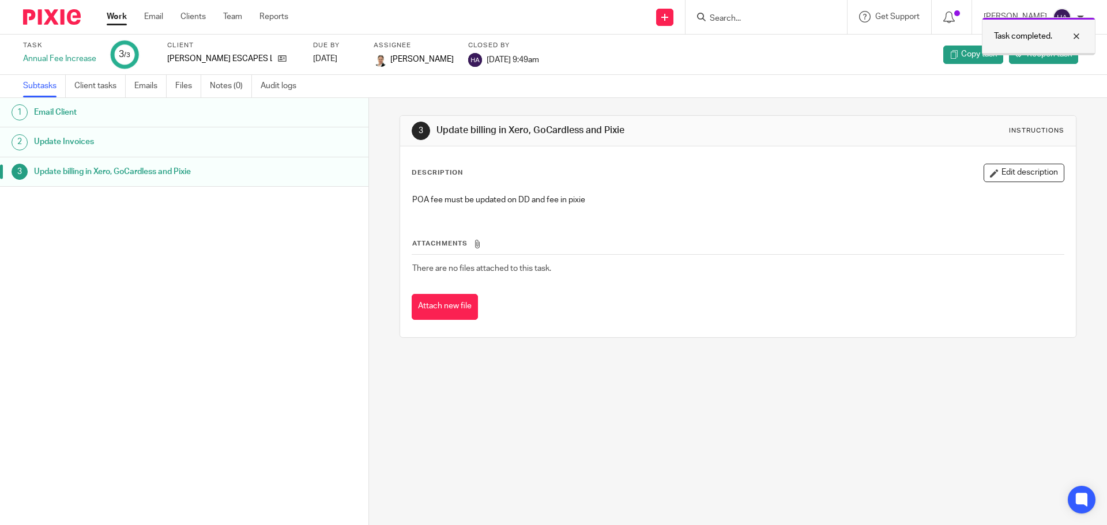
click at [1075, 37] on div at bounding box center [1067, 36] width 31 height 14
click at [103, 86] on link "Client tasks" at bounding box center [99, 86] width 51 height 22
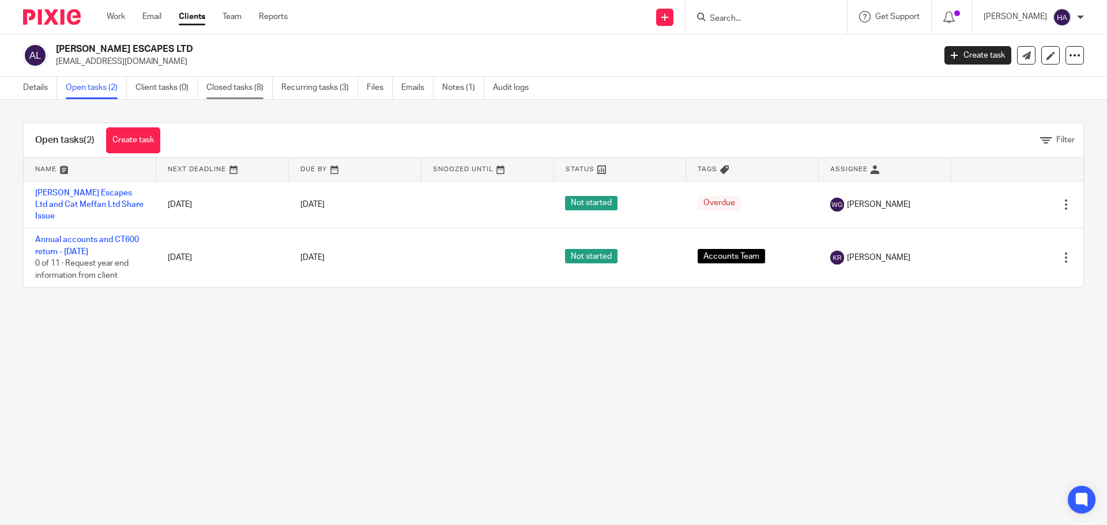
click at [227, 95] on link "Closed tasks (8)" at bounding box center [239, 88] width 66 height 22
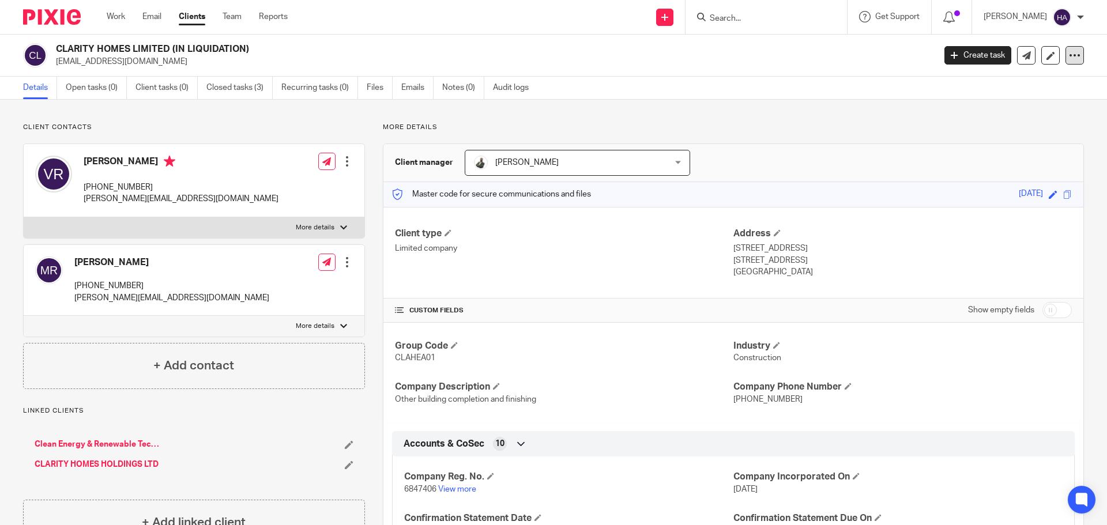
click at [1069, 60] on icon at bounding box center [1075, 56] width 12 height 12
click at [114, 121] on div "Client contacts [PERSON_NAME] [PHONE_NUMBER] [PERSON_NAME][EMAIL_ADDRESS][DOMAI…" at bounding box center [553, 523] width 1107 height 847
click at [86, 90] on link "Open tasks (0)" at bounding box center [96, 88] width 61 height 22
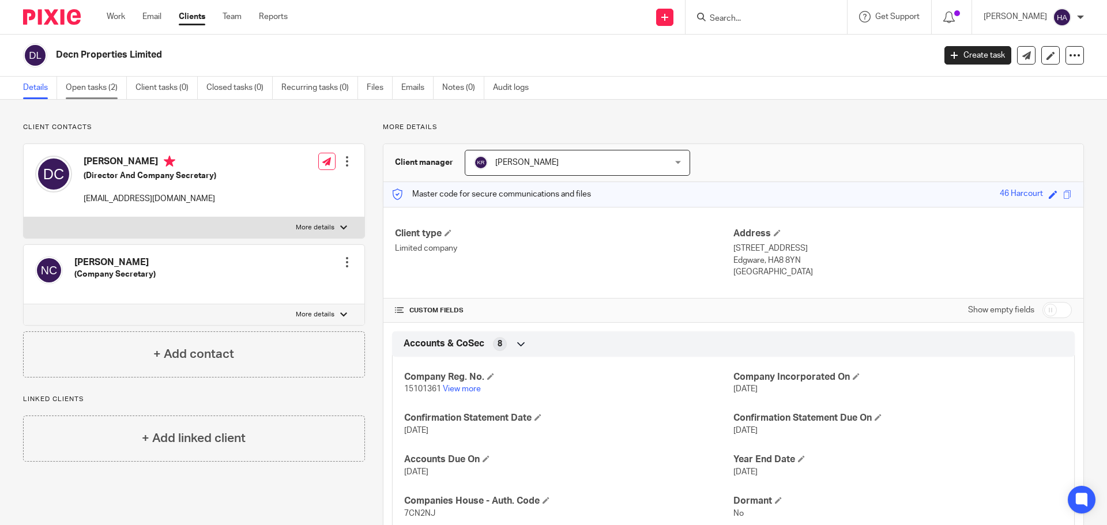
click at [104, 92] on link "Open tasks (2)" at bounding box center [96, 88] width 61 height 22
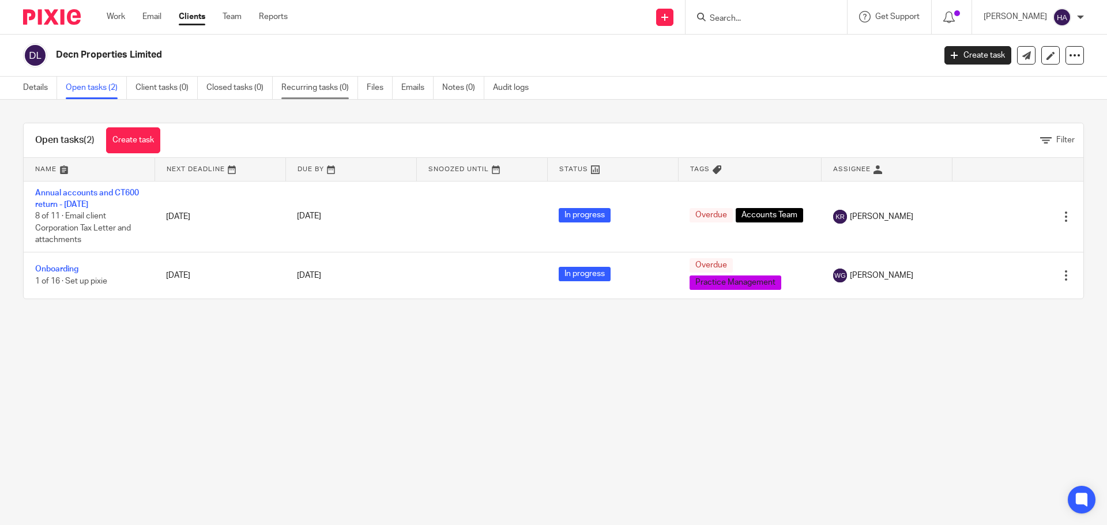
click at [324, 88] on link "Recurring tasks (0)" at bounding box center [319, 88] width 77 height 22
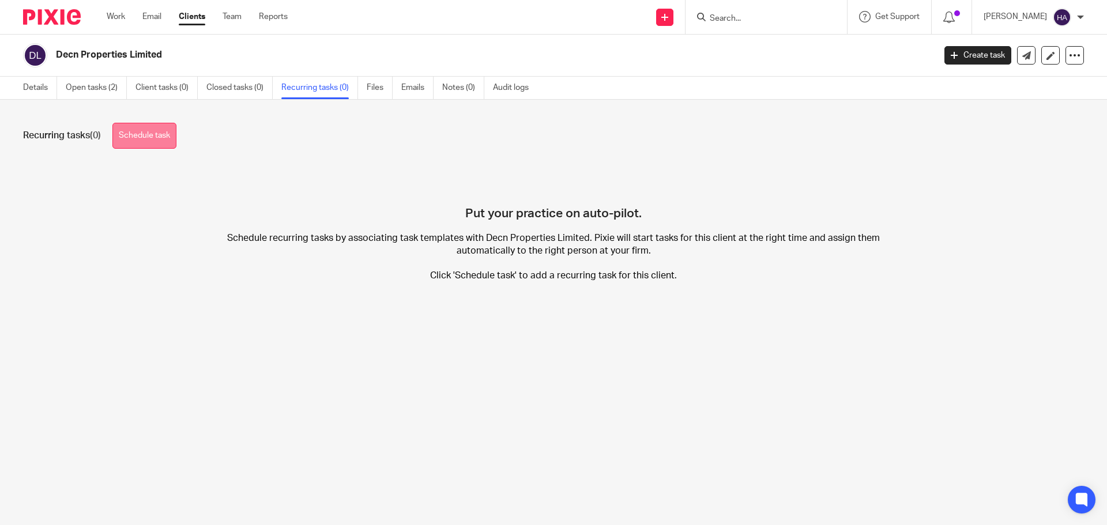
click at [137, 136] on link "Schedule task" at bounding box center [144, 136] width 64 height 26
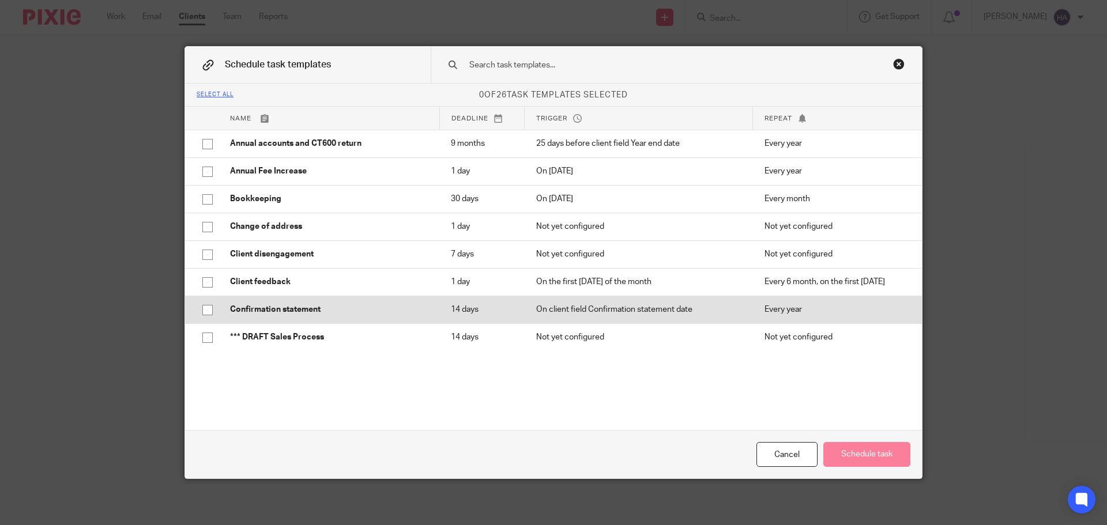
click at [333, 302] on td "Confirmation statement" at bounding box center [329, 310] width 221 height 28
checkbox input "true"
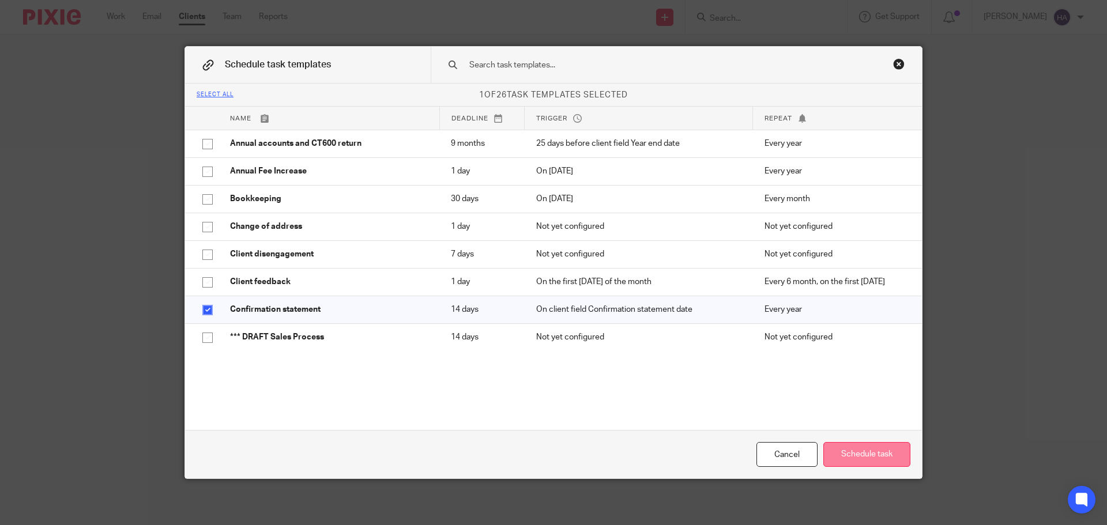
drag, startPoint x: 875, startPoint y: 460, endPoint x: 857, endPoint y: 462, distance: 18.7
click at [874, 460] on button "Schedule task" at bounding box center [866, 454] width 87 height 25
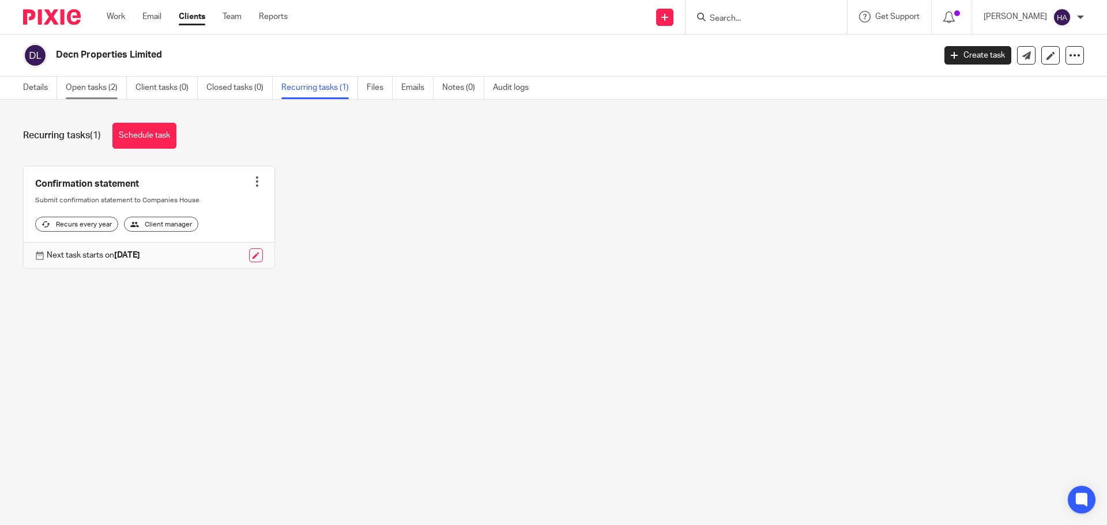
click at [116, 83] on link "Open tasks (2)" at bounding box center [96, 88] width 61 height 22
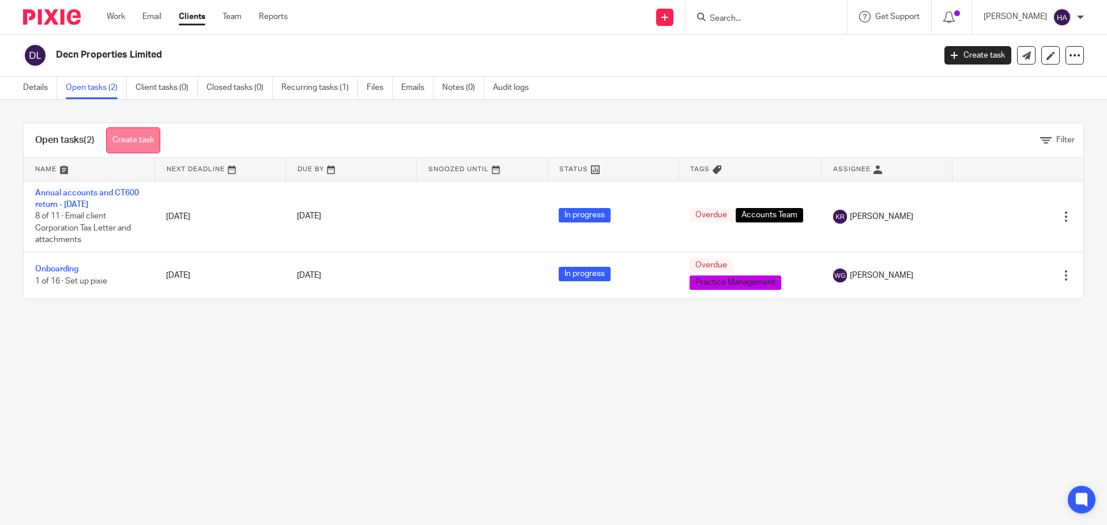
click at [152, 138] on link "Create task" at bounding box center [133, 140] width 54 height 26
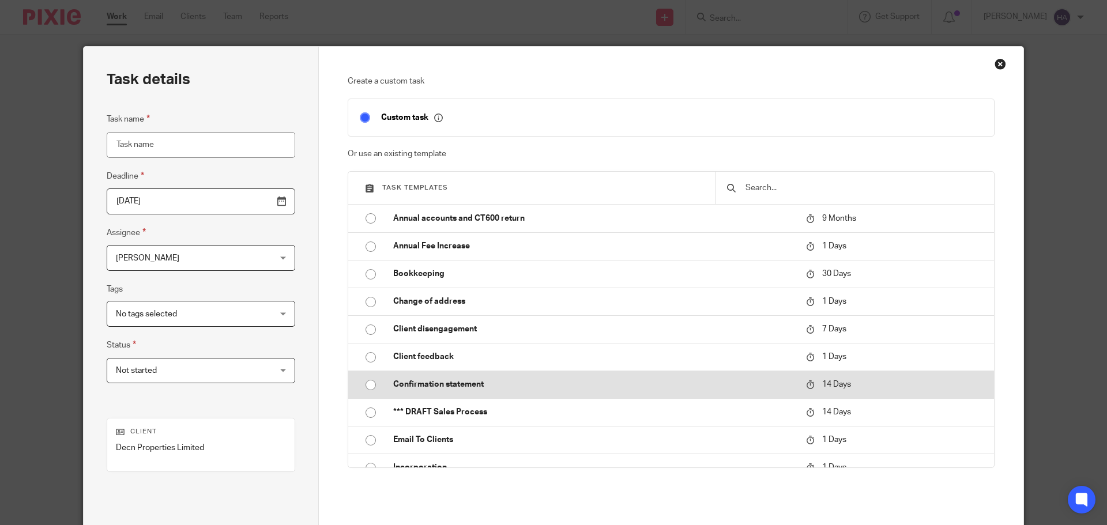
click at [489, 379] on p "Confirmation statement" at bounding box center [593, 385] width 401 height 12
type input "2025-09-02"
type input "Confirmation statement"
checkbox input "false"
radio input "true"
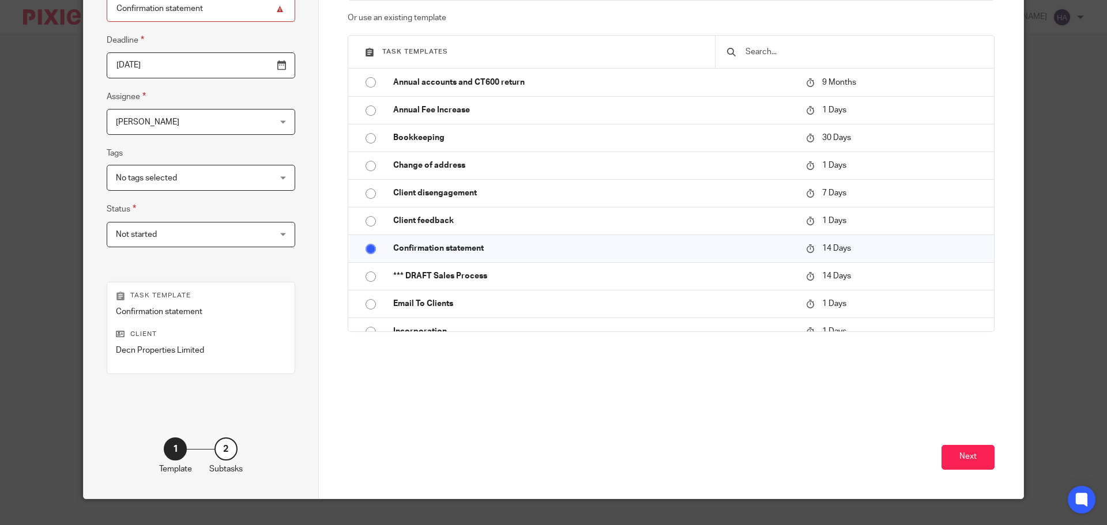
scroll to position [156, 0]
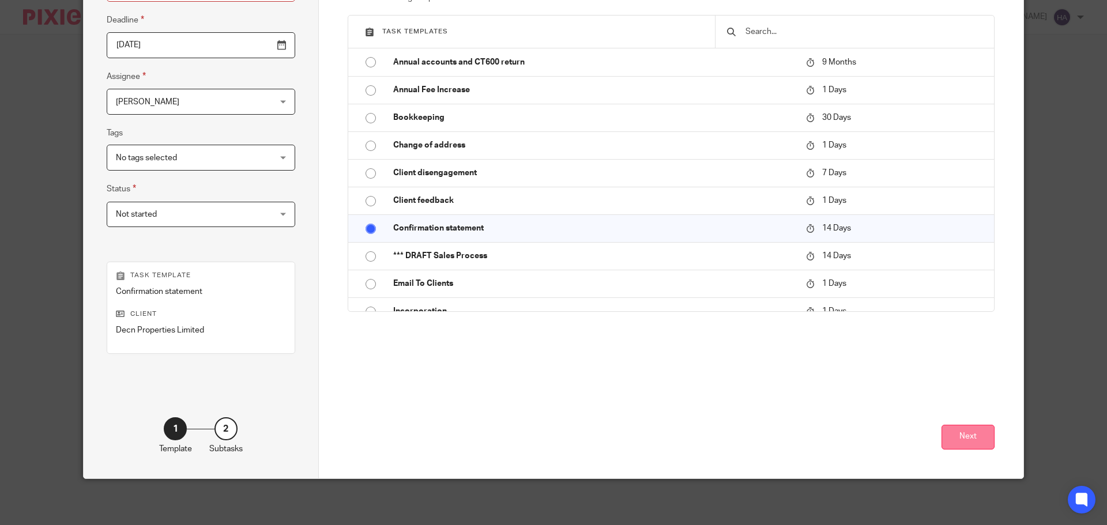
click at [973, 442] on button "Next" at bounding box center [968, 437] width 53 height 25
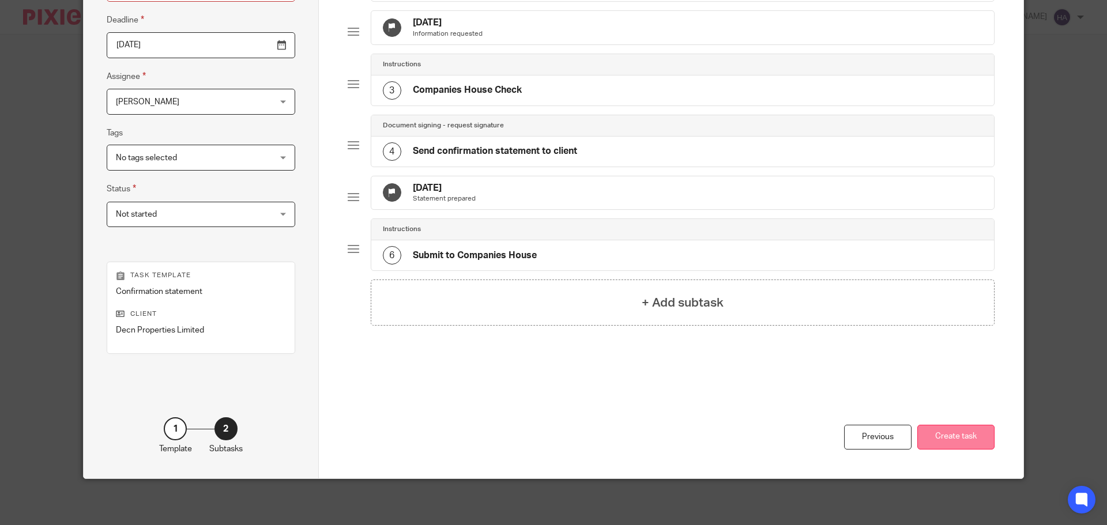
click at [954, 432] on button "Create task" at bounding box center [955, 437] width 77 height 25
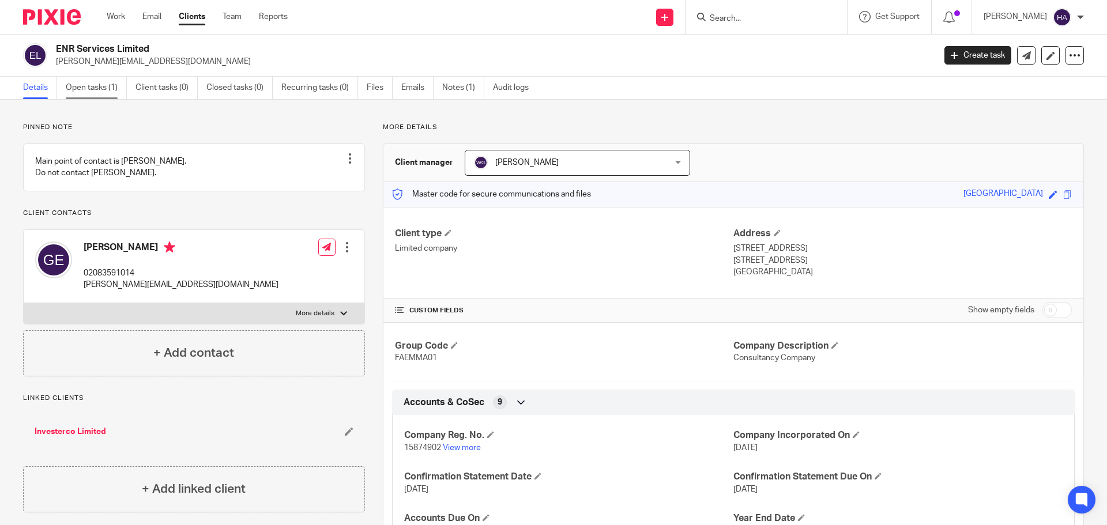
click at [84, 86] on link "Open tasks (1)" at bounding box center [96, 88] width 61 height 22
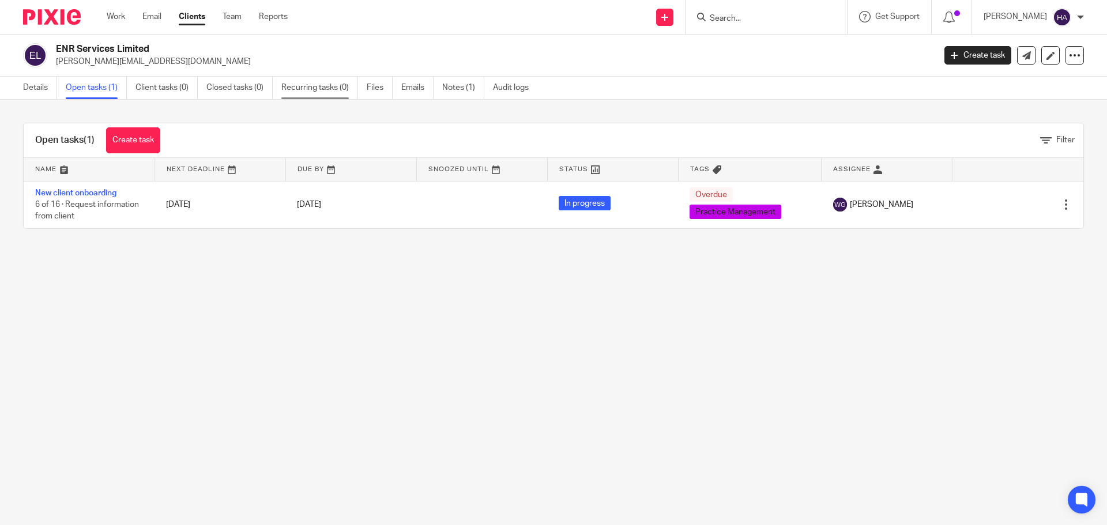
click at [296, 86] on link "Recurring tasks (0)" at bounding box center [319, 88] width 77 height 22
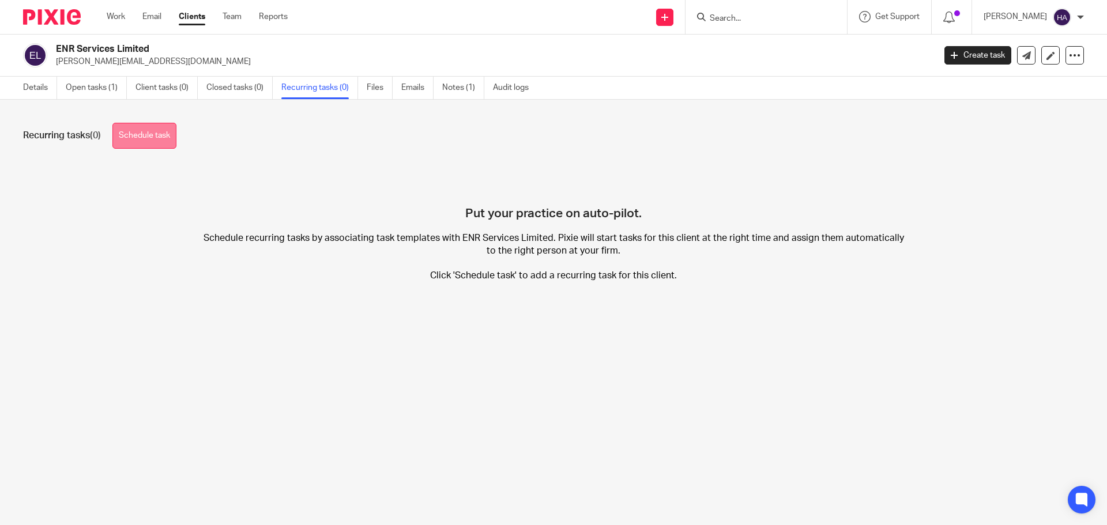
click at [160, 137] on link "Schedule task" at bounding box center [144, 136] width 64 height 26
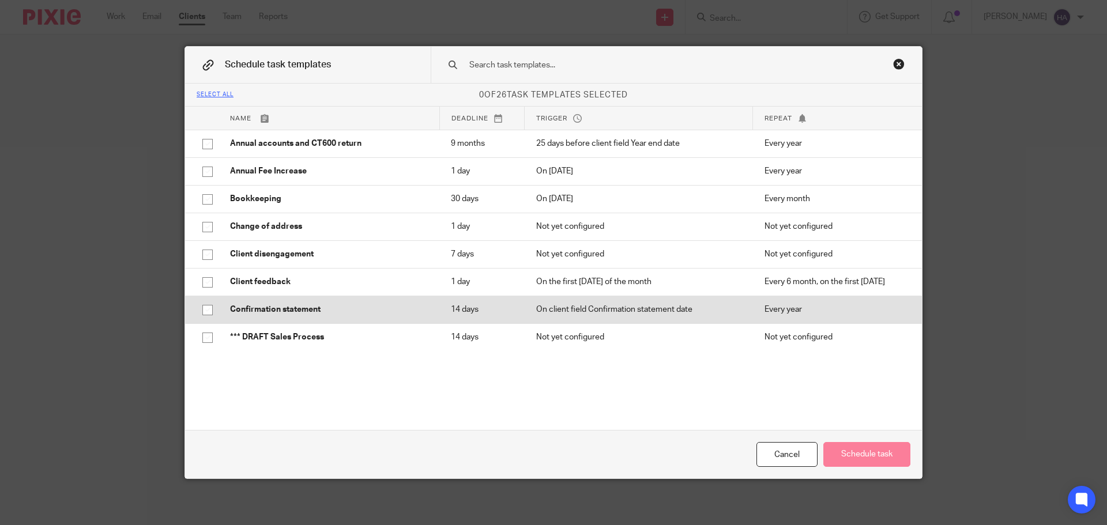
click at [334, 314] on p "Confirmation statement" at bounding box center [329, 310] width 198 height 12
checkbox input "true"
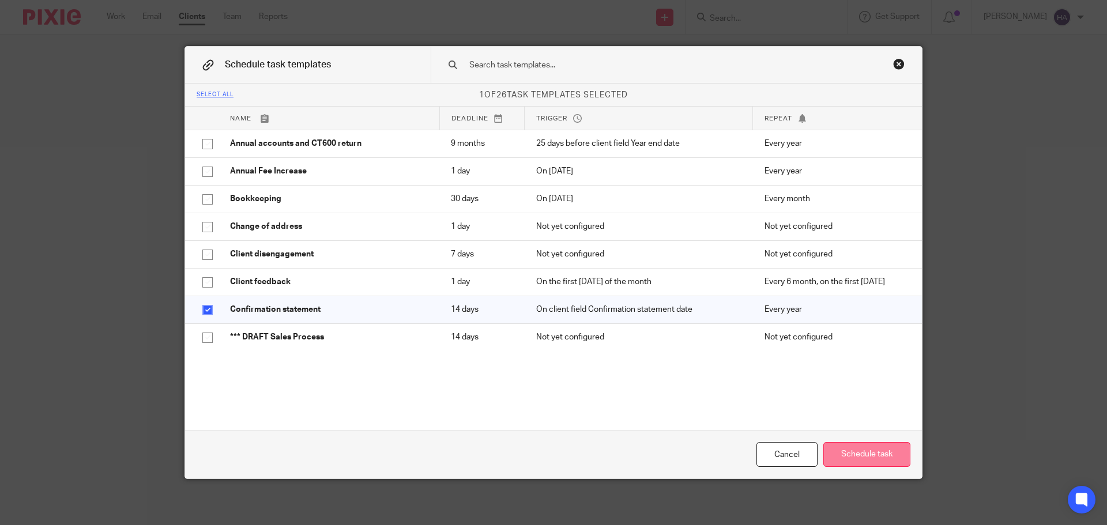
click at [859, 464] on button "Schedule task" at bounding box center [866, 454] width 87 height 25
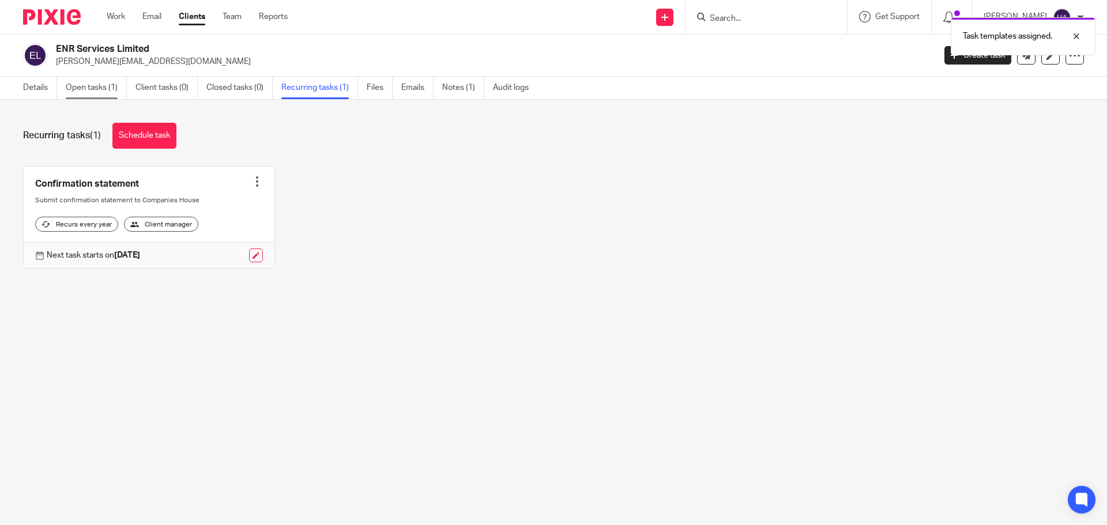
click at [106, 91] on link "Open tasks (1)" at bounding box center [96, 88] width 61 height 22
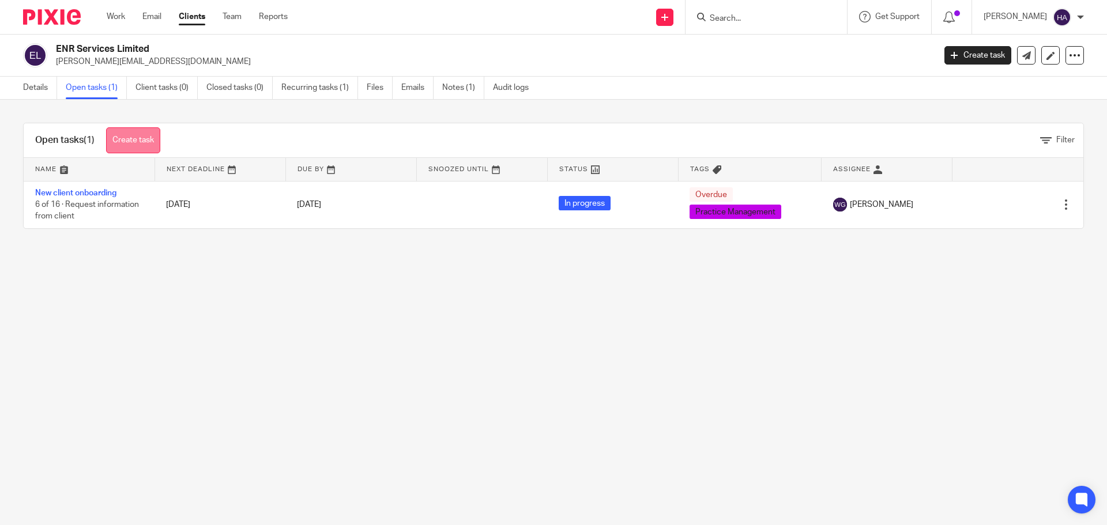
click at [130, 136] on link "Create task" at bounding box center [133, 140] width 54 height 26
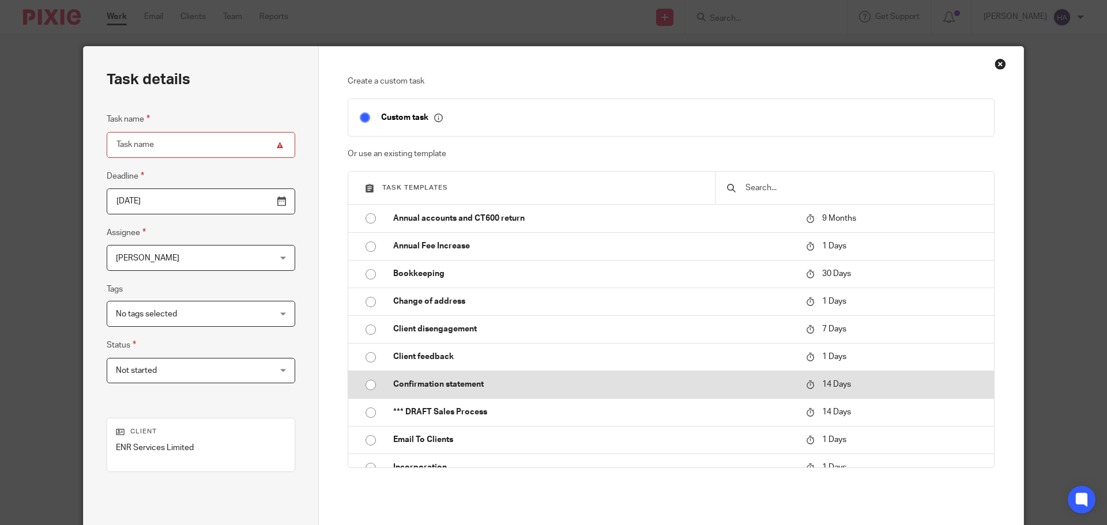
click at [465, 376] on td "Confirmation statement" at bounding box center [591, 385] width 419 height 28
type input "[DATE]"
type input "Confirmation statement"
checkbox input "false"
radio input "true"
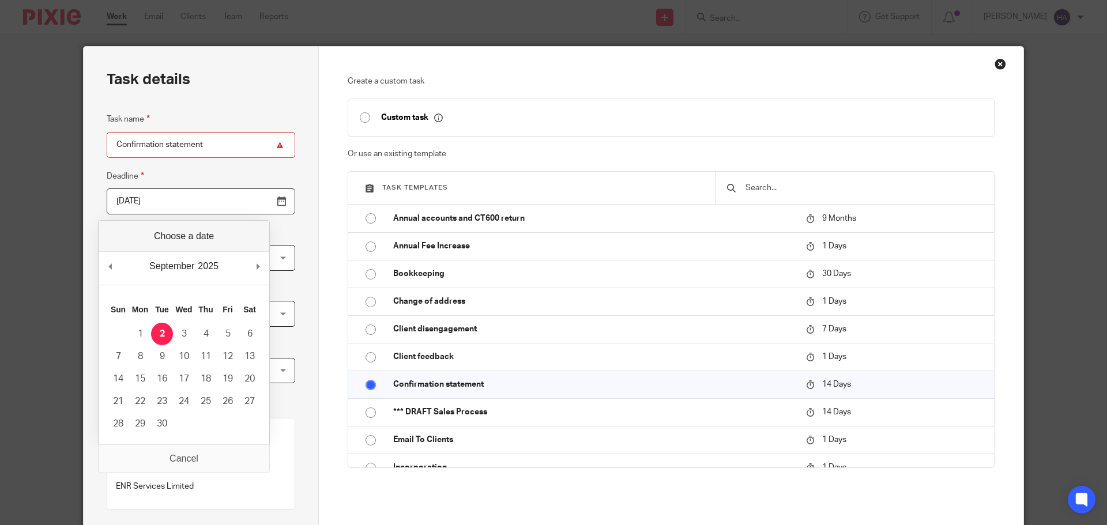
click at [255, 203] on input "[DATE]" at bounding box center [201, 202] width 189 height 26
type input "[DATE]"
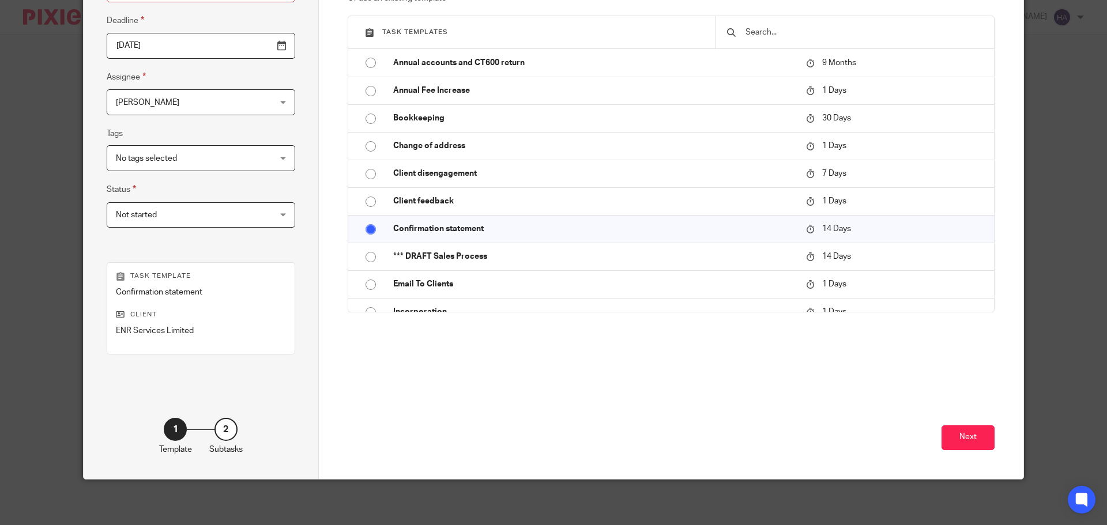
scroll to position [156, 0]
click at [954, 433] on button "Next" at bounding box center [968, 437] width 53 height 25
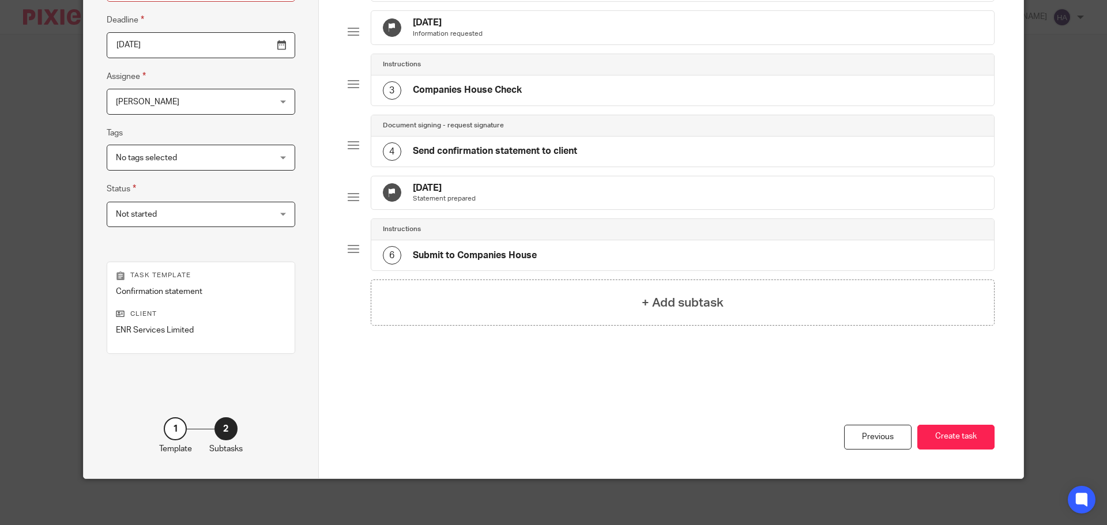
click at [954, 433] on button "Create task" at bounding box center [955, 437] width 77 height 25
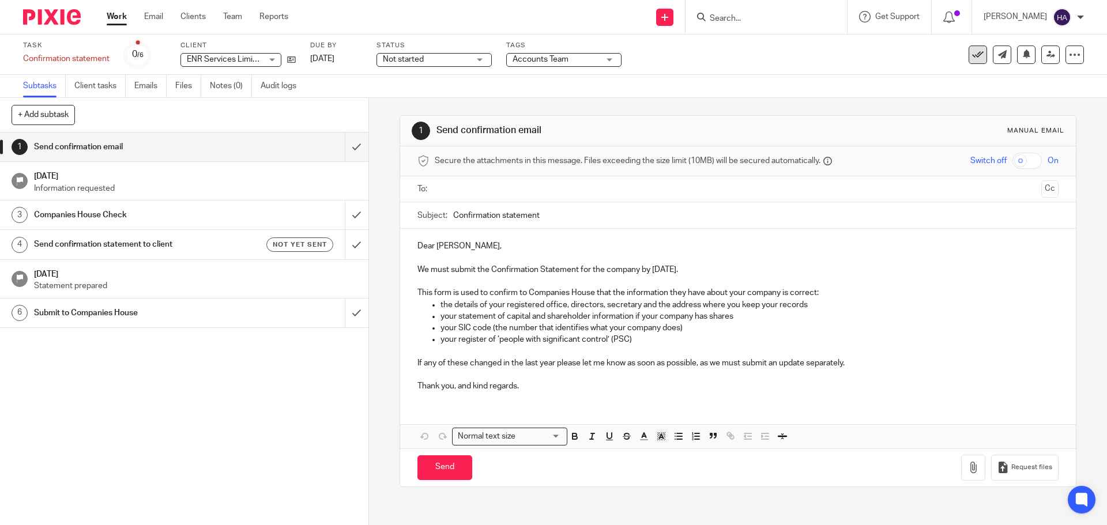
click at [972, 52] on icon at bounding box center [978, 55] width 12 height 12
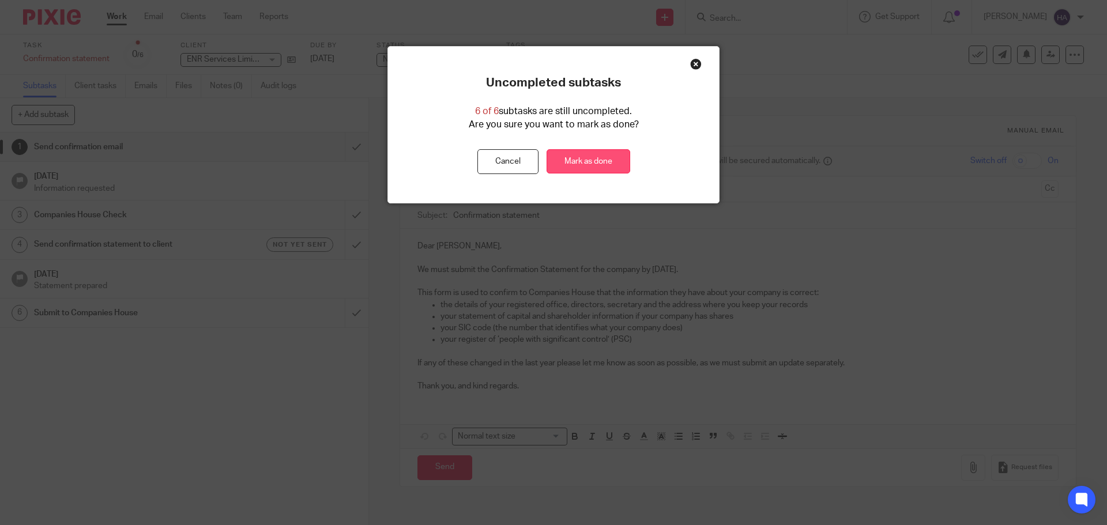
click at [570, 156] on link "Mark as done" at bounding box center [589, 161] width 84 height 25
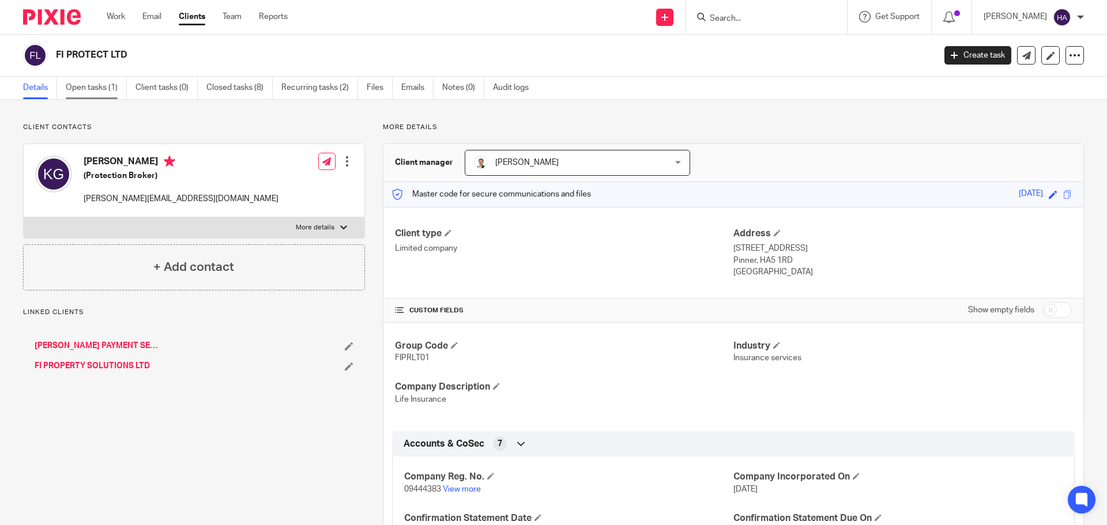
click at [100, 93] on link "Open tasks (1)" at bounding box center [96, 88] width 61 height 22
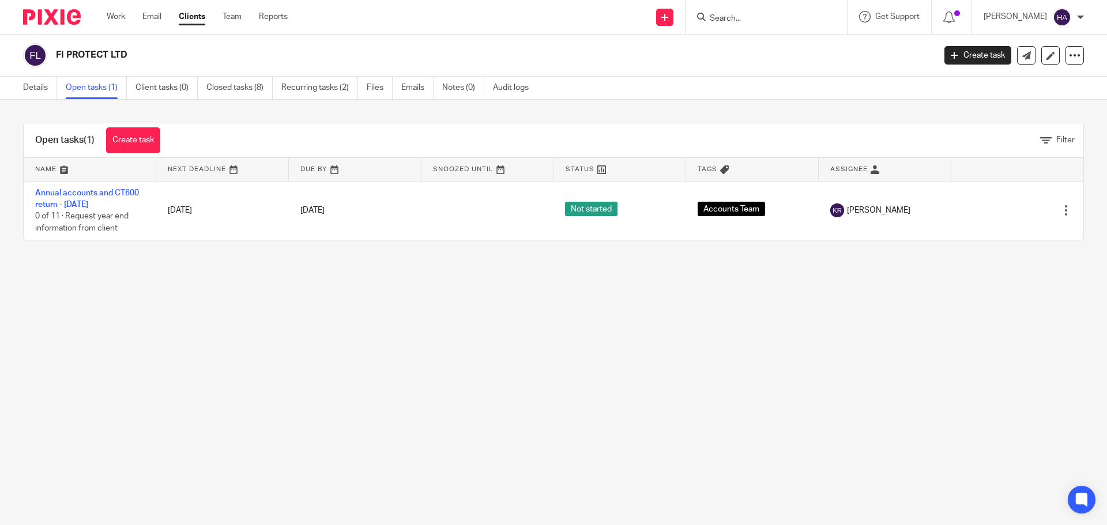
click at [233, 89] on link "Closed tasks (8)" at bounding box center [239, 88] width 66 height 22
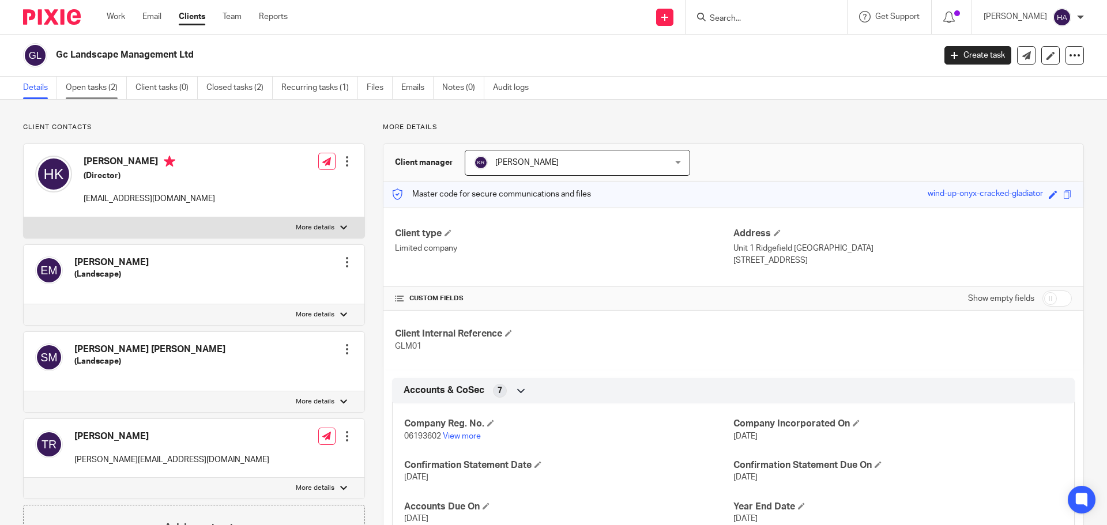
click at [108, 92] on link "Open tasks (2)" at bounding box center [96, 88] width 61 height 22
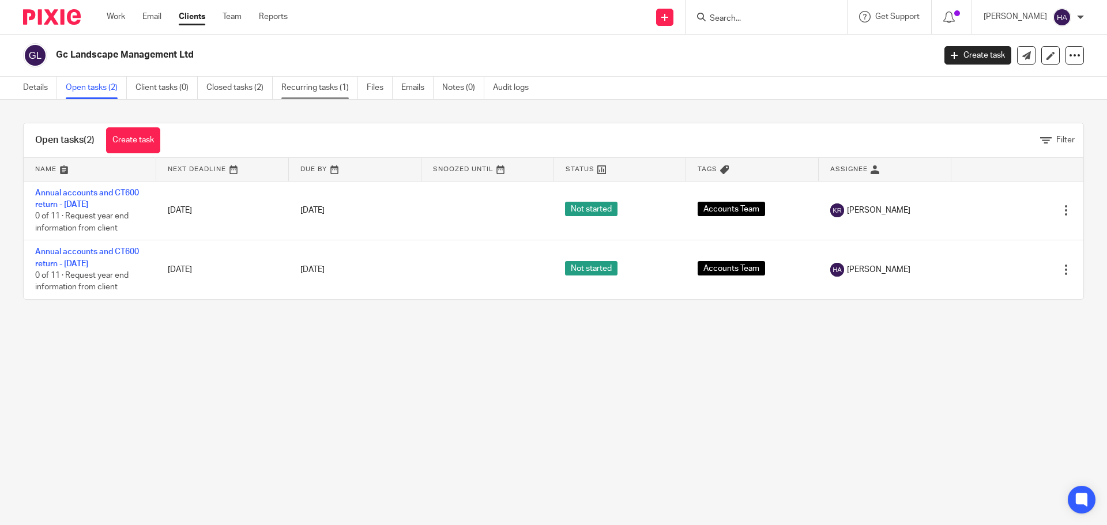
click at [300, 83] on link "Recurring tasks (1)" at bounding box center [319, 88] width 77 height 22
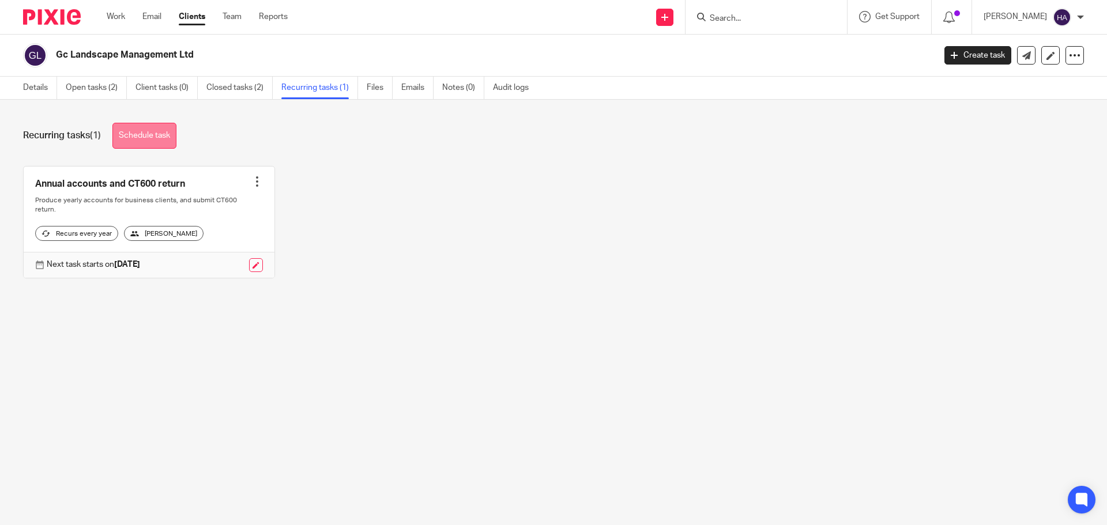
click at [167, 138] on link "Schedule task" at bounding box center [144, 136] width 64 height 26
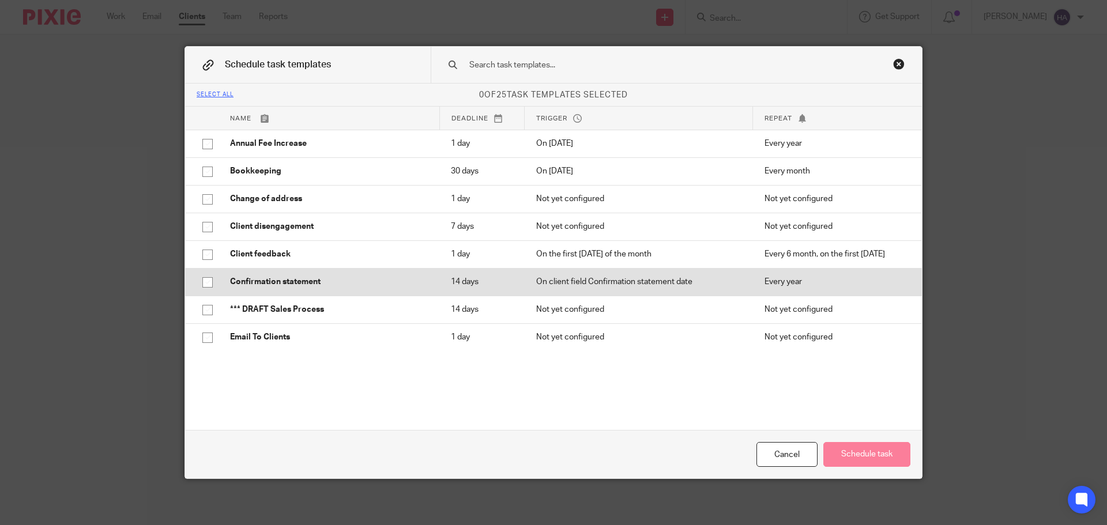
click at [366, 283] on p "Confirmation statement" at bounding box center [329, 282] width 198 height 12
checkbox input "true"
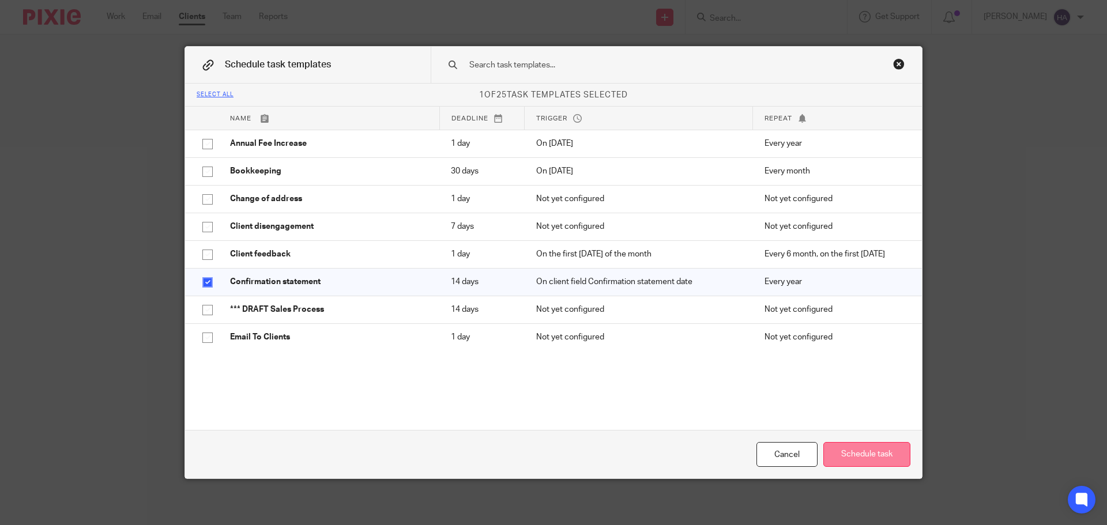
click at [867, 456] on button "Schedule task" at bounding box center [866, 454] width 87 height 25
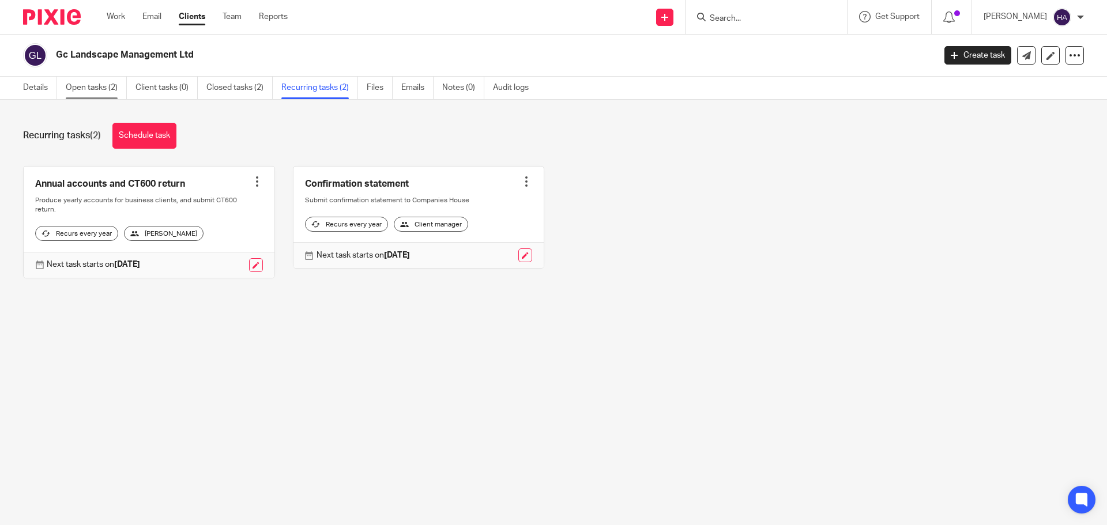
click at [96, 85] on link "Open tasks (2)" at bounding box center [96, 88] width 61 height 22
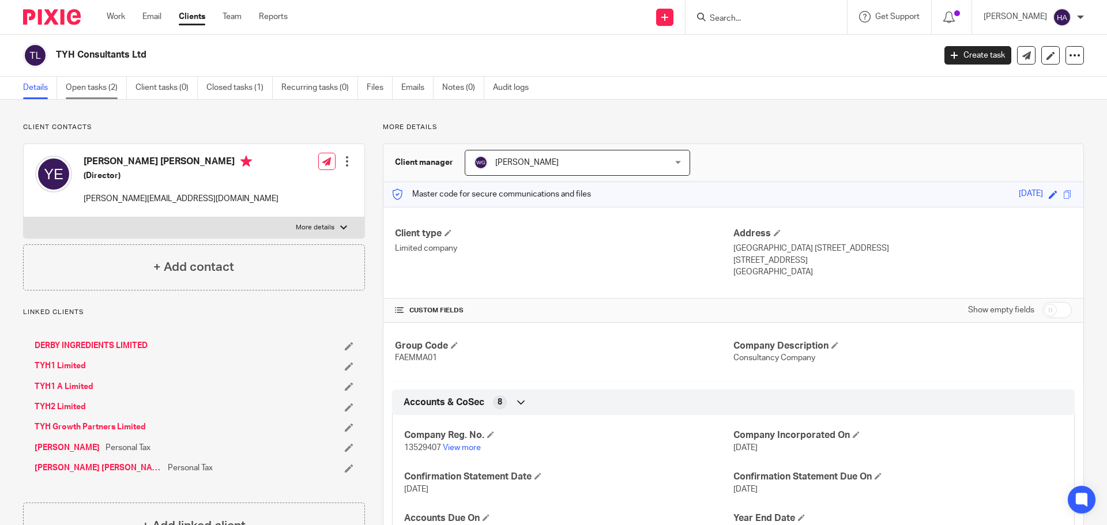
click at [80, 86] on link "Open tasks (2)" at bounding box center [96, 88] width 61 height 22
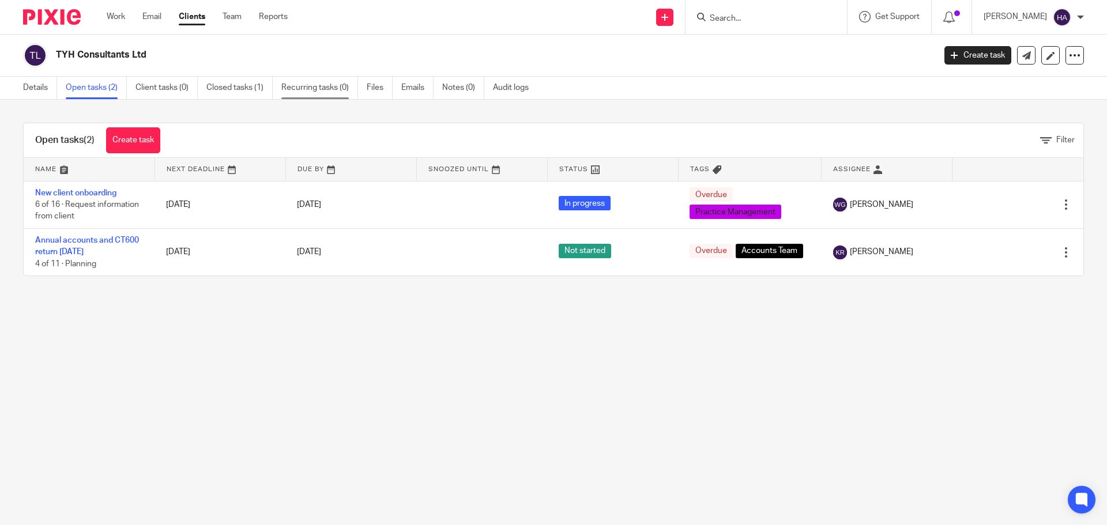
click at [300, 86] on link "Recurring tasks (0)" at bounding box center [319, 88] width 77 height 22
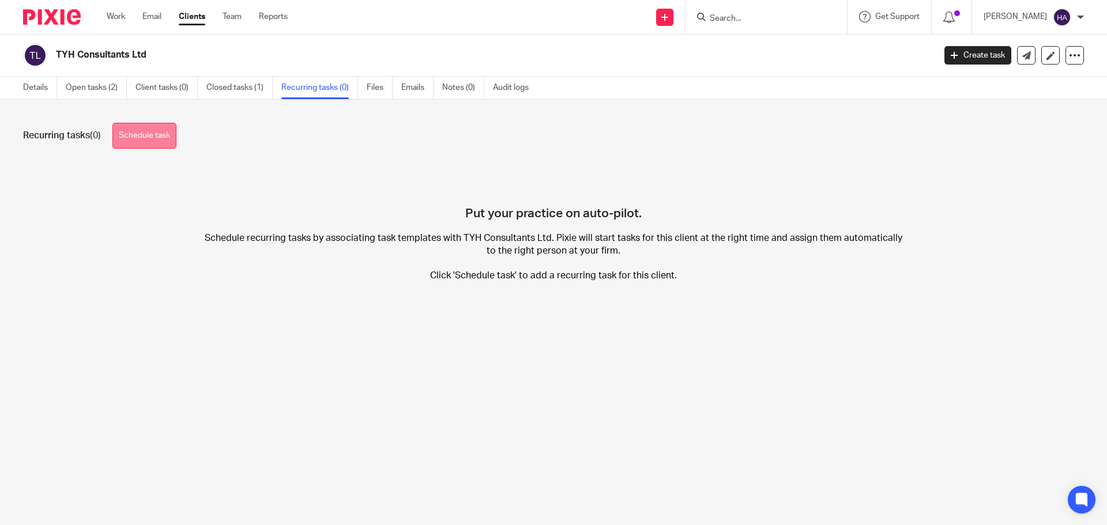
click at [161, 141] on link "Schedule task" at bounding box center [144, 136] width 64 height 26
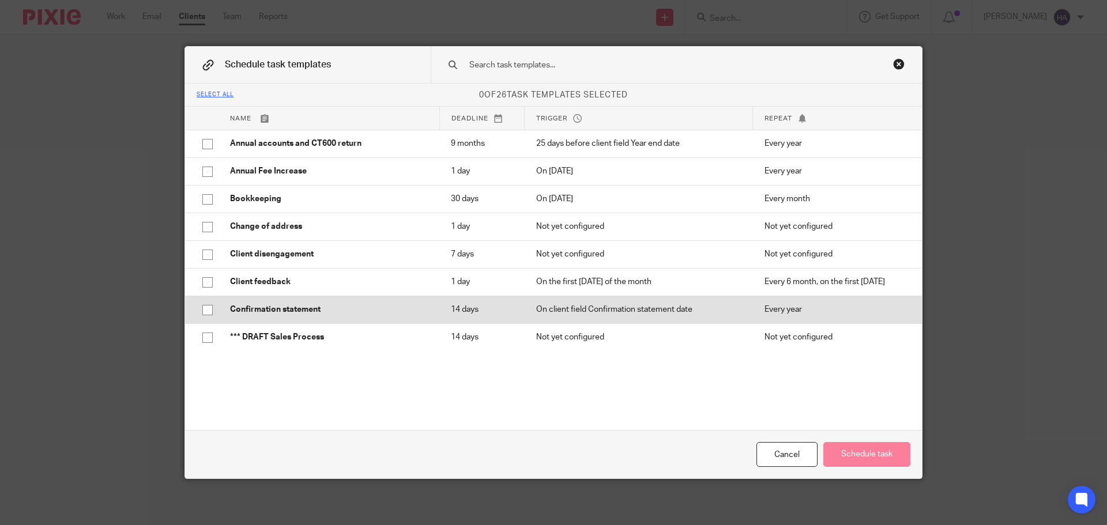
click at [332, 304] on p "Confirmation statement" at bounding box center [329, 310] width 198 height 12
checkbox input "true"
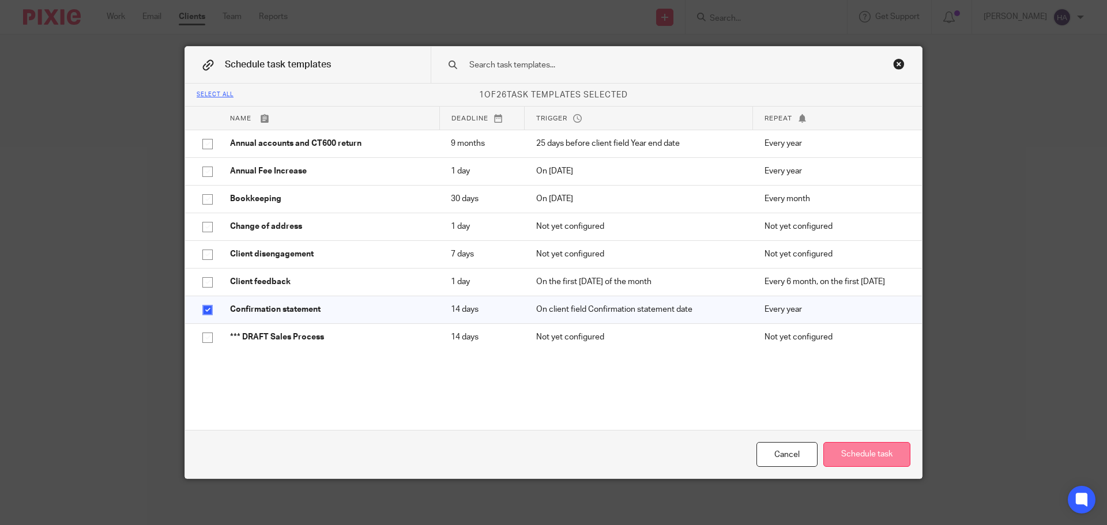
click at [859, 464] on button "Schedule task" at bounding box center [866, 454] width 87 height 25
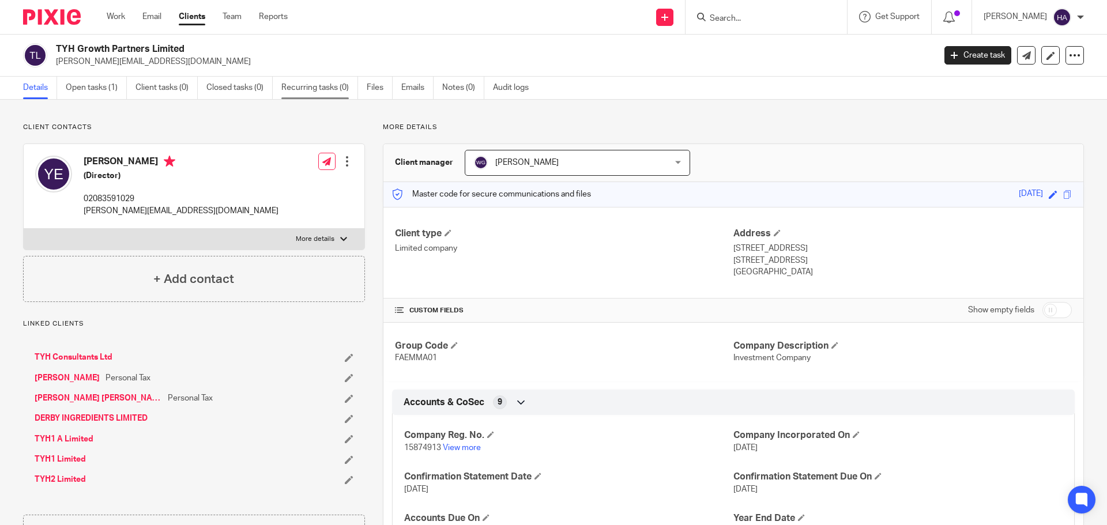
click at [314, 88] on link "Recurring tasks (0)" at bounding box center [319, 88] width 77 height 22
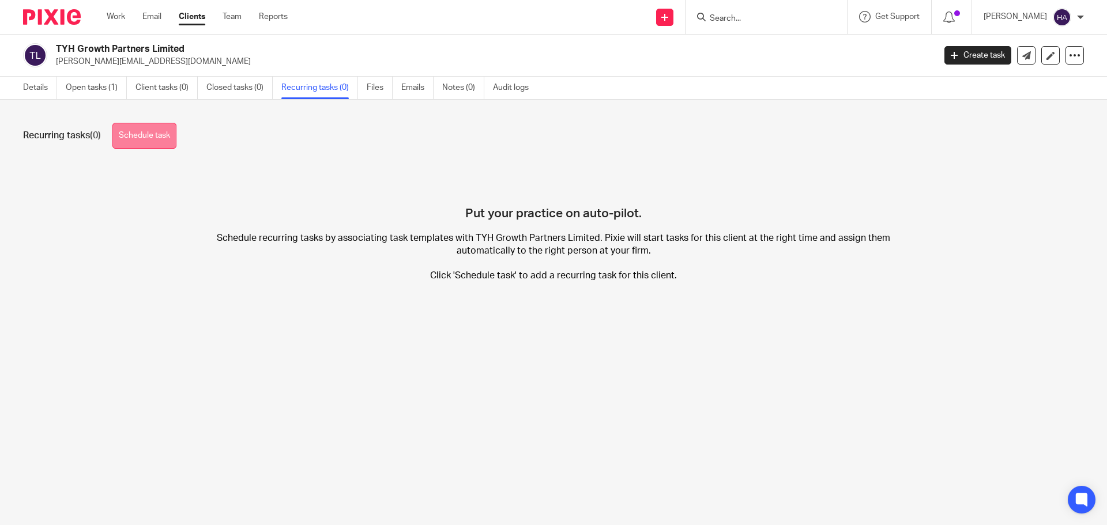
click at [155, 142] on link "Schedule task" at bounding box center [144, 136] width 64 height 26
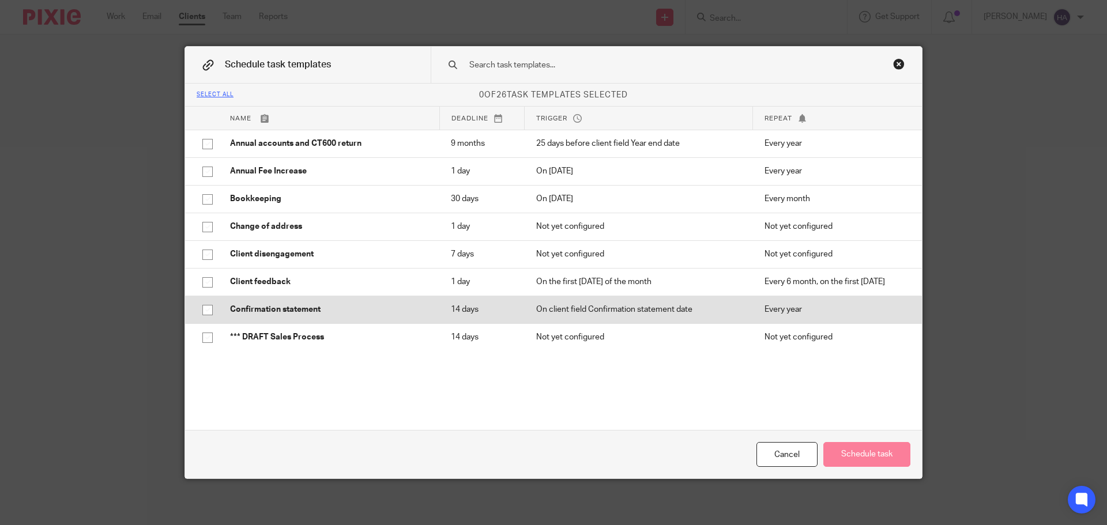
drag, startPoint x: 538, startPoint y: 301, endPoint x: 548, endPoint y: 307, distance: 11.4
click at [537, 302] on td "On client field Confirmation statement date" at bounding box center [639, 310] width 228 height 28
checkbox input "true"
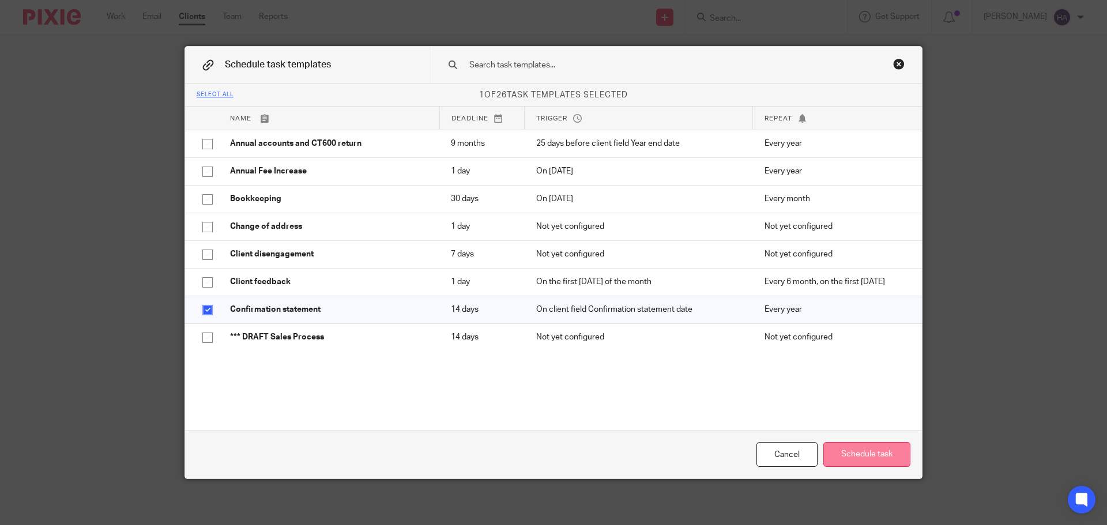
click at [857, 458] on button "Schedule task" at bounding box center [866, 454] width 87 height 25
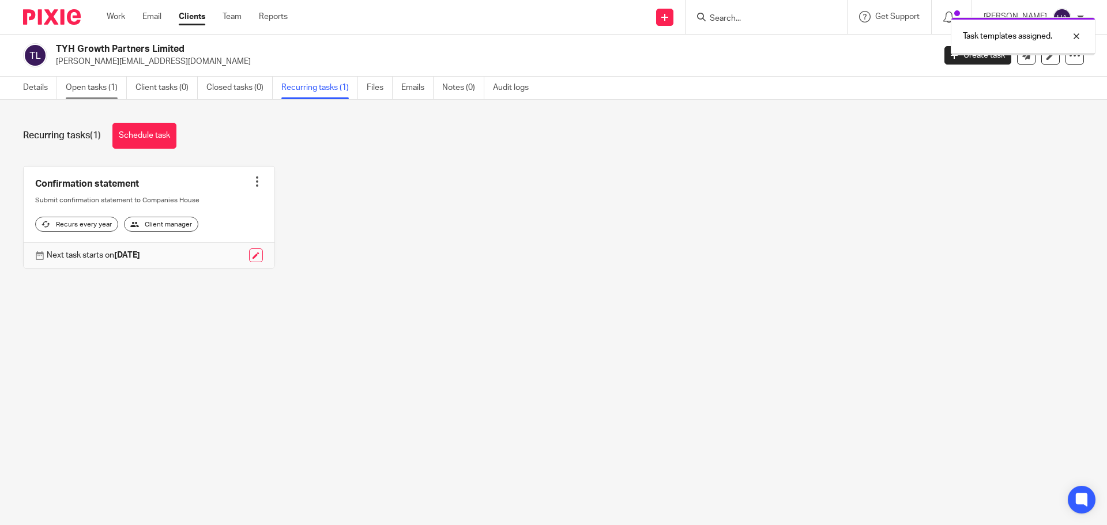
click at [108, 89] on link "Open tasks (1)" at bounding box center [96, 88] width 61 height 22
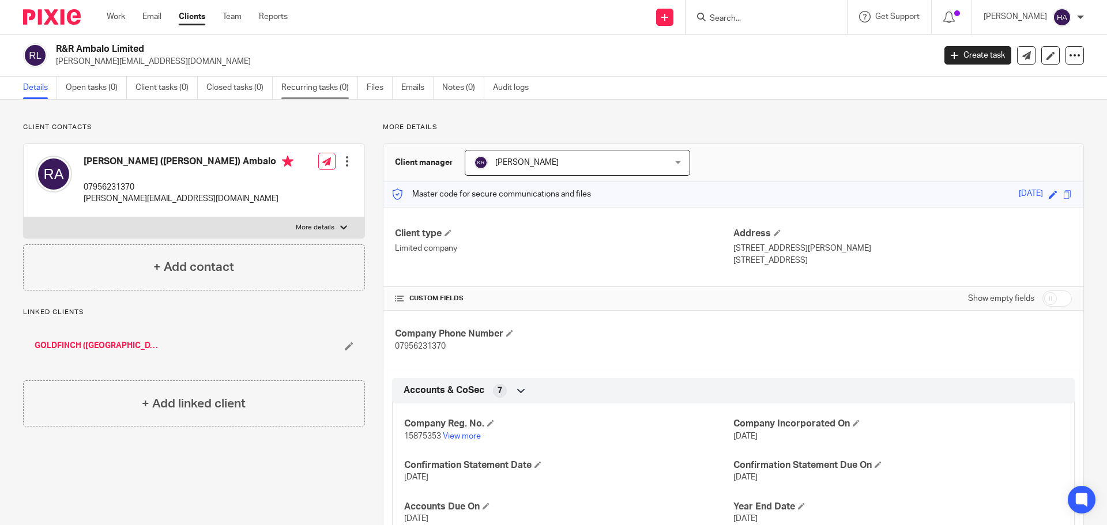
click at [327, 88] on link "Recurring tasks (0)" at bounding box center [319, 88] width 77 height 22
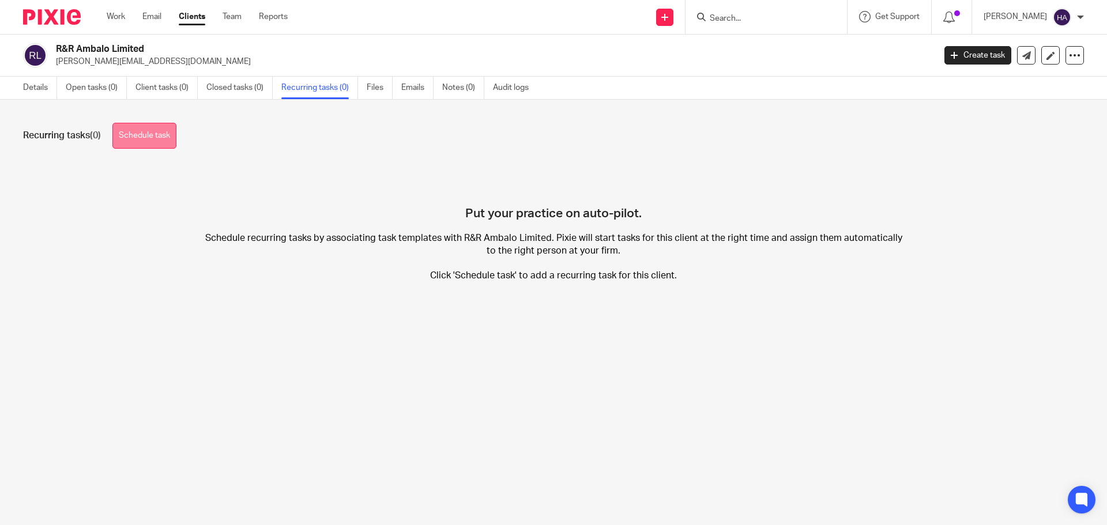
click at [148, 133] on link "Schedule task" at bounding box center [144, 136] width 64 height 26
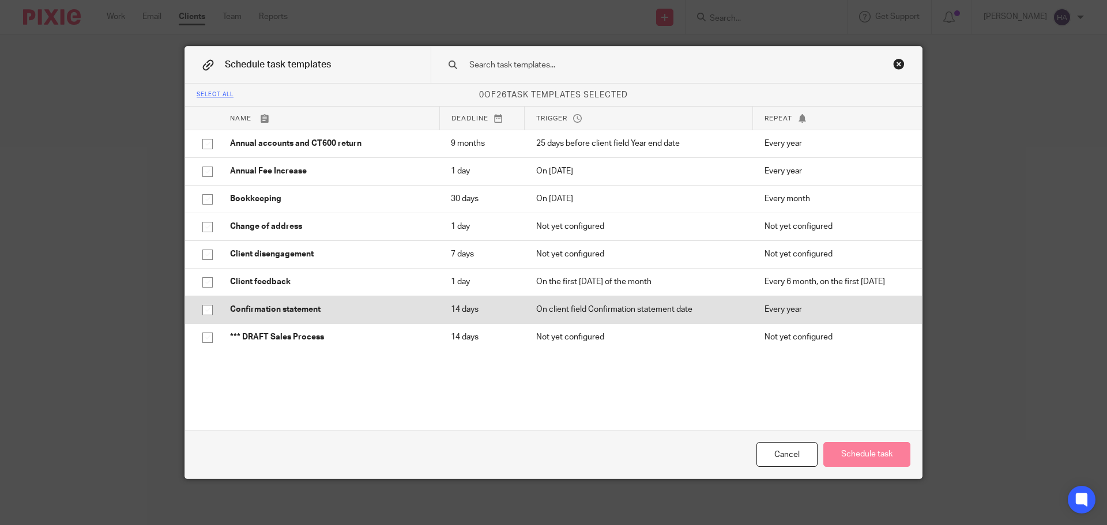
click at [371, 303] on td "Confirmation statement" at bounding box center [329, 310] width 221 height 28
checkbox input "true"
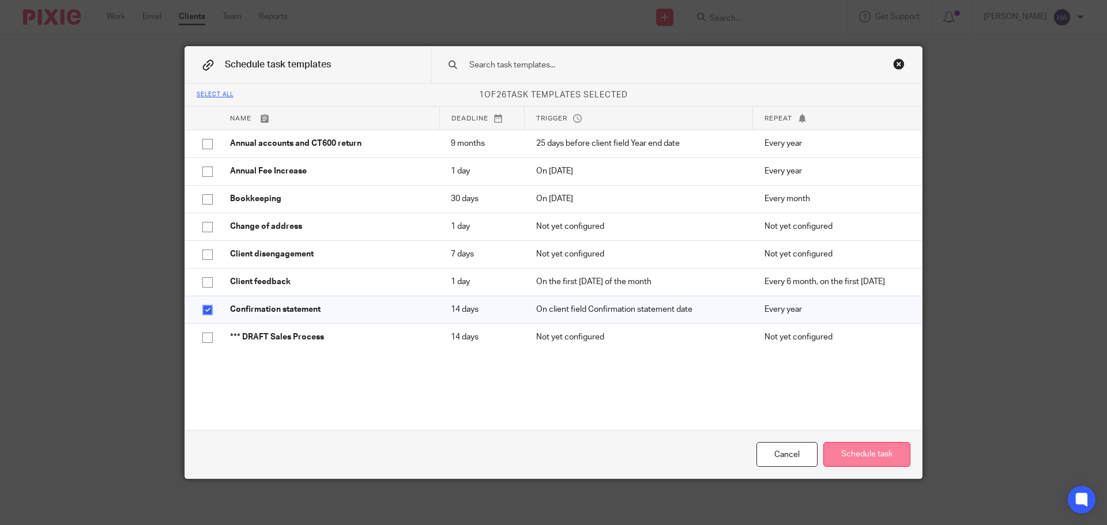
click at [862, 456] on button "Schedule task" at bounding box center [866, 454] width 87 height 25
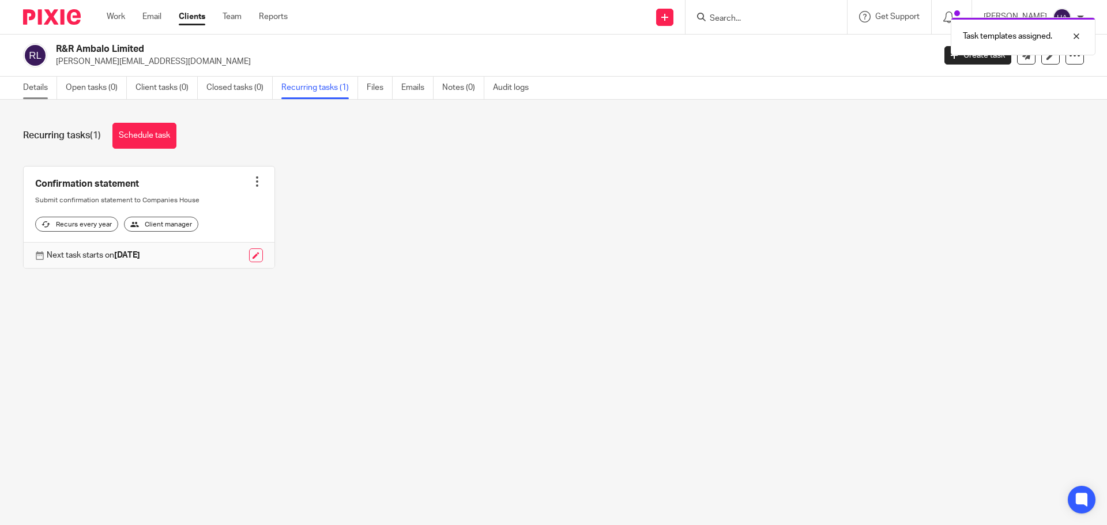
click at [47, 85] on link "Details" at bounding box center [40, 88] width 34 height 22
